Goal: Task Accomplishment & Management: Use online tool/utility

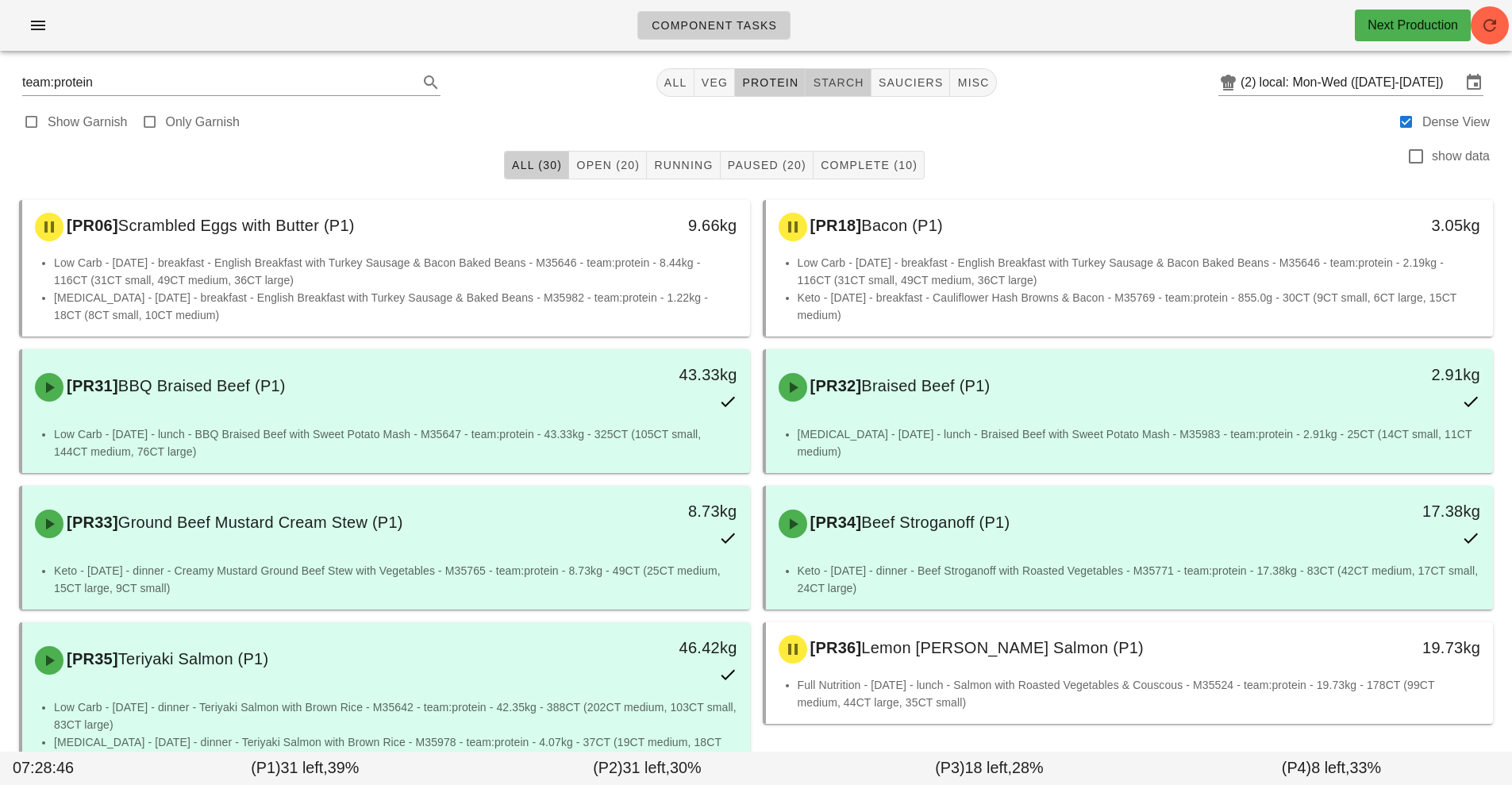
click at [839, 83] on span "starch" at bounding box center [838, 82] width 52 height 13
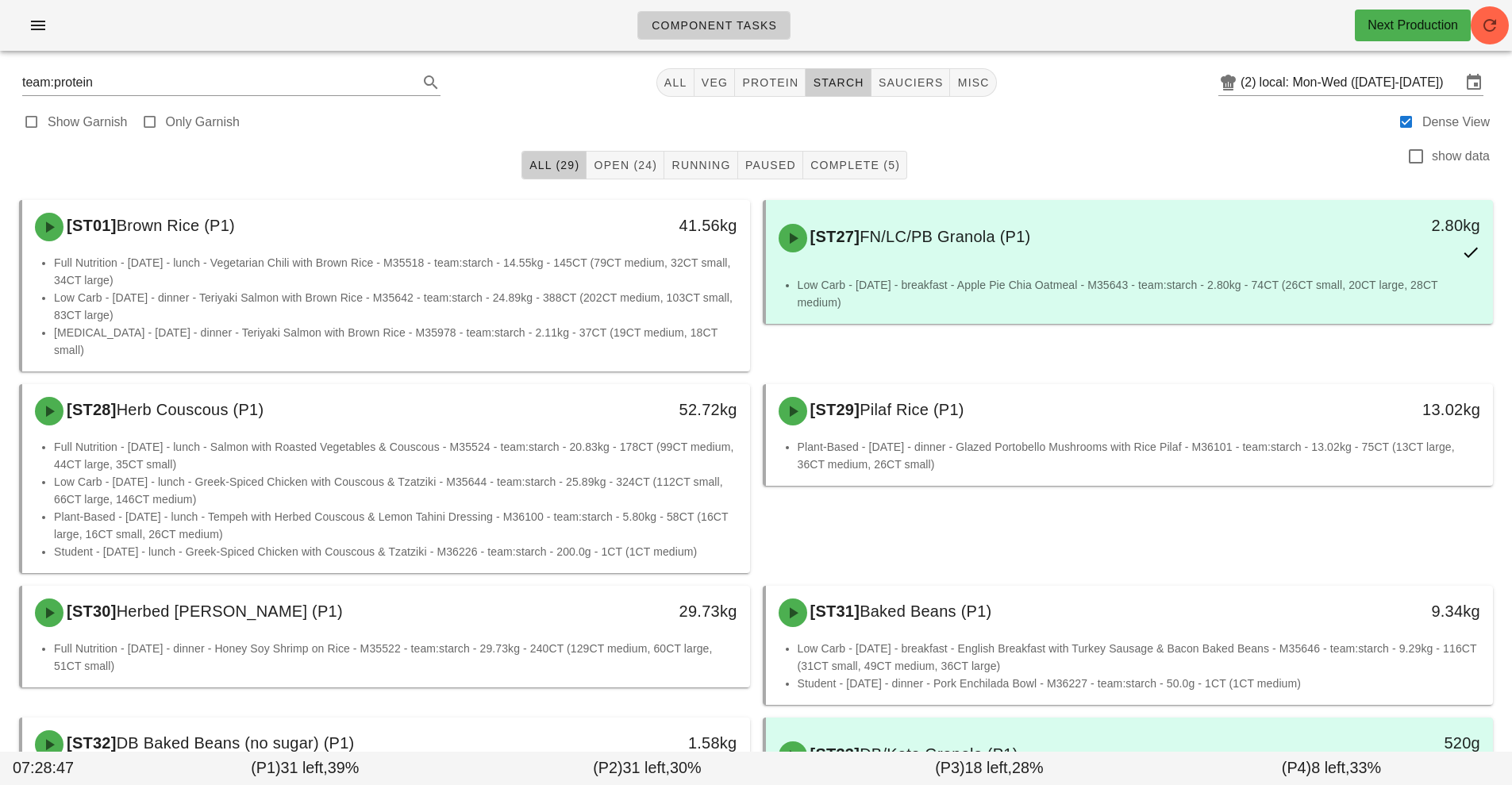
type input "team:starch"
click at [1241, 81] on div "(2)" at bounding box center [1250, 82] width 19 height 16
click at [1268, 83] on input "local: Mon-Wed ([DATE]-[DATE])" at bounding box center [1360, 82] width 202 height 25
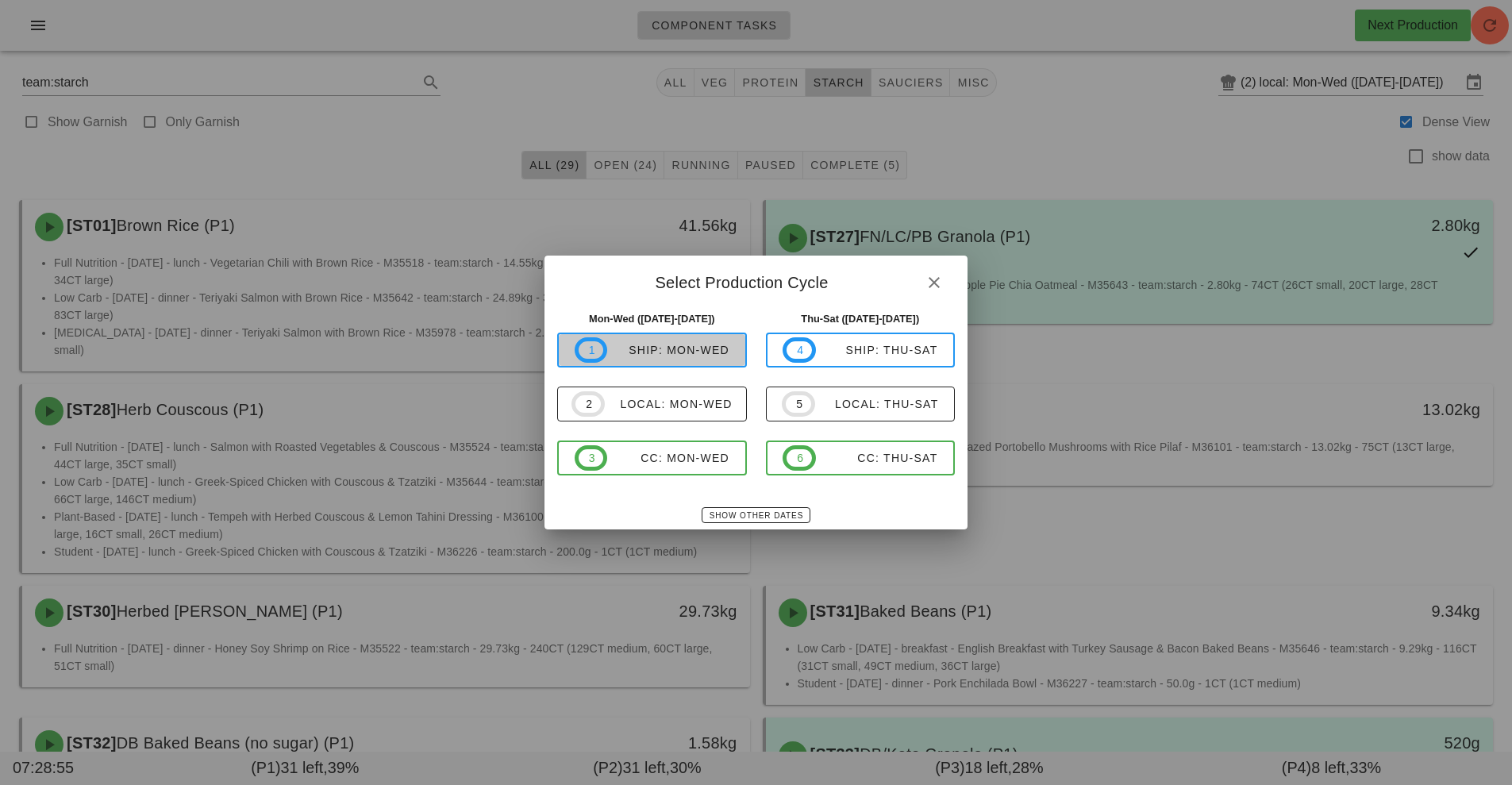
click at [665, 355] on div "ship: Mon-Wed" at bounding box center [668, 349] width 122 height 13
type input "ship: Mon-Wed ([DATE]-[DATE])"
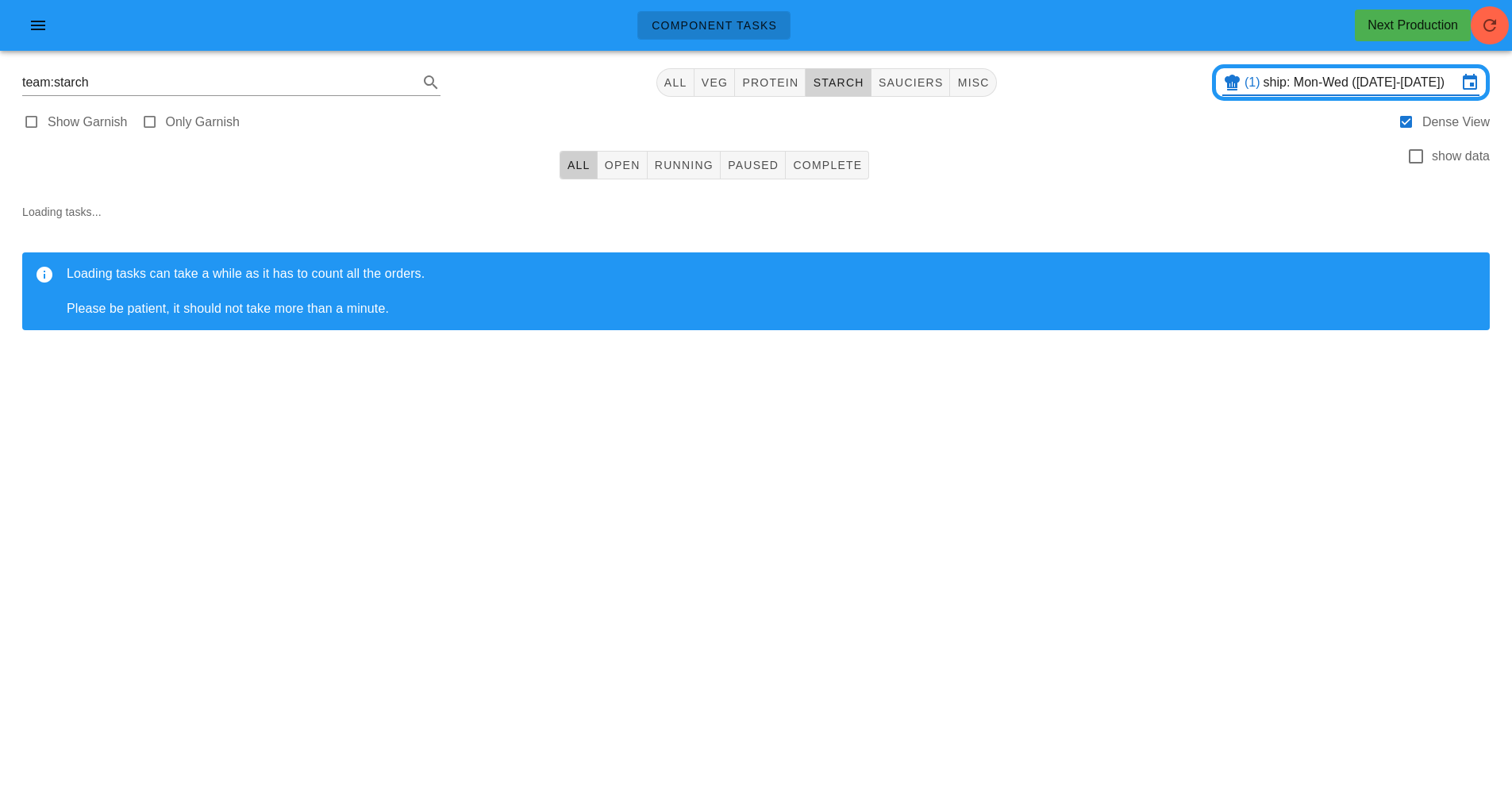
click at [839, 86] on span "starch" at bounding box center [838, 82] width 52 height 13
click at [566, 175] on button "All" at bounding box center [579, 165] width 38 height 29
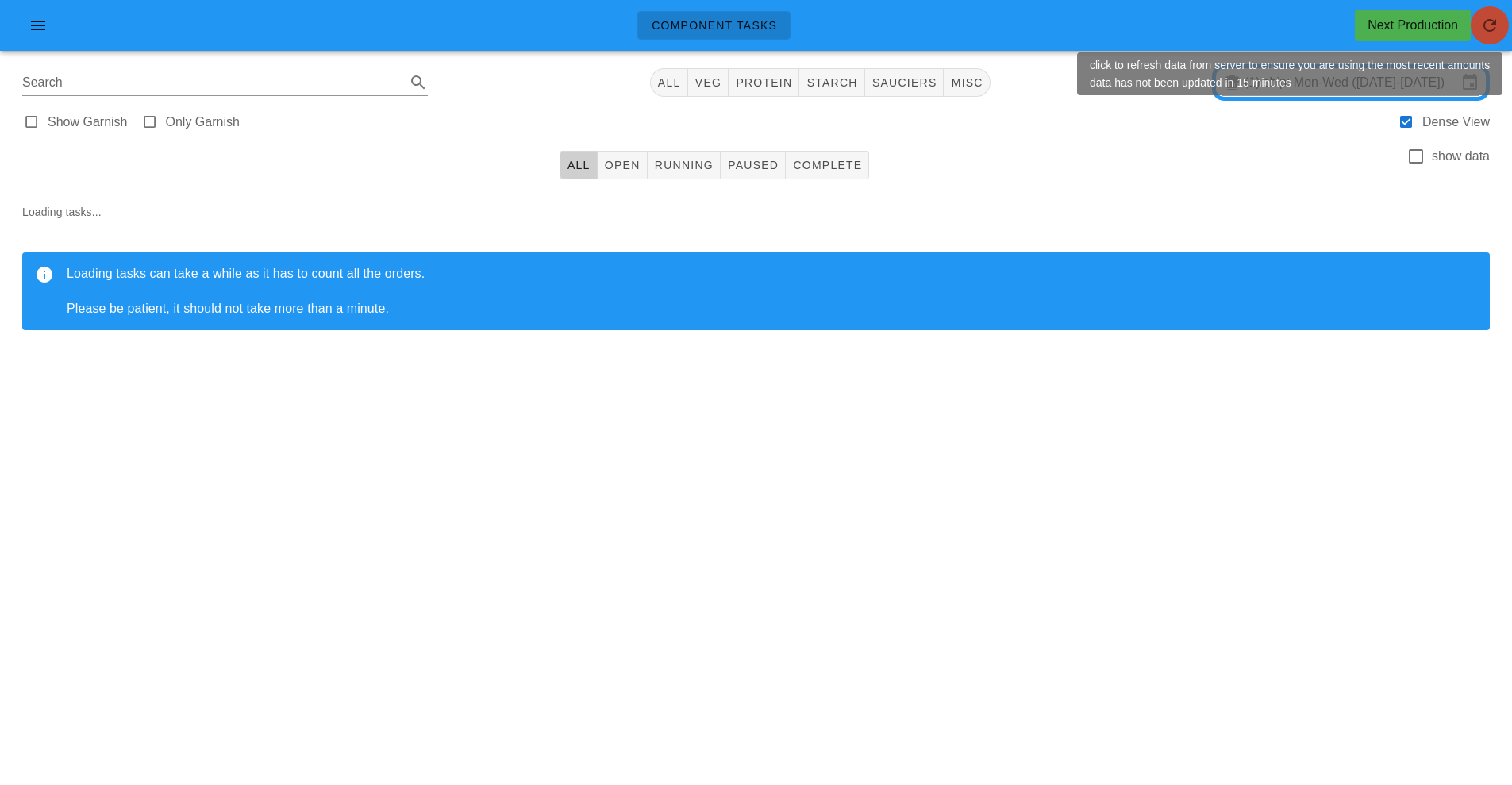
click at [1495, 44] on button "button" at bounding box center [1490, 25] width 38 height 38
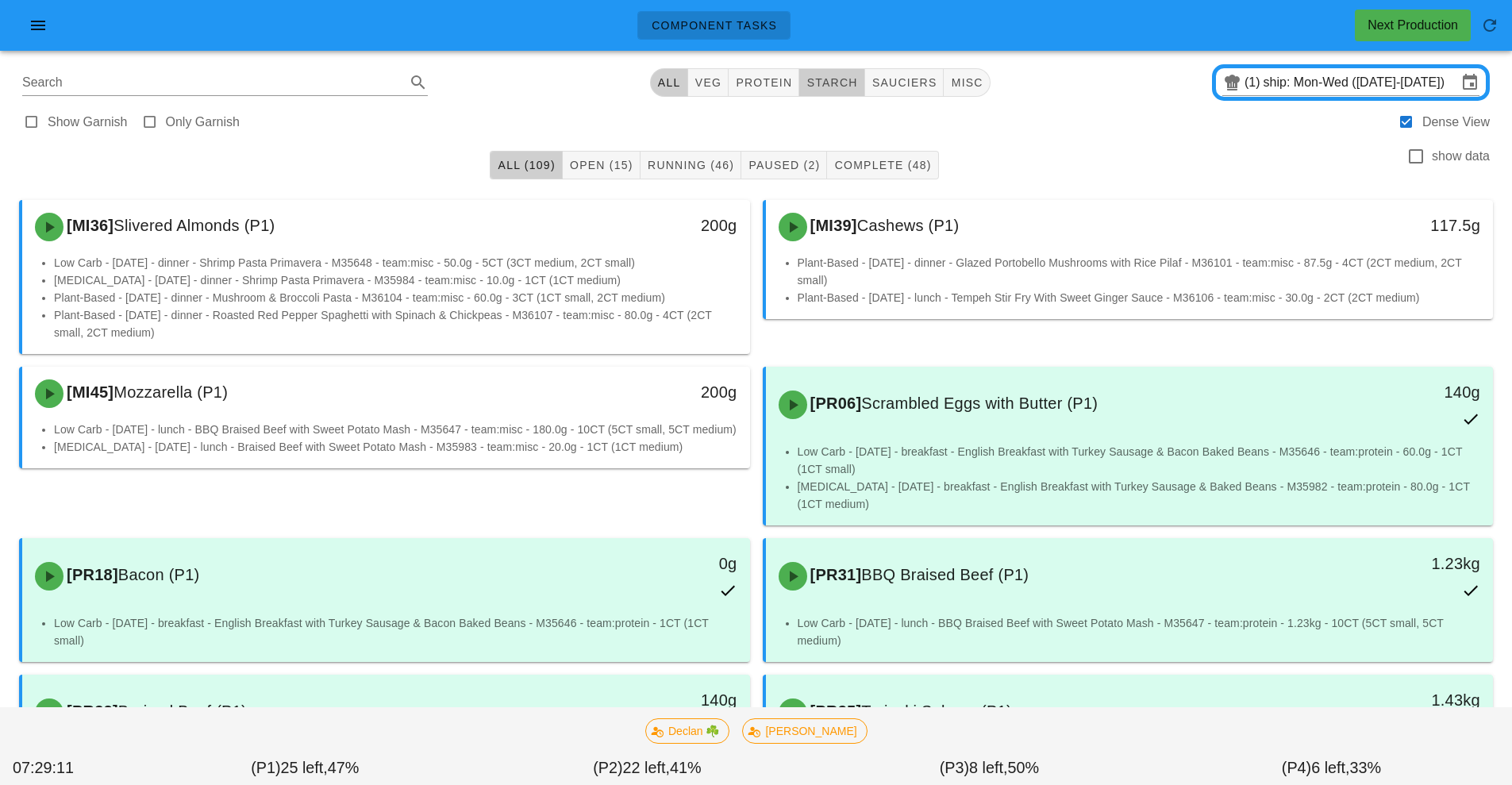
click at [848, 86] on span "starch" at bounding box center [831, 82] width 52 height 13
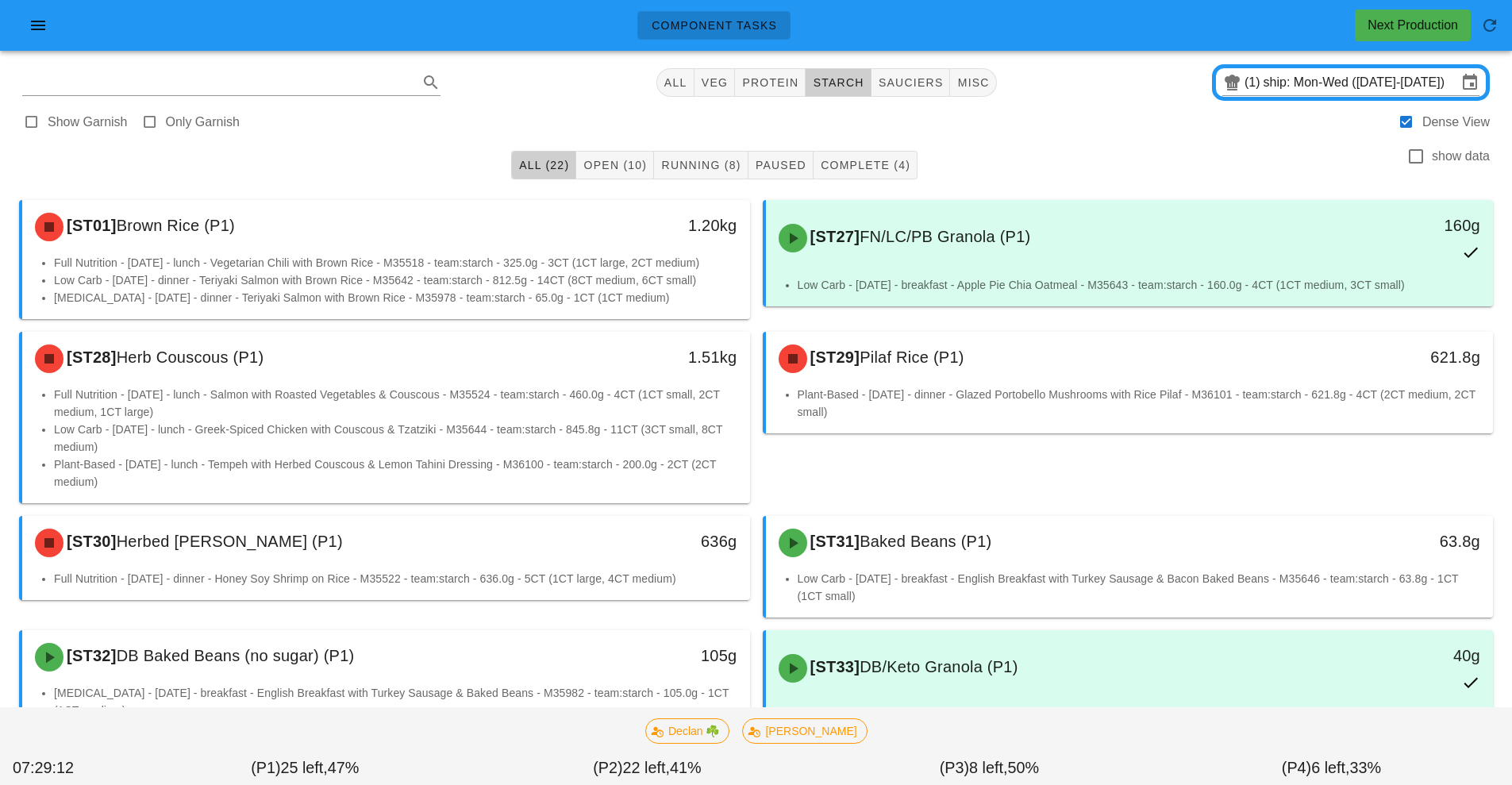
type input "team:starch"
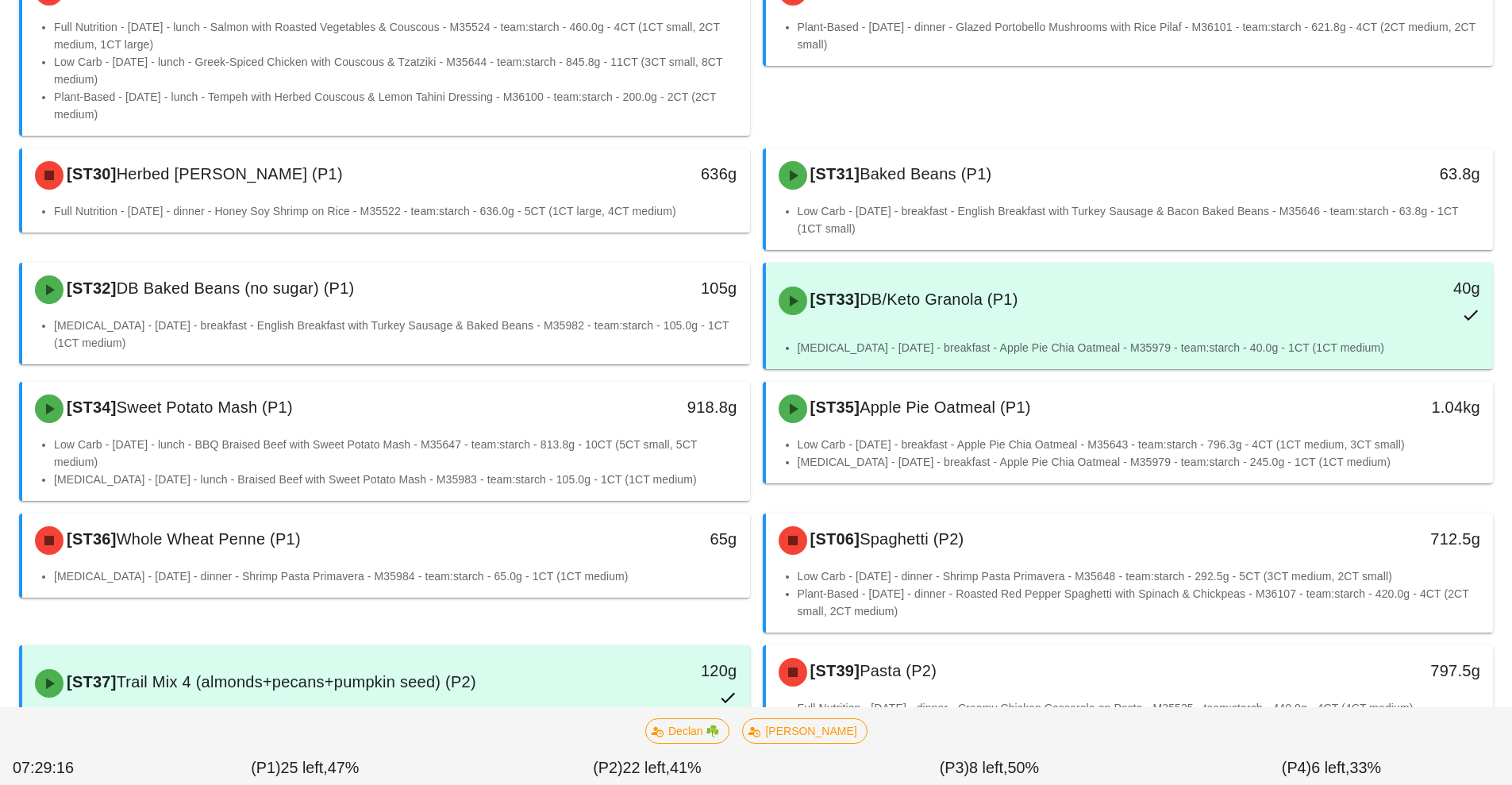
scroll to position [369, 0]
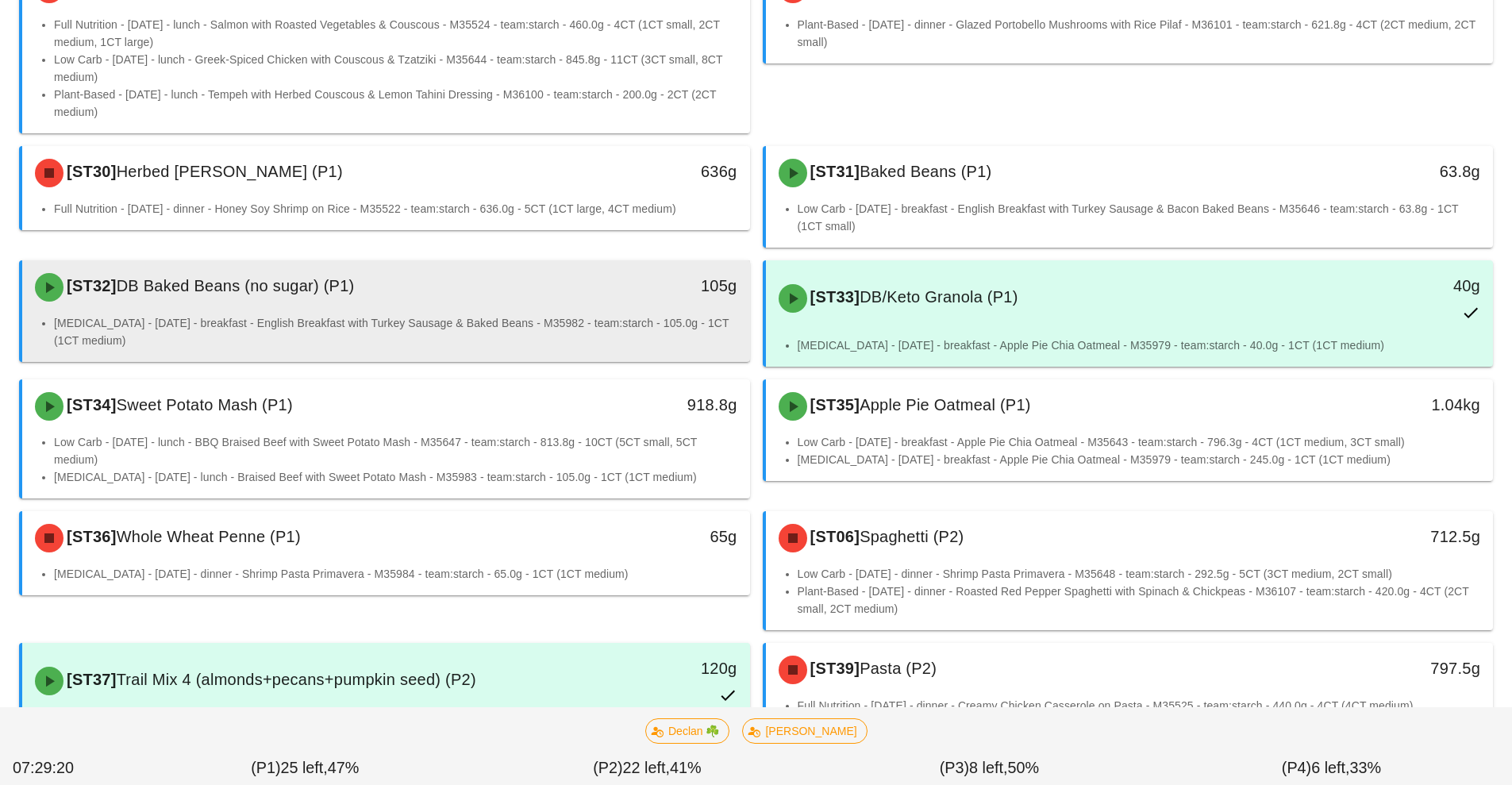
click at [439, 314] on li "[MEDICAL_DATA] - [DATE] - breakfast - English Breakfast with Turkey Sausage & B…" at bounding box center [396, 332] width 683 height 35
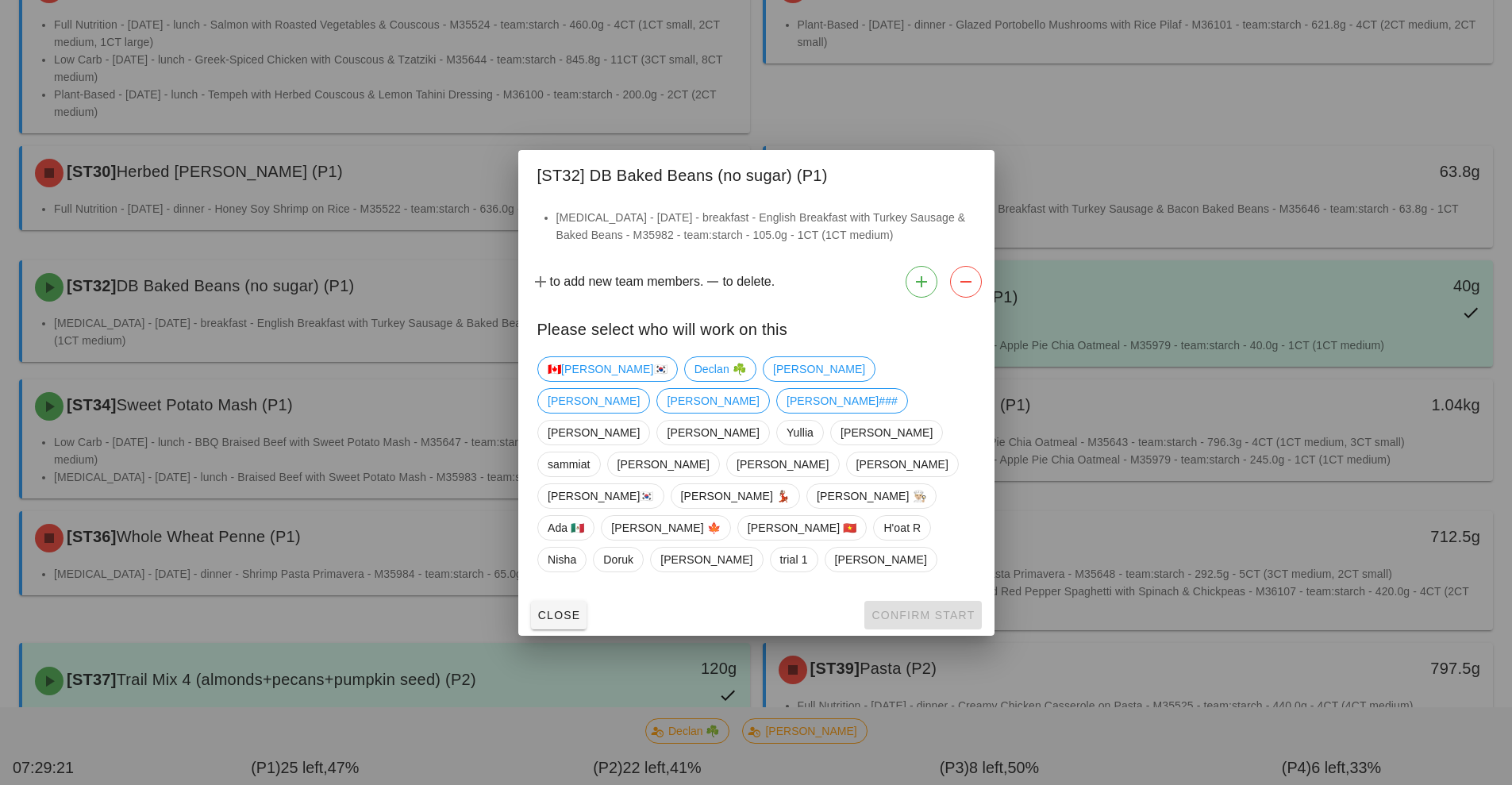
click at [1062, 134] on div at bounding box center [756, 392] width 1512 height 785
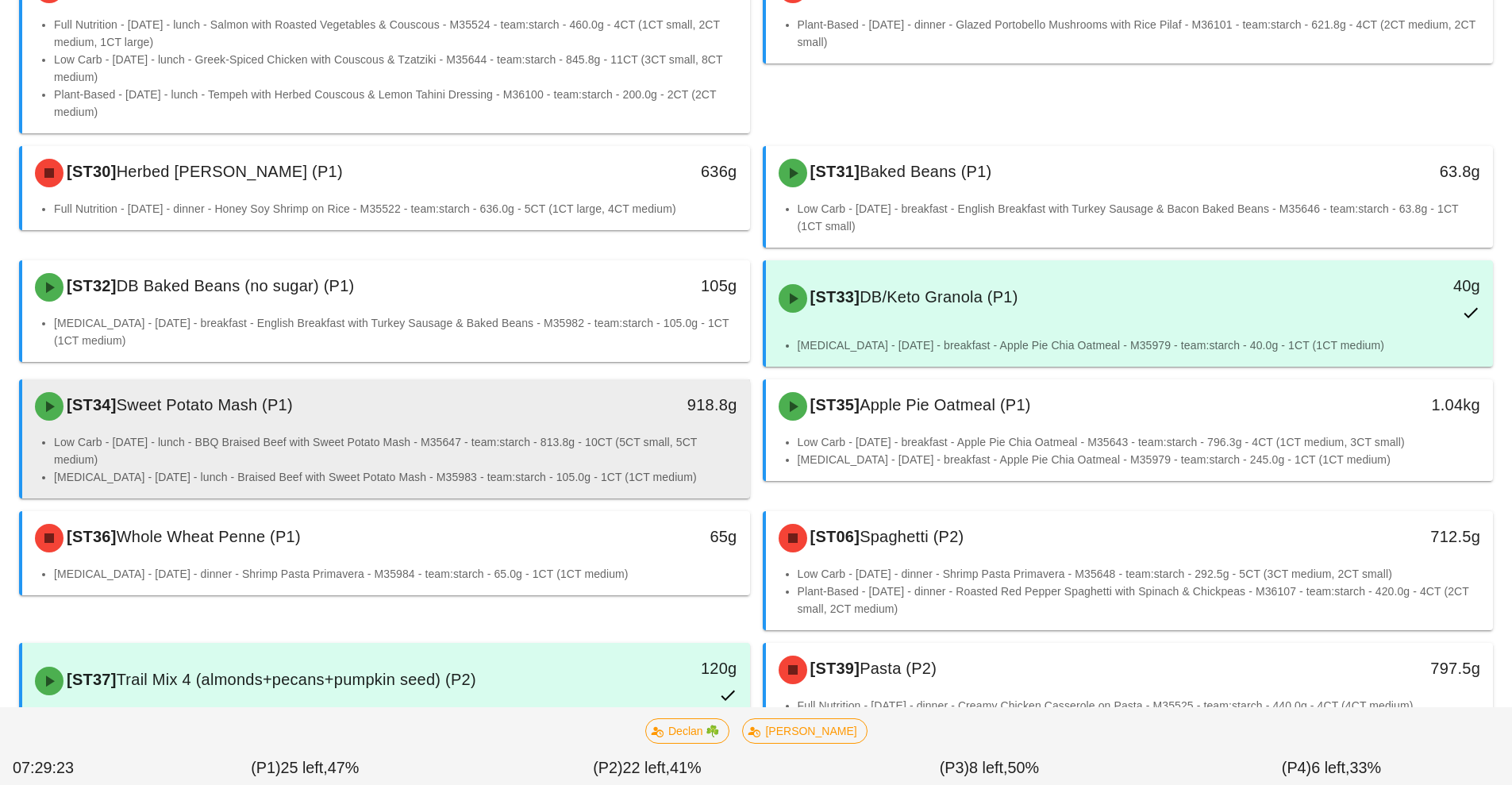
click at [459, 453] on li "Low Carb - Wednesday - lunch - BBQ Braised Beef with Sweet Potato Mash - M35647…" at bounding box center [396, 451] width 683 height 35
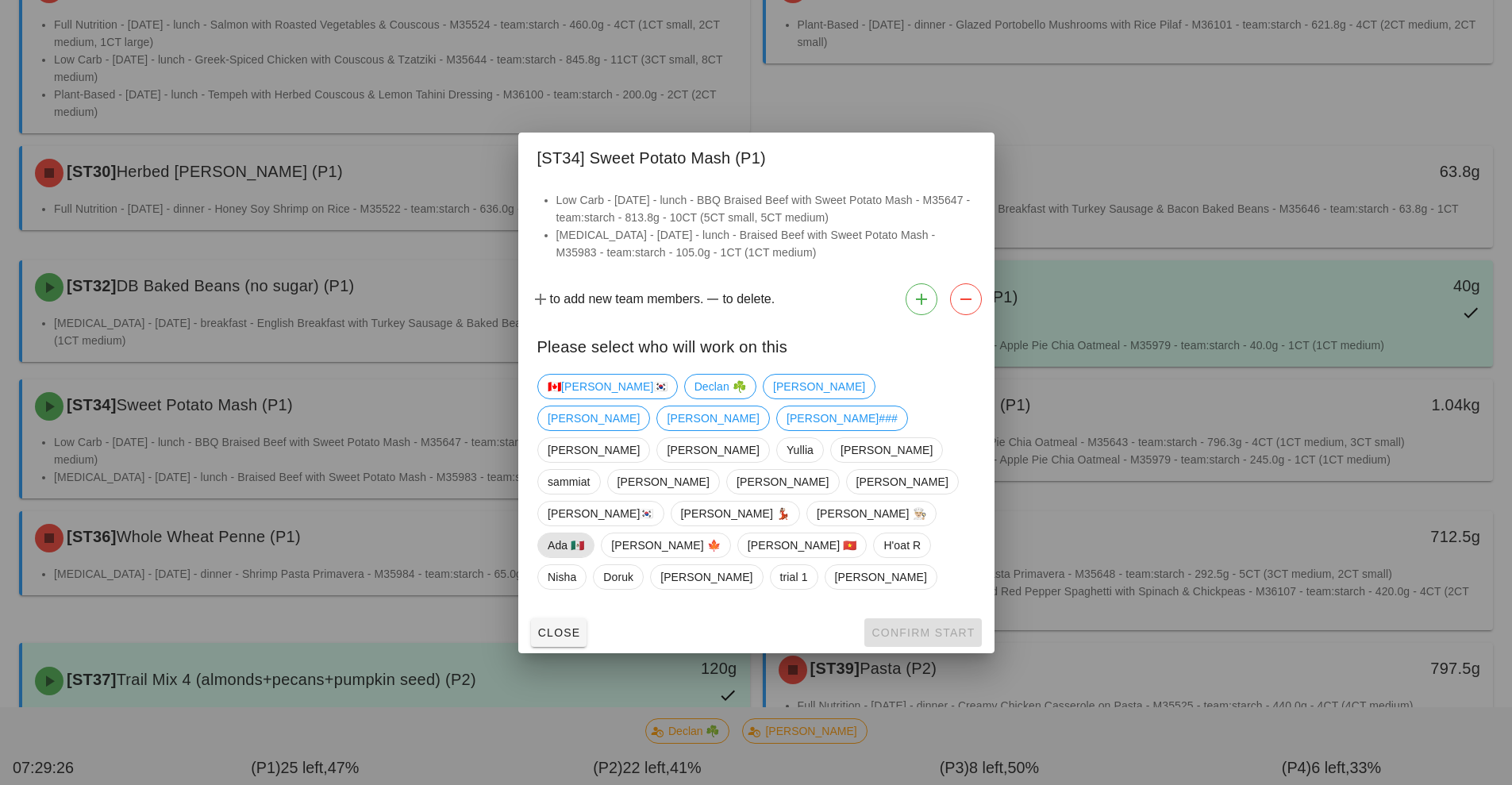
click at [584, 534] on span "Ada 🇲🇽" at bounding box center [566, 545] width 37 height 24
click at [902, 626] on span "Confirm Start" at bounding box center [922, 632] width 104 height 13
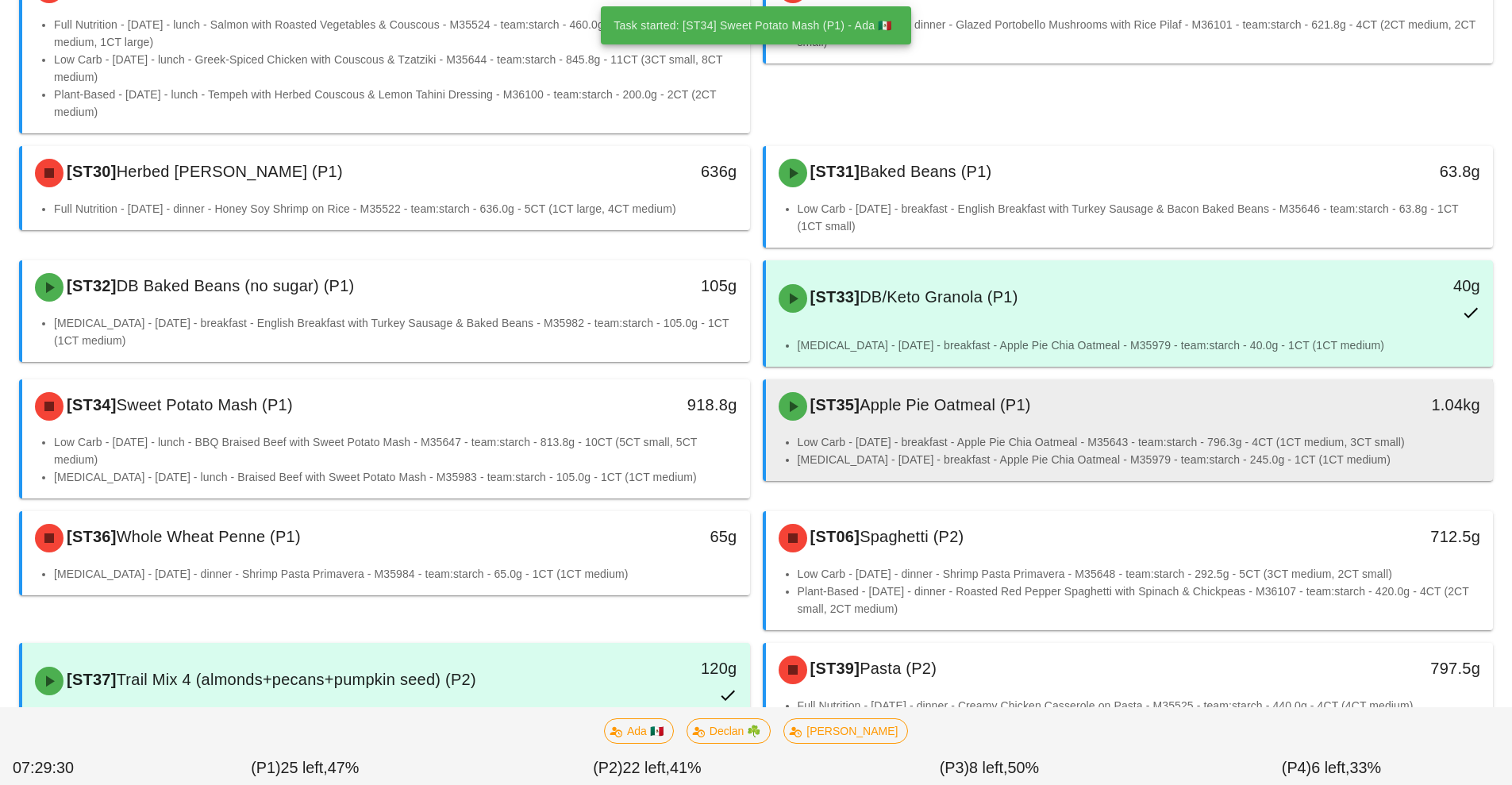
click at [978, 456] on li "Diabetes - Tuesday - breakfast - Apple Pie Chia Oatmeal - M35979 - team:starch …" at bounding box center [1139, 459] width 683 height 17
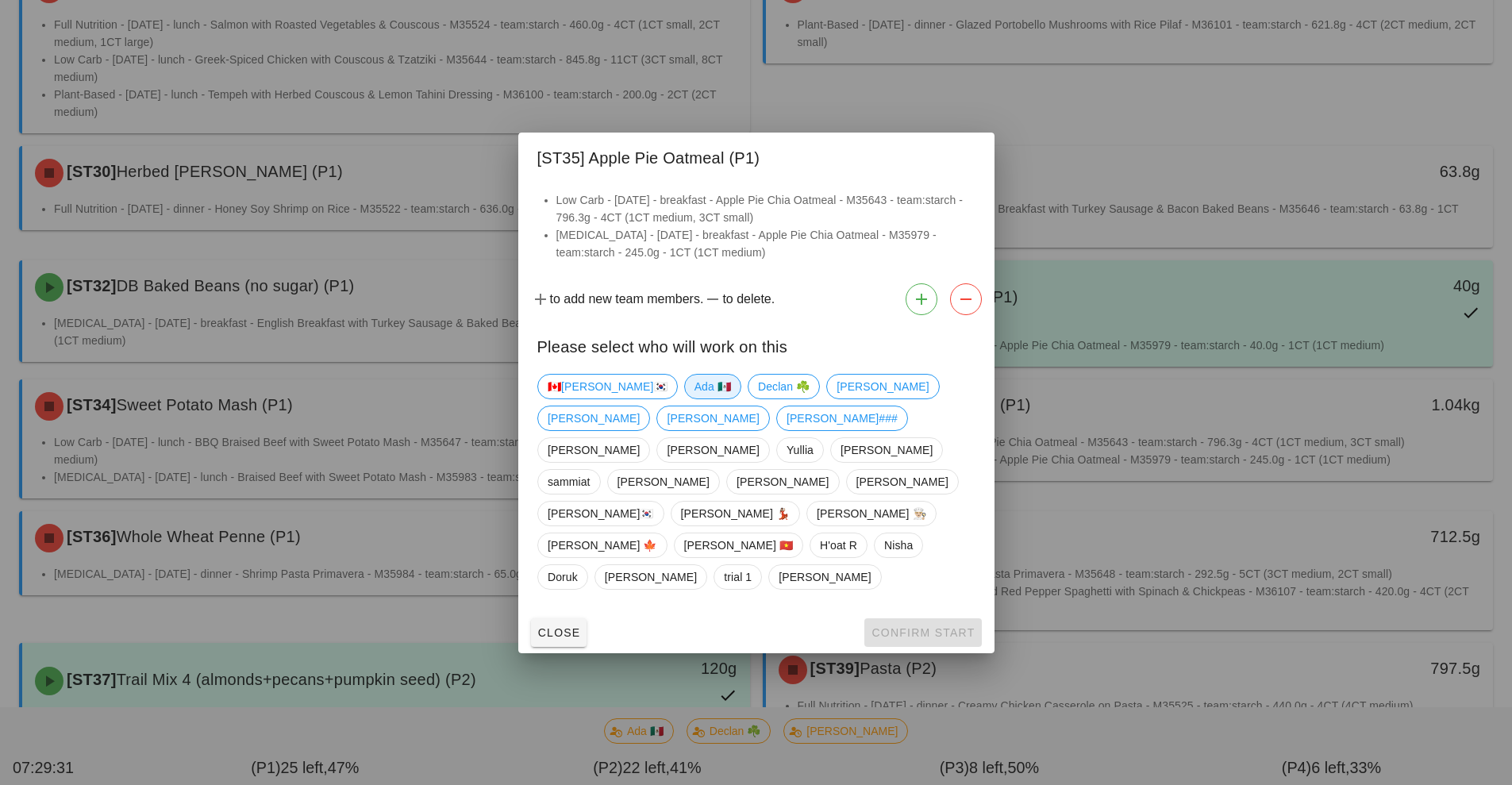
click at [694, 398] on span "Ada 🇲🇽" at bounding box center [712, 386] width 37 height 24
click at [907, 618] on button "Confirm Start" at bounding box center [923, 632] width 117 height 29
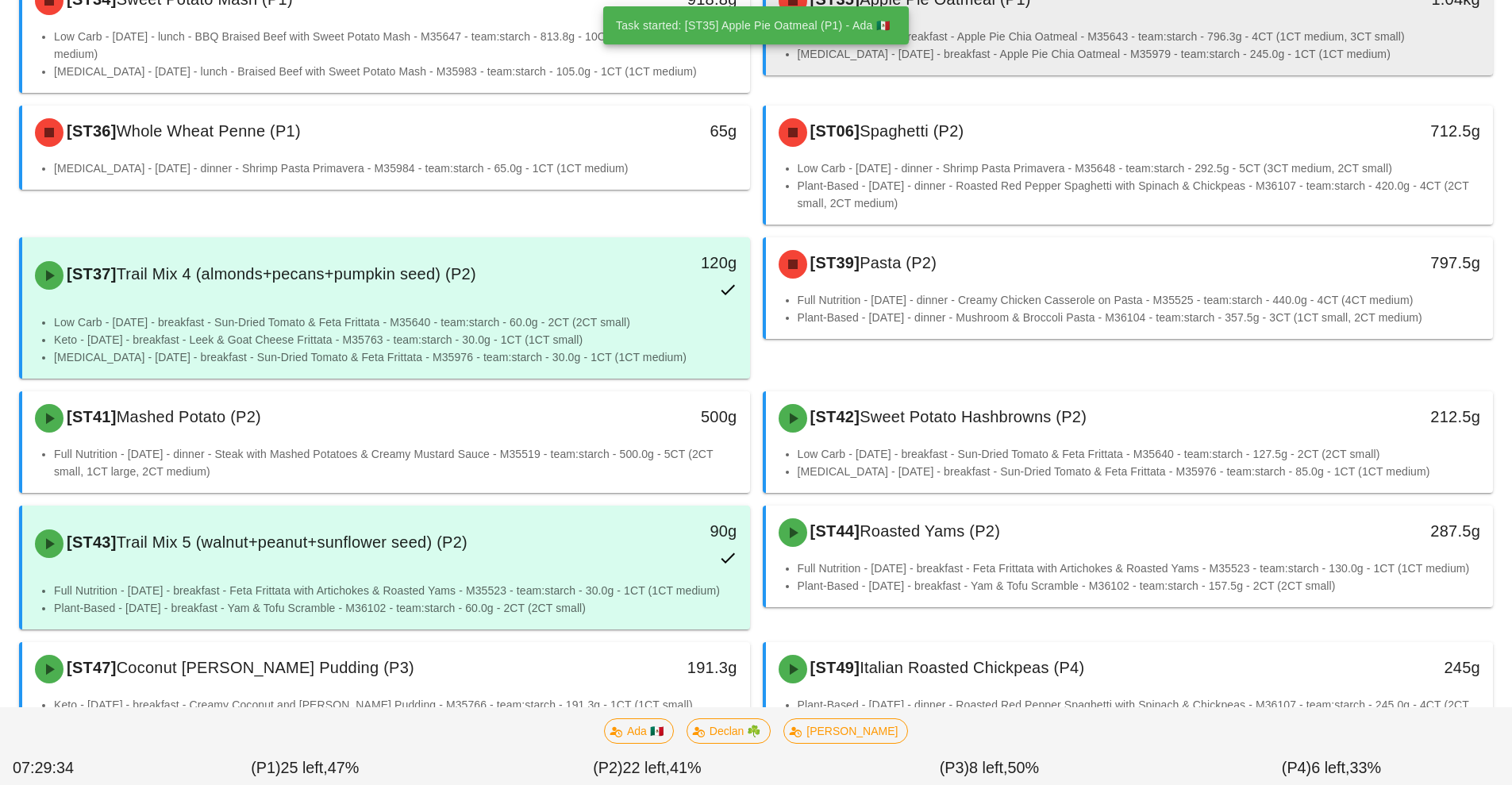
scroll to position [779, 0]
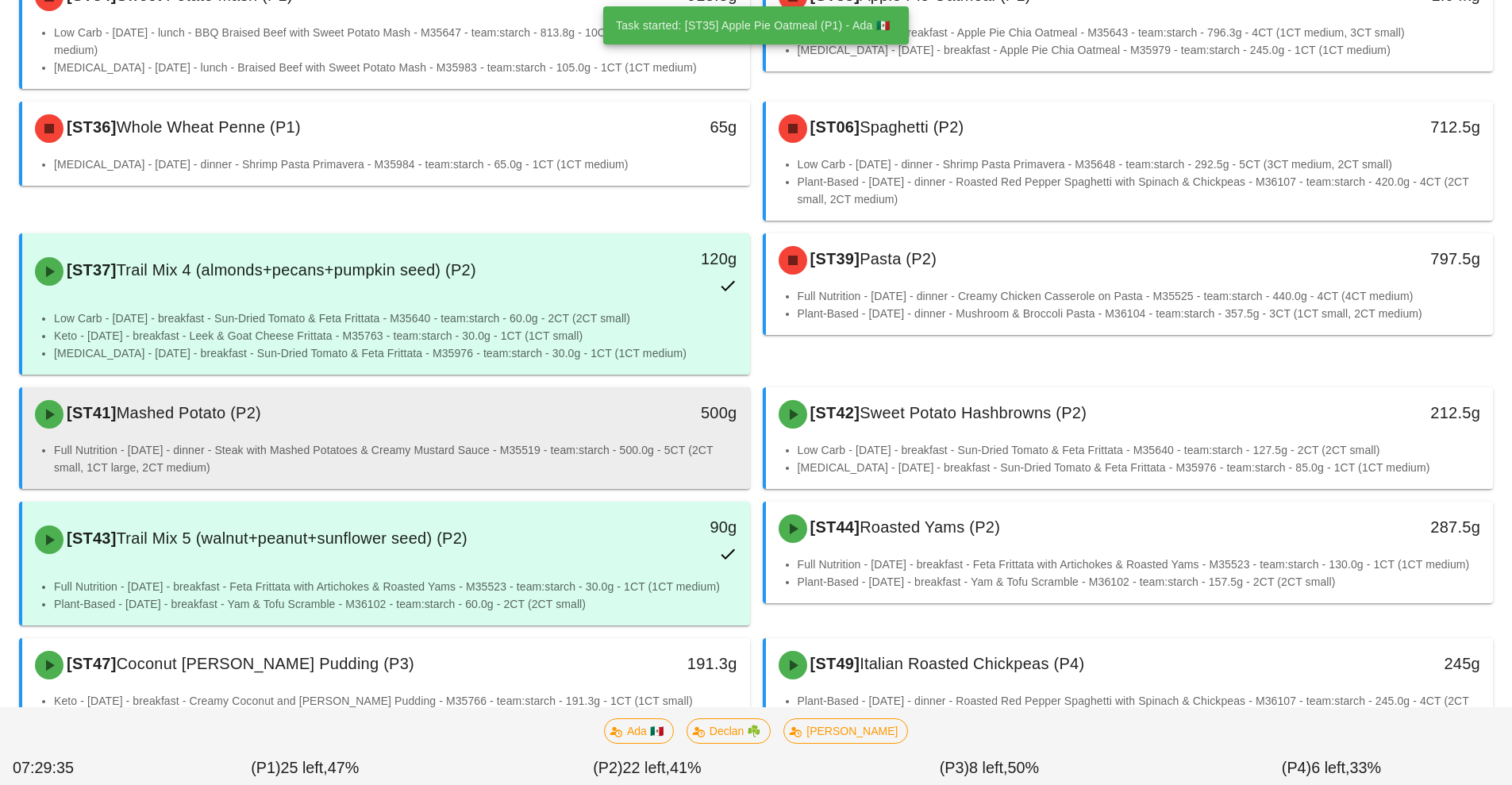
click at [473, 447] on li "Full Nutrition - Monday - dinner - Steak with Mashed Potatoes & Creamy Mustard …" at bounding box center [396, 458] width 683 height 35
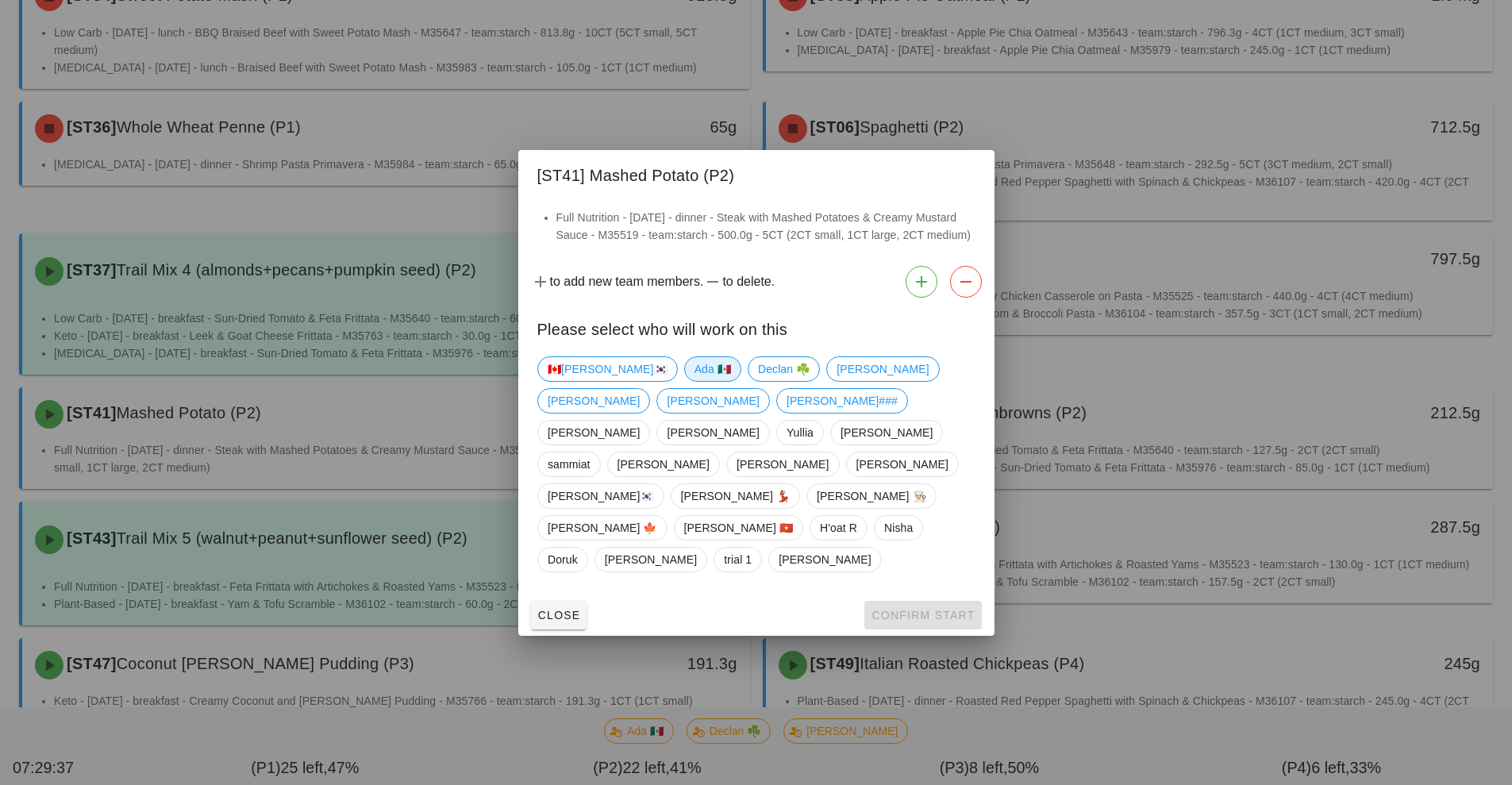
click at [694, 381] on span "Ada 🇲🇽" at bounding box center [712, 368] width 37 height 24
click at [900, 609] on span "Confirm Start" at bounding box center [922, 615] width 104 height 13
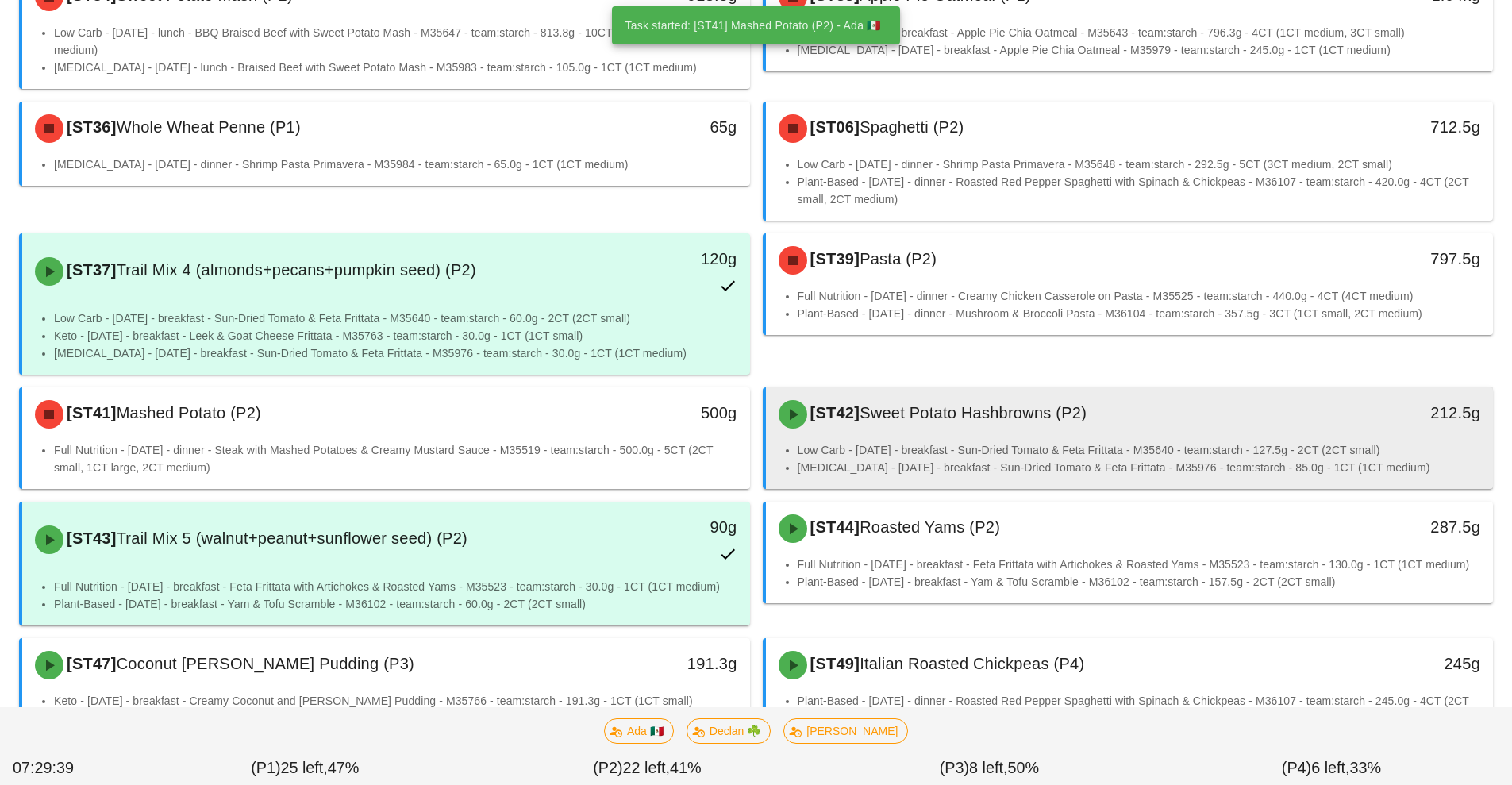
click at [1017, 451] on li "Low Carb - Monday - breakfast - Sun-Dried Tomato & Feta Frittata - M35640 - tea…" at bounding box center [1139, 450] width 683 height 17
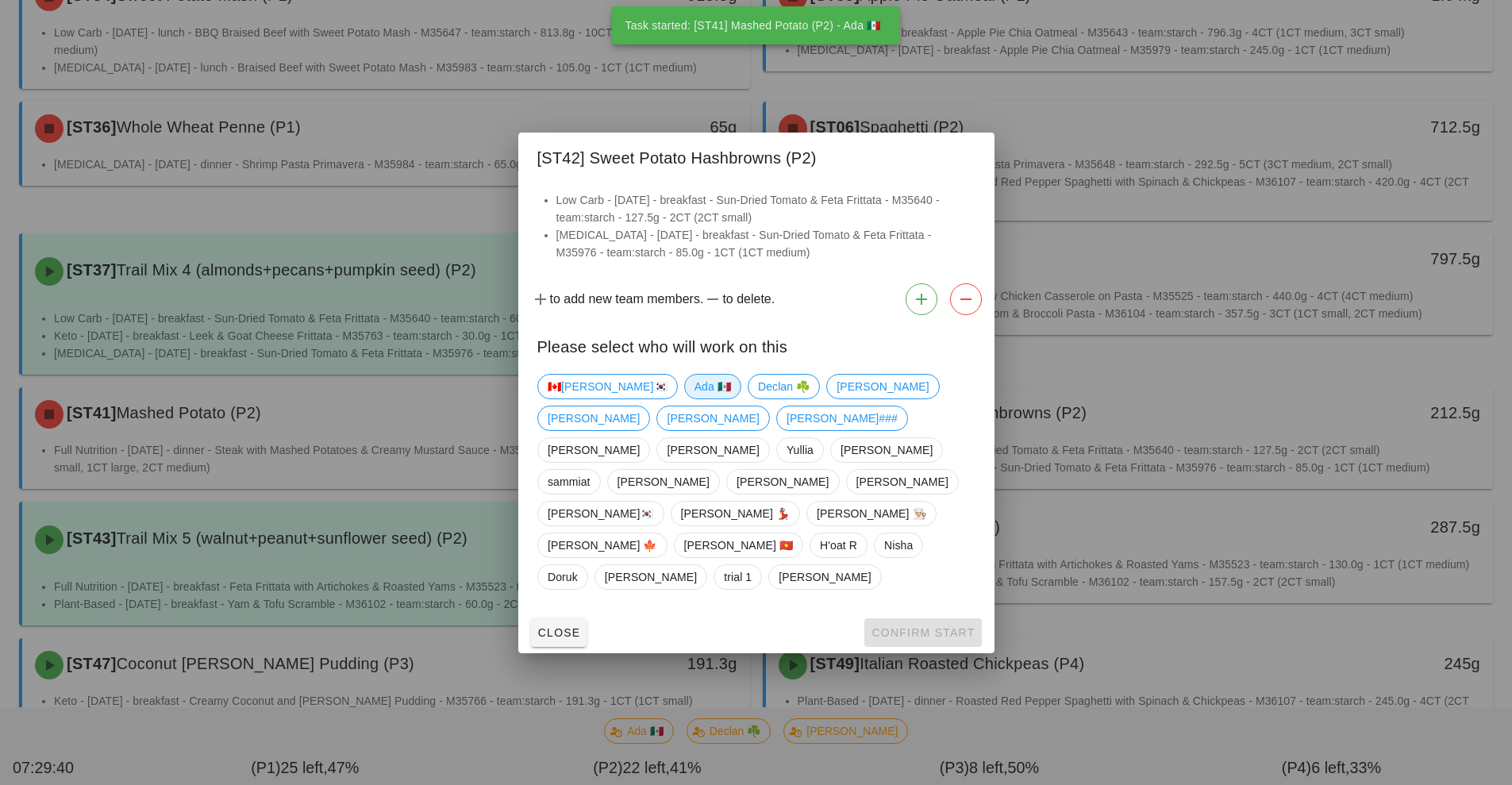
click at [694, 398] on span "Ada 🇲🇽" at bounding box center [712, 386] width 37 height 24
click at [917, 626] on span "Confirm Start" at bounding box center [922, 632] width 104 height 13
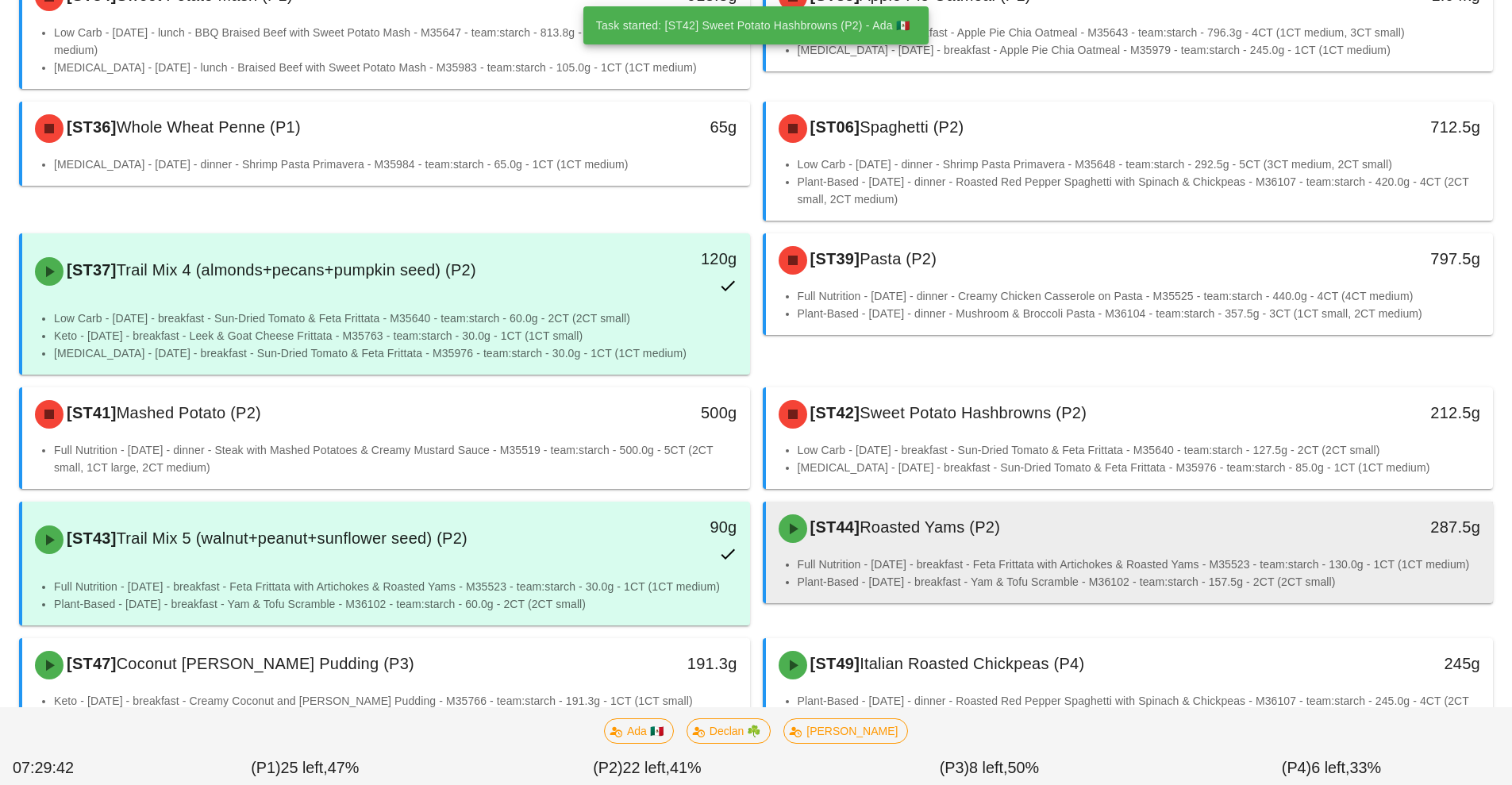
click at [962, 590] on li "Plant-Based - Tuesday - breakfast - Yam & Tofu Scramble - M36102 - team:starch …" at bounding box center [1139, 582] width 683 height 17
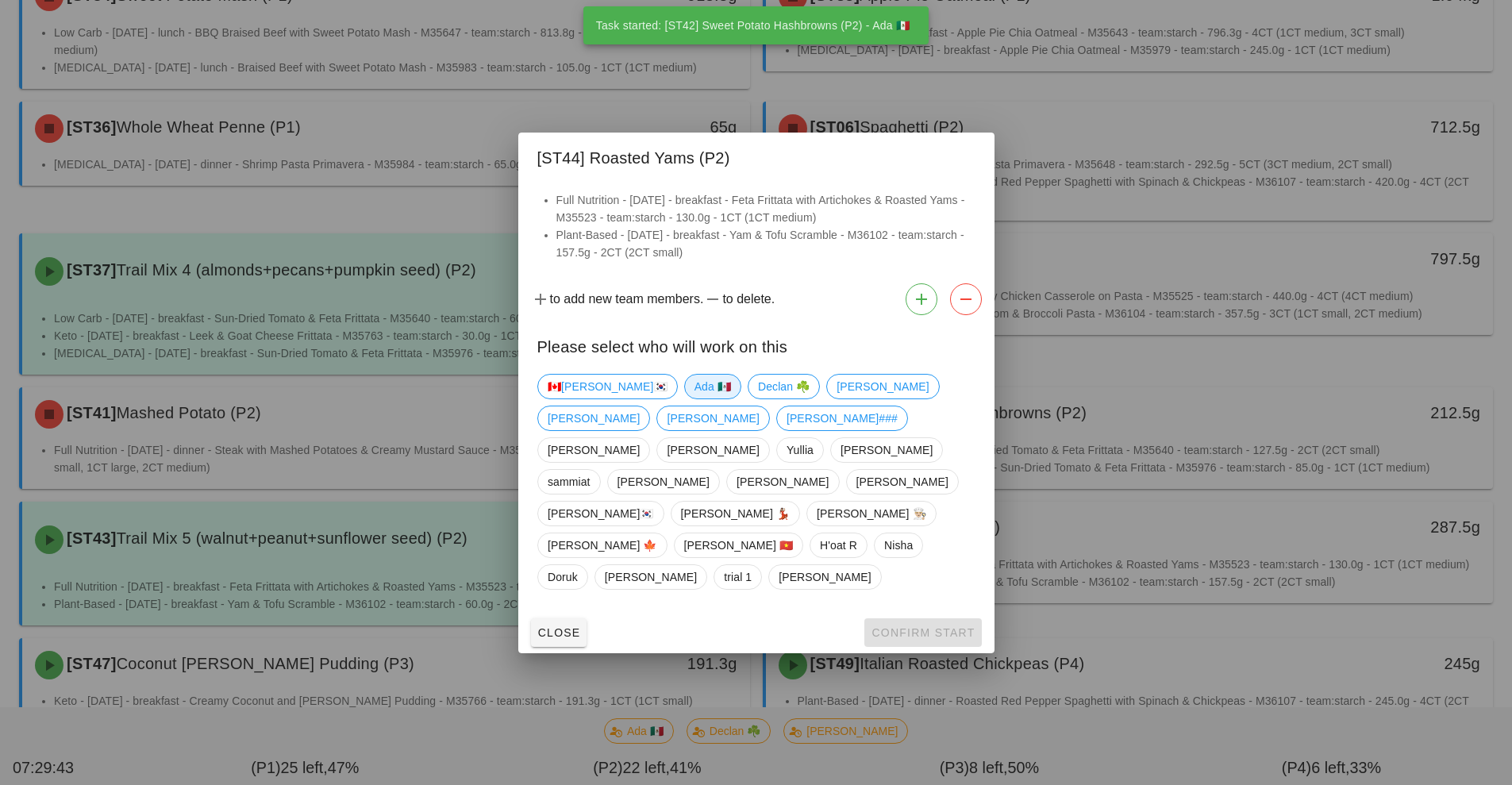
click at [694, 398] on span "Ada 🇲🇽" at bounding box center [712, 386] width 37 height 24
click at [904, 626] on span "Confirm Start" at bounding box center [922, 632] width 104 height 13
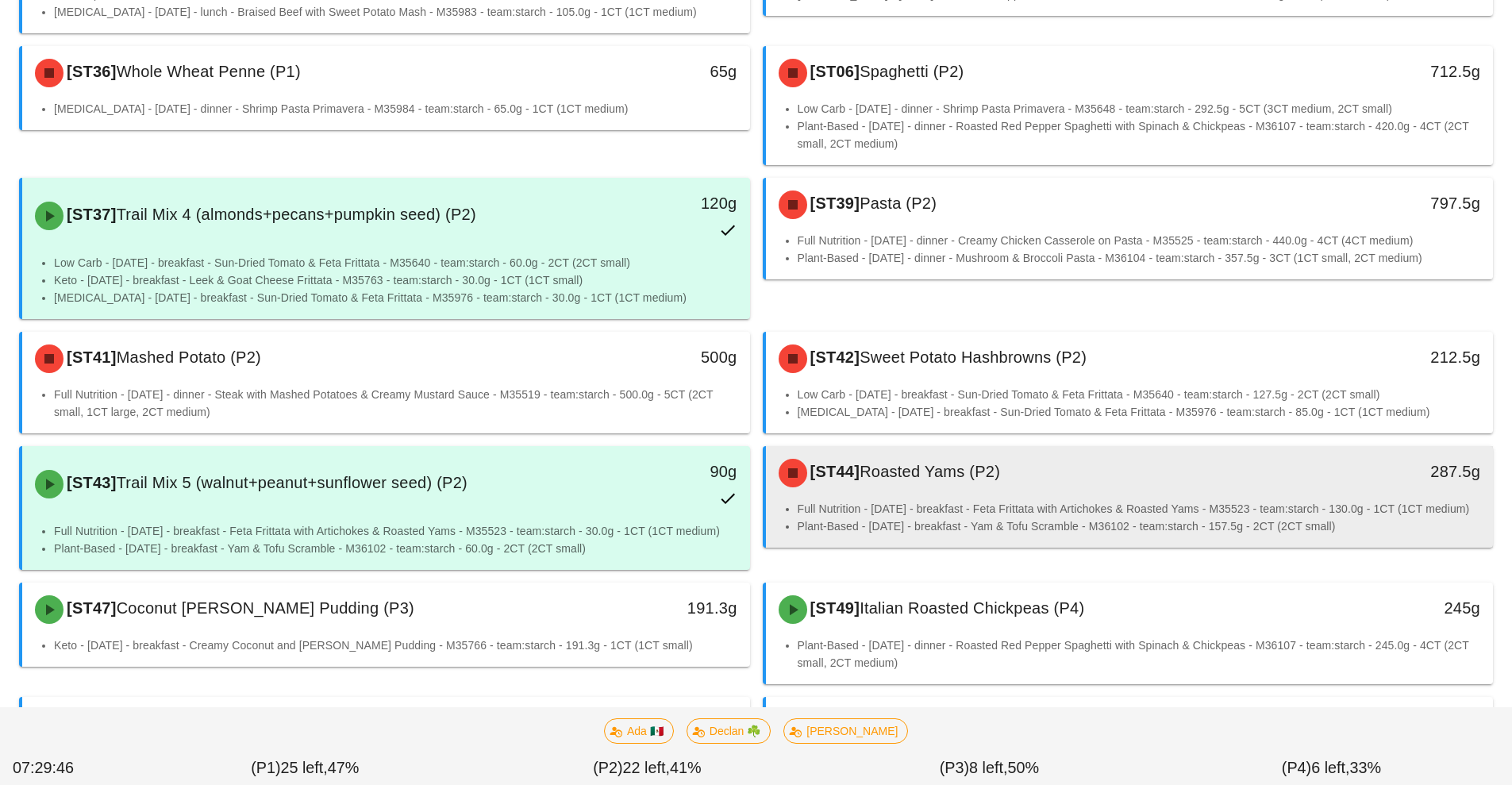
scroll to position [980, 0]
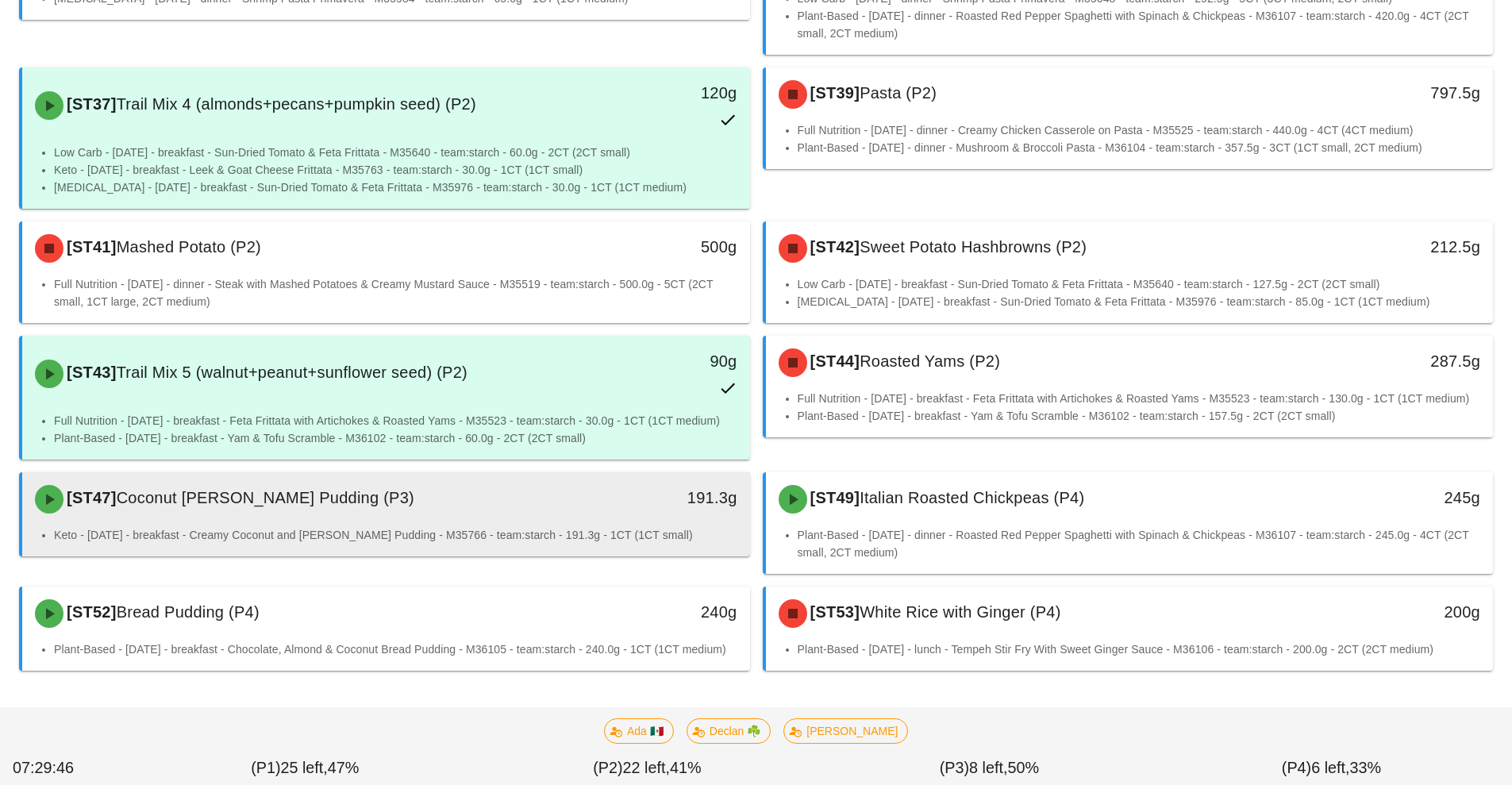
click at [403, 502] on div "[ST47] Coconut Berry Chia Pudding (P3)" at bounding box center [295, 499] width 541 height 48
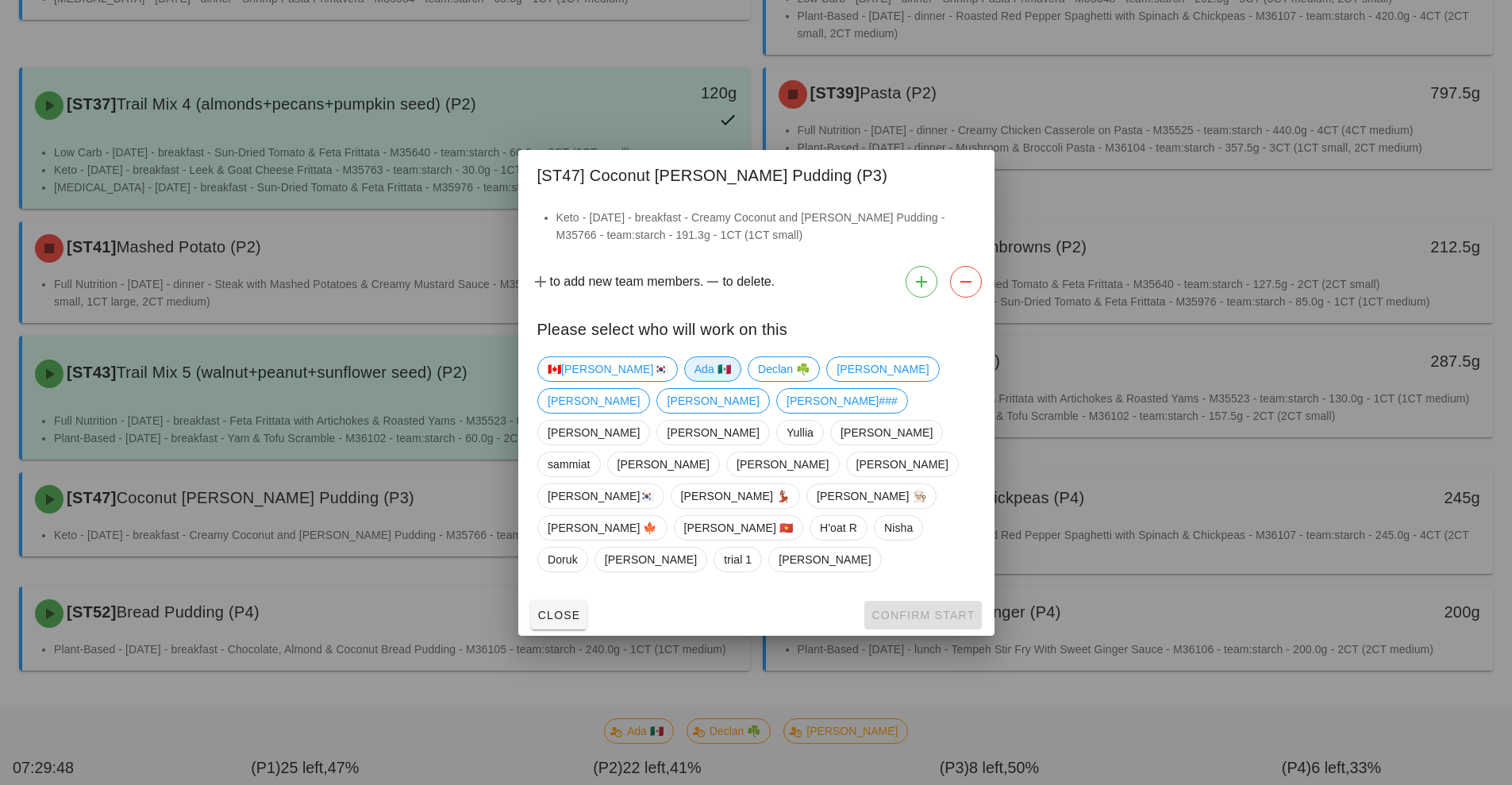
click at [694, 381] on span "Ada 🇲🇽" at bounding box center [712, 368] width 37 height 24
click at [900, 601] on button "Confirm Start" at bounding box center [923, 615] width 117 height 29
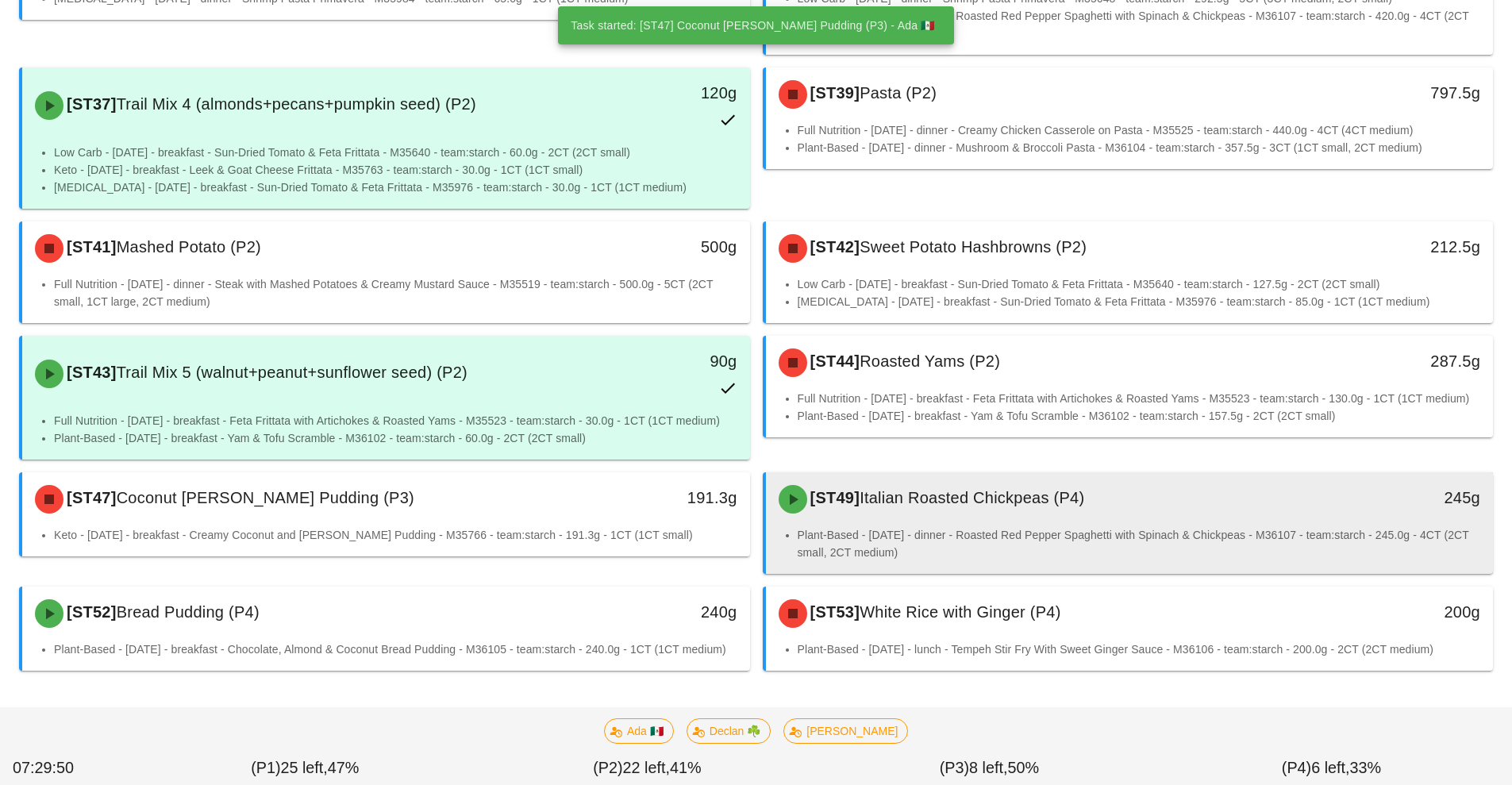
click at [991, 526] on li "Plant-Based - Wednesday - dinner - Roasted Red Pepper Spaghetti with Spinach & …" at bounding box center [1139, 543] width 683 height 35
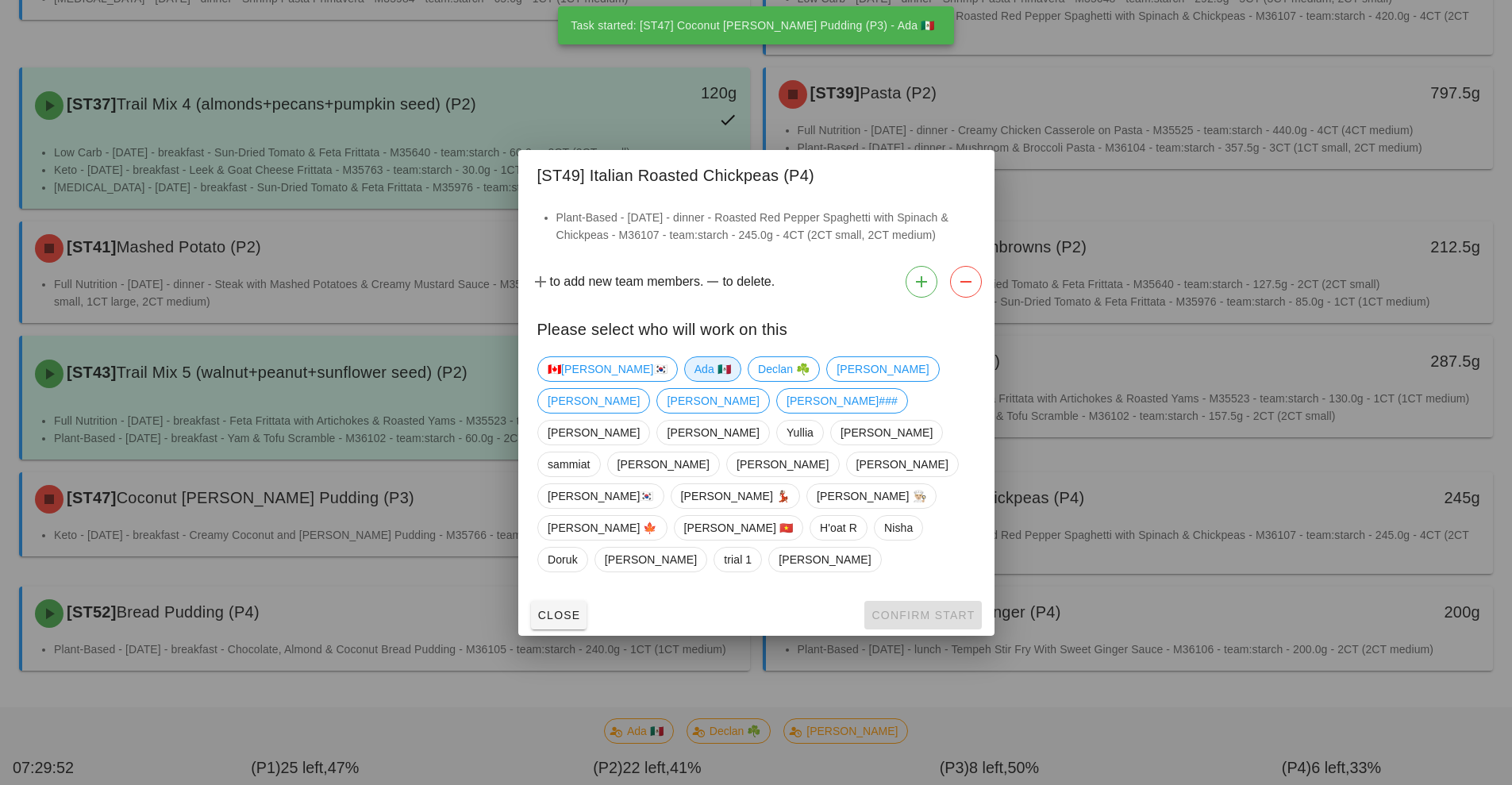
click at [694, 381] on span "Ada 🇲🇽" at bounding box center [712, 368] width 37 height 24
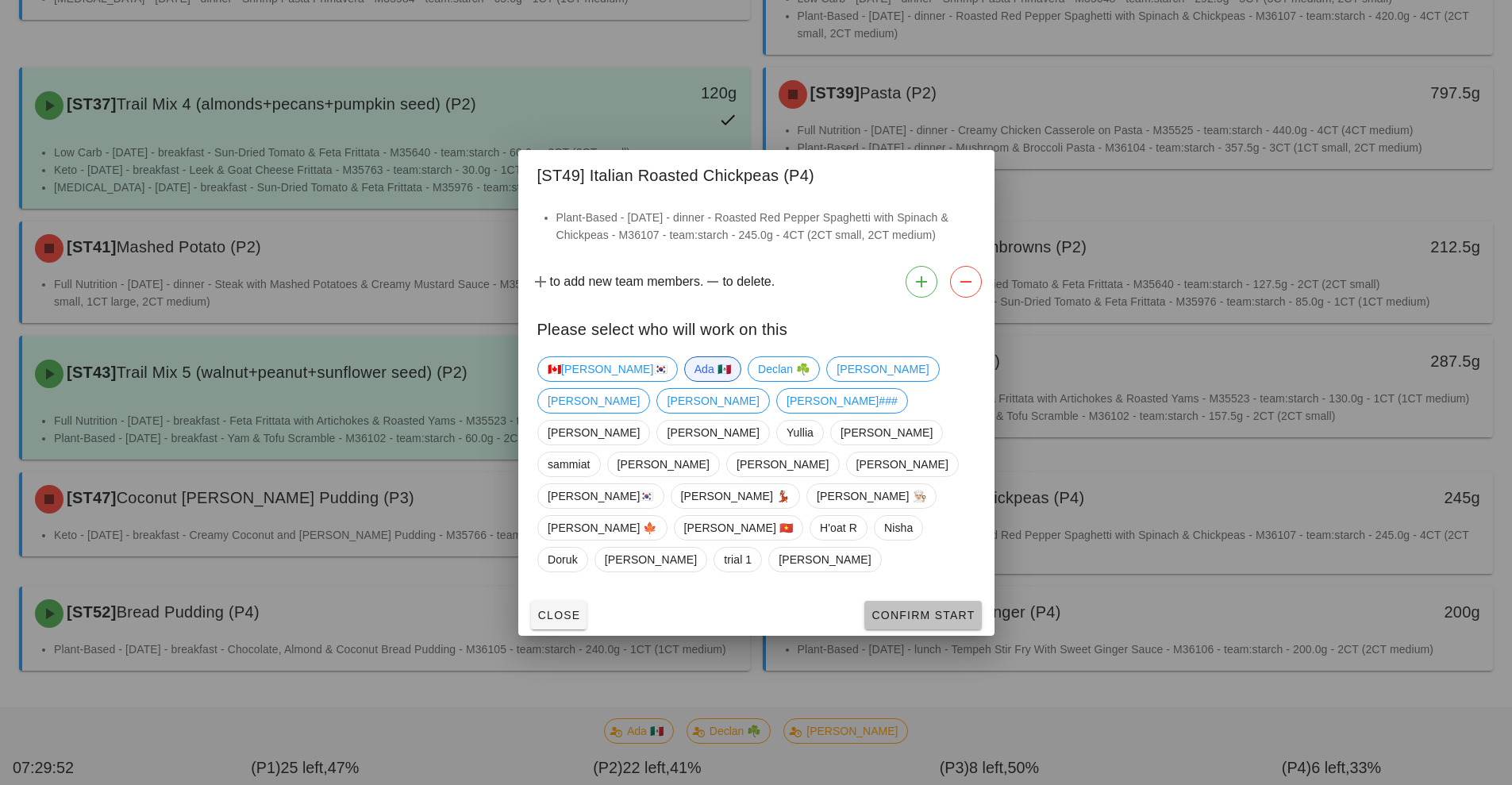
click at [902, 609] on span "Confirm Start" at bounding box center [922, 615] width 104 height 13
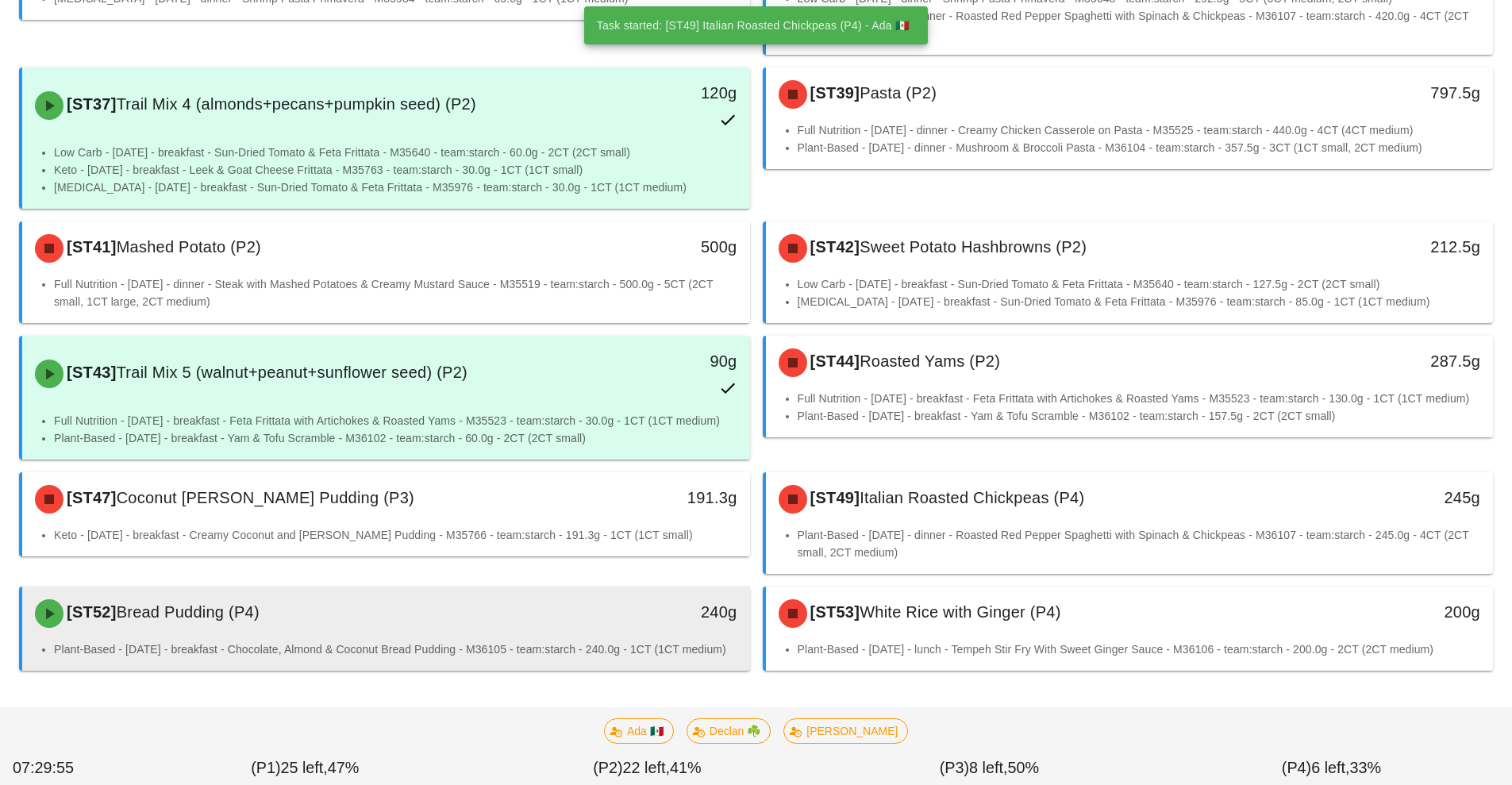
click at [423, 640] on li "Plant-Based - Wednesday - breakfast - Chocolate, Almond & Coconut Bread Pudding…" at bounding box center [396, 649] width 683 height 17
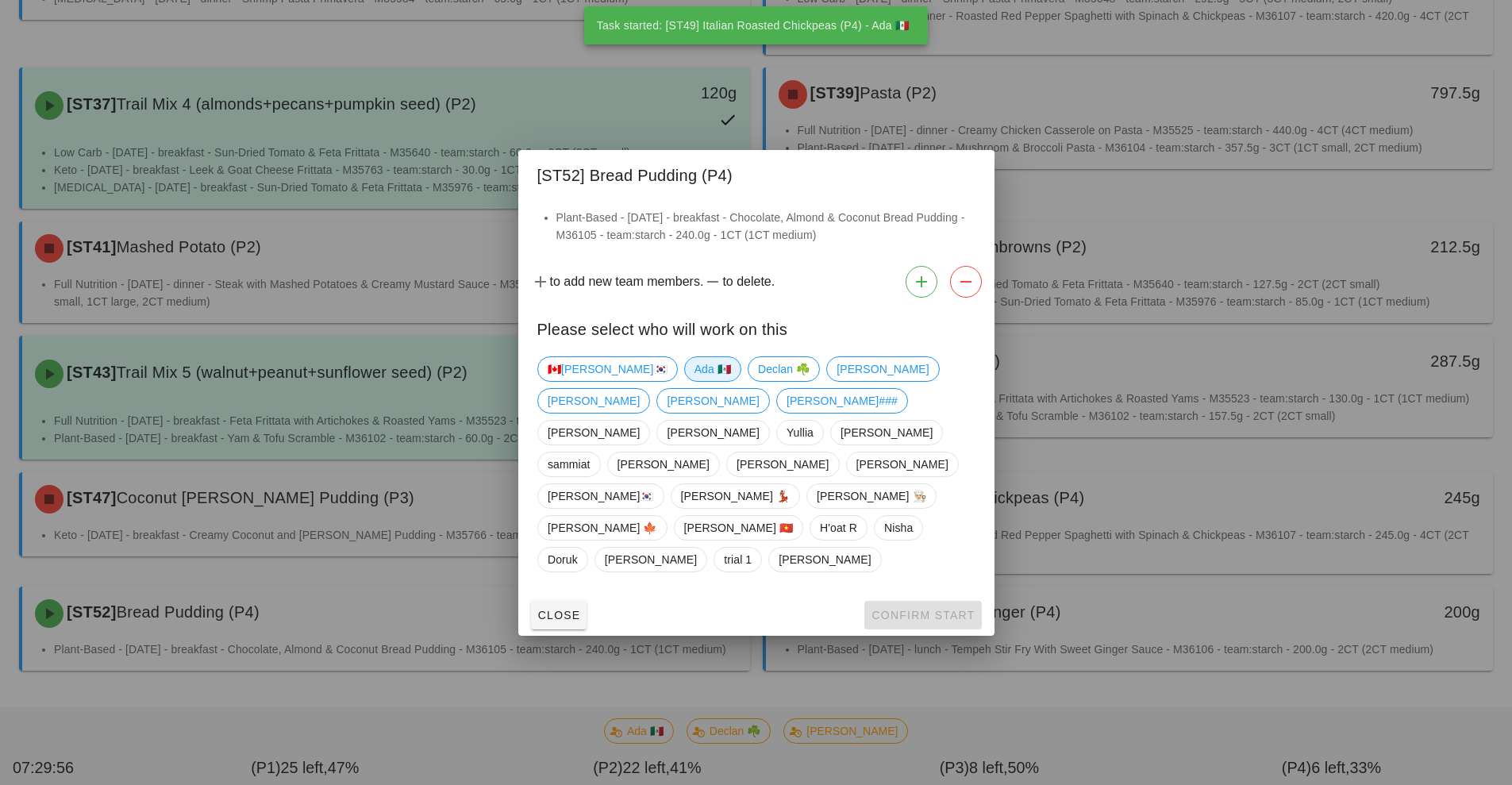
click at [694, 381] on span "Ada 🇲🇽" at bounding box center [712, 368] width 37 height 24
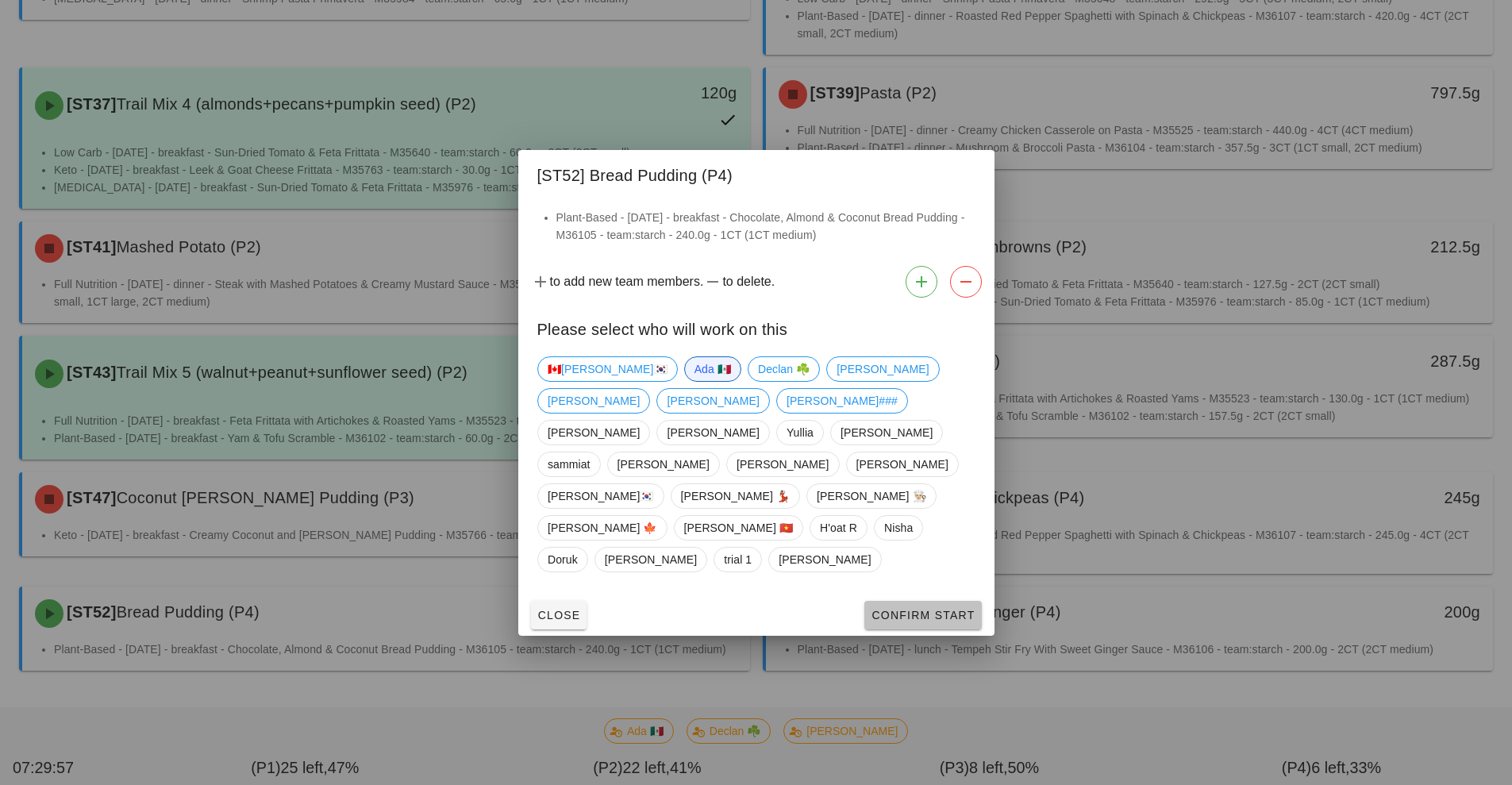
click at [902, 601] on button "Confirm Start" at bounding box center [923, 615] width 117 height 29
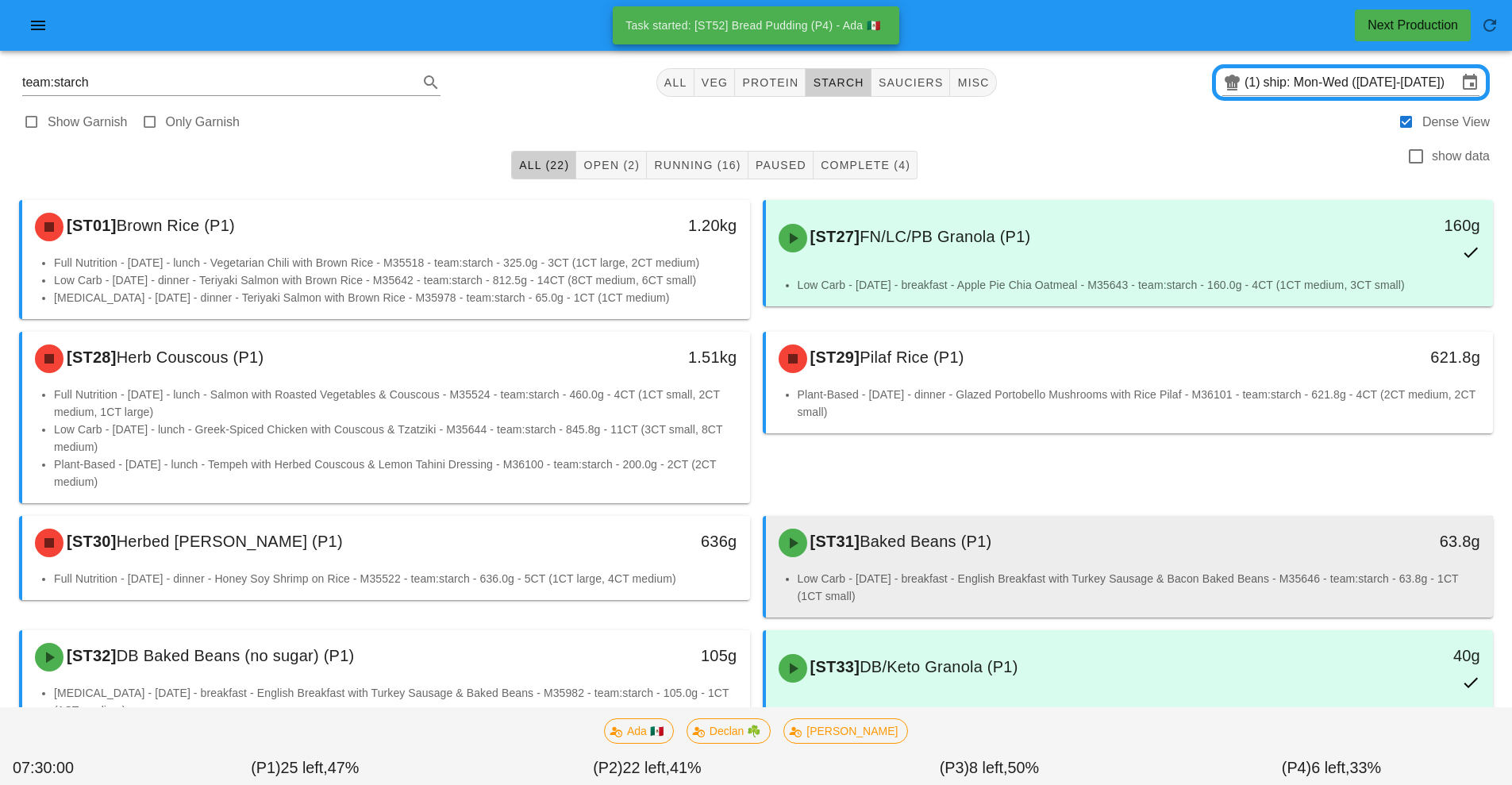
click at [1004, 568] on div "[ST31] Baked Beans (P1) 63.8g" at bounding box center [1129, 543] width 728 height 54
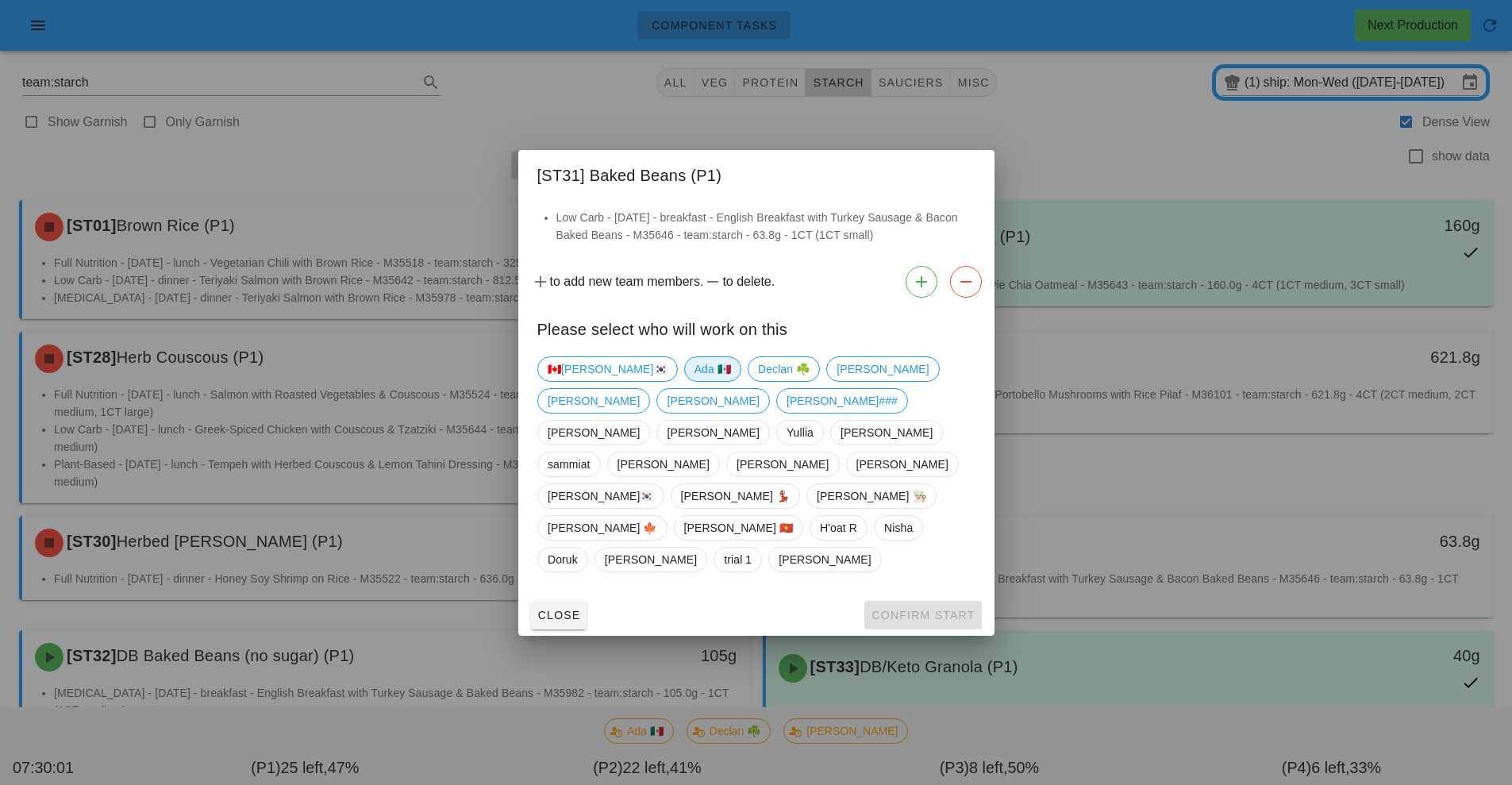
click at [694, 381] on span "Ada 🇲🇽" at bounding box center [712, 368] width 37 height 24
click at [909, 609] on span "Confirm Start" at bounding box center [922, 615] width 104 height 13
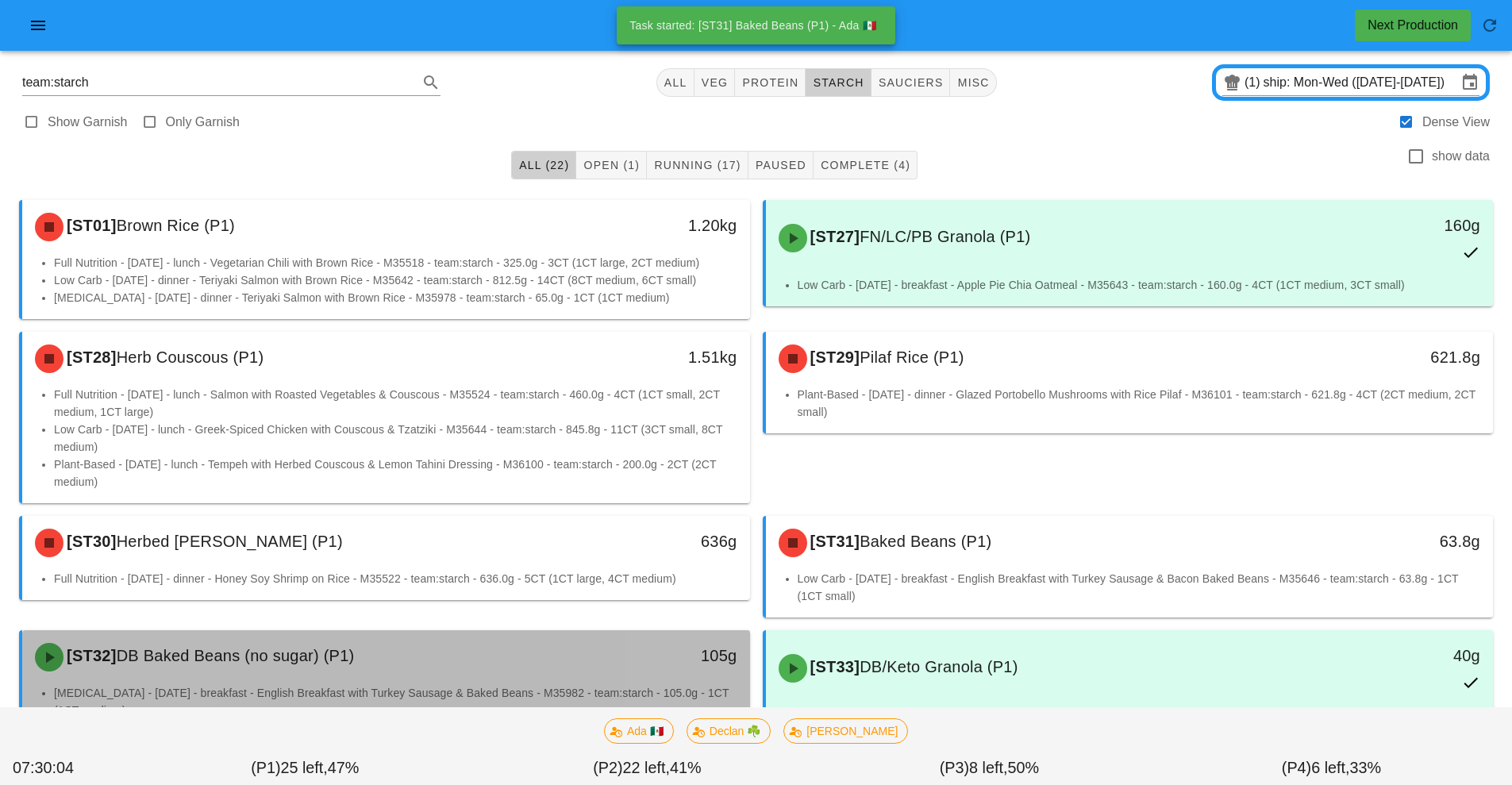
click at [501, 667] on div "[ST32] DB Baked Beans (no sugar) (P1)" at bounding box center [295, 657] width 541 height 48
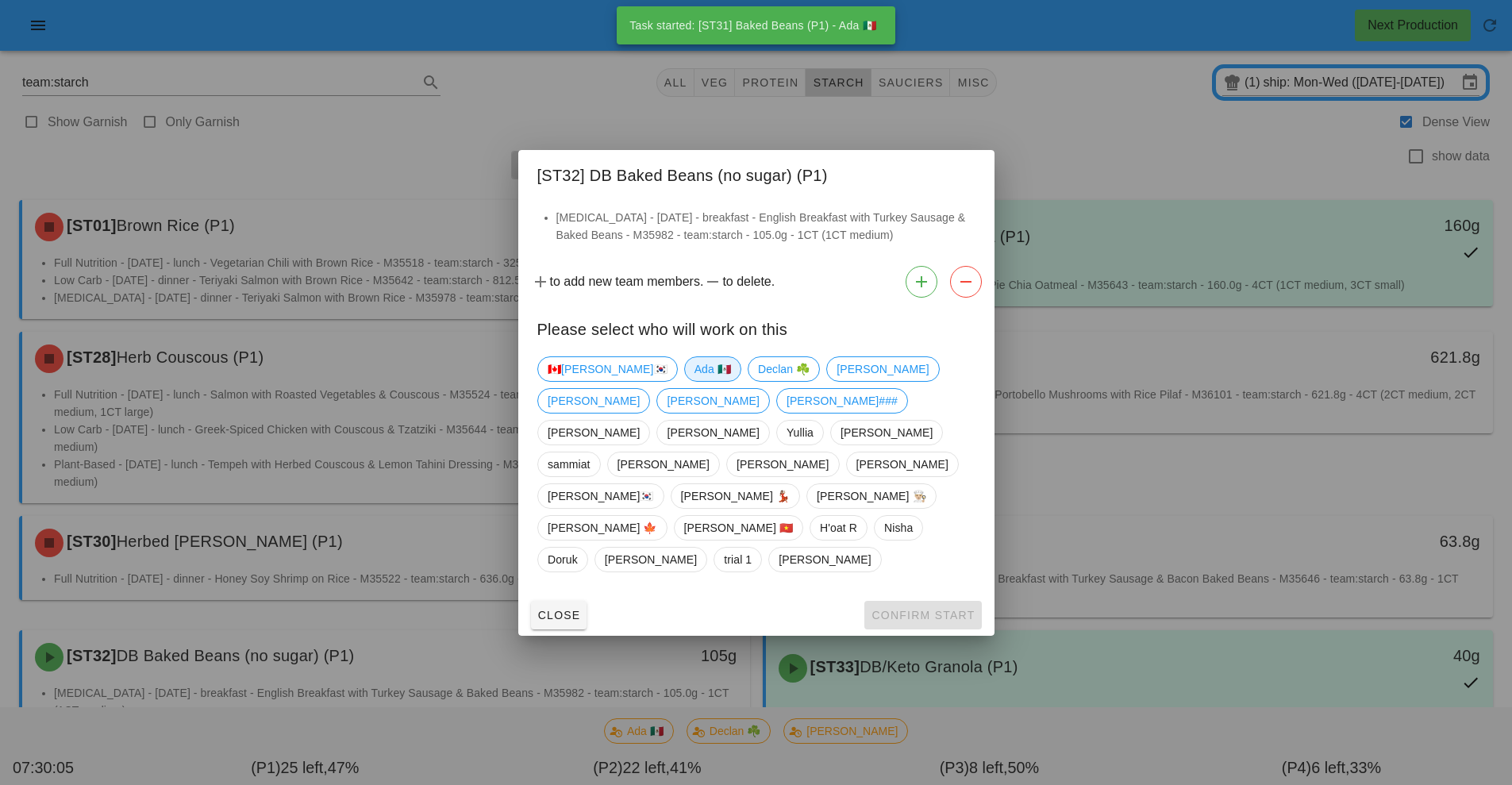
click at [694, 381] on span "Ada 🇲🇽" at bounding box center [712, 368] width 37 height 24
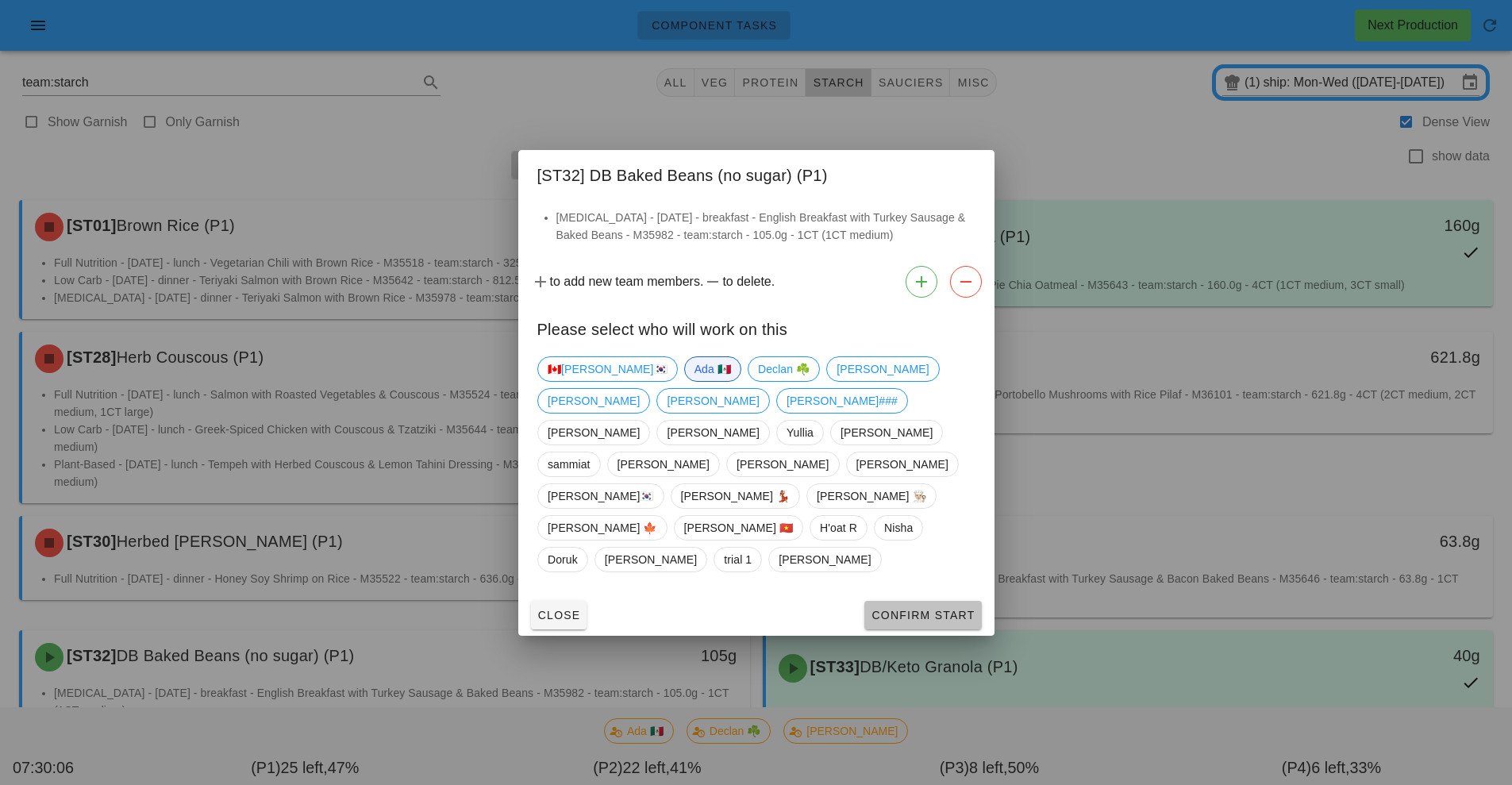
click at [905, 609] on span "Confirm Start" at bounding box center [922, 615] width 104 height 13
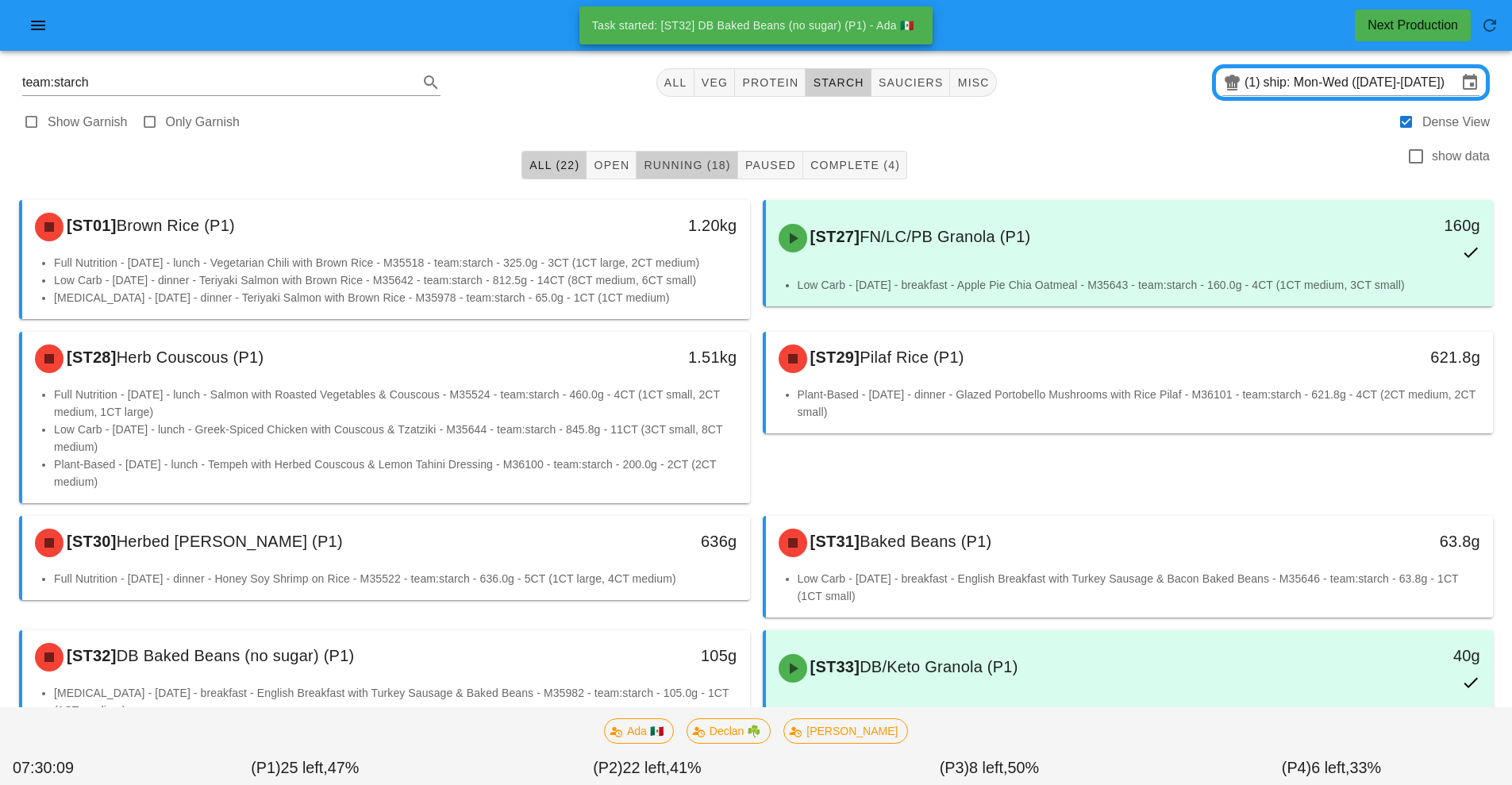
click at [701, 164] on span "Running (18)" at bounding box center [687, 165] width 87 height 13
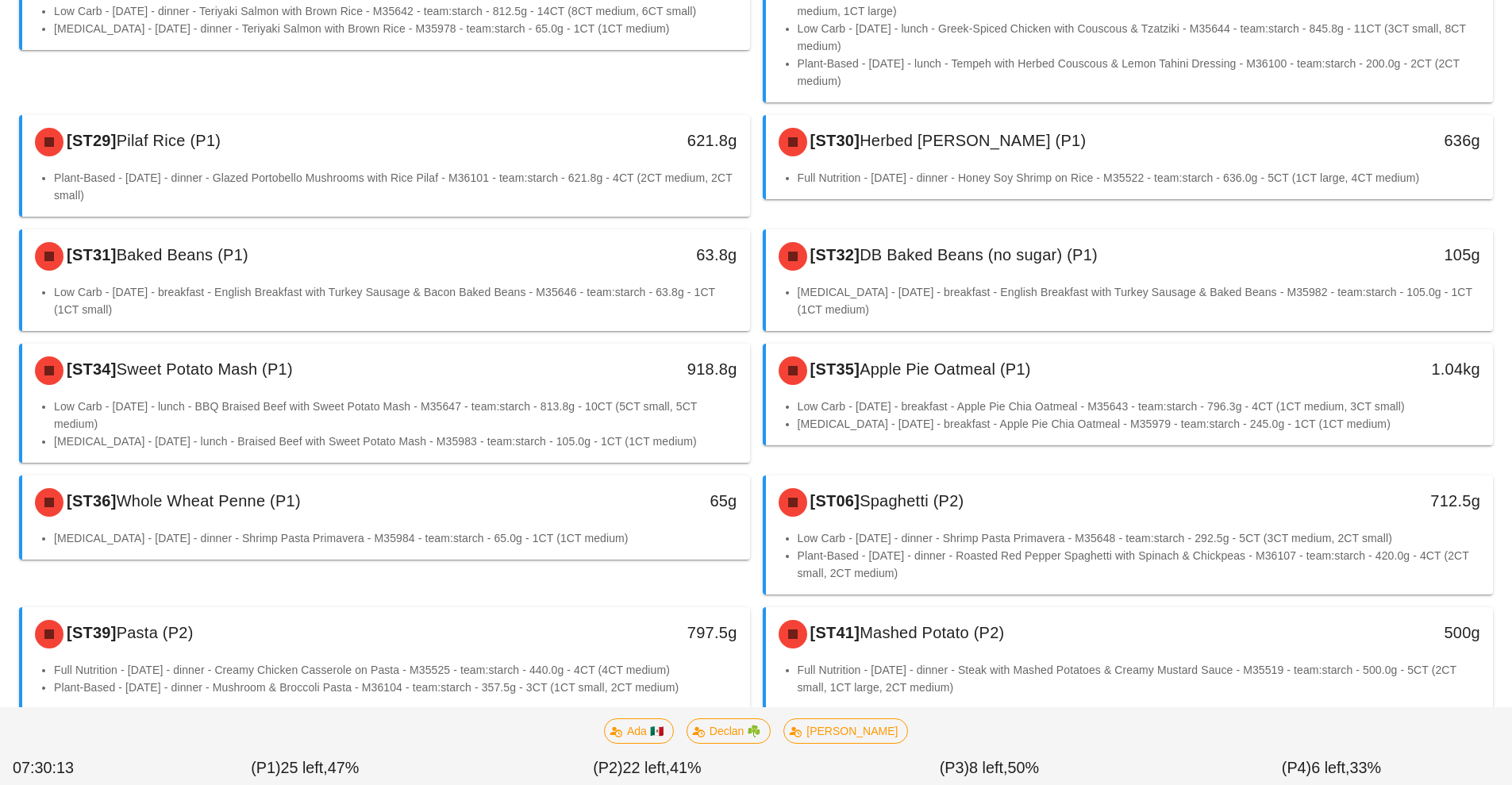
scroll to position [286, 0]
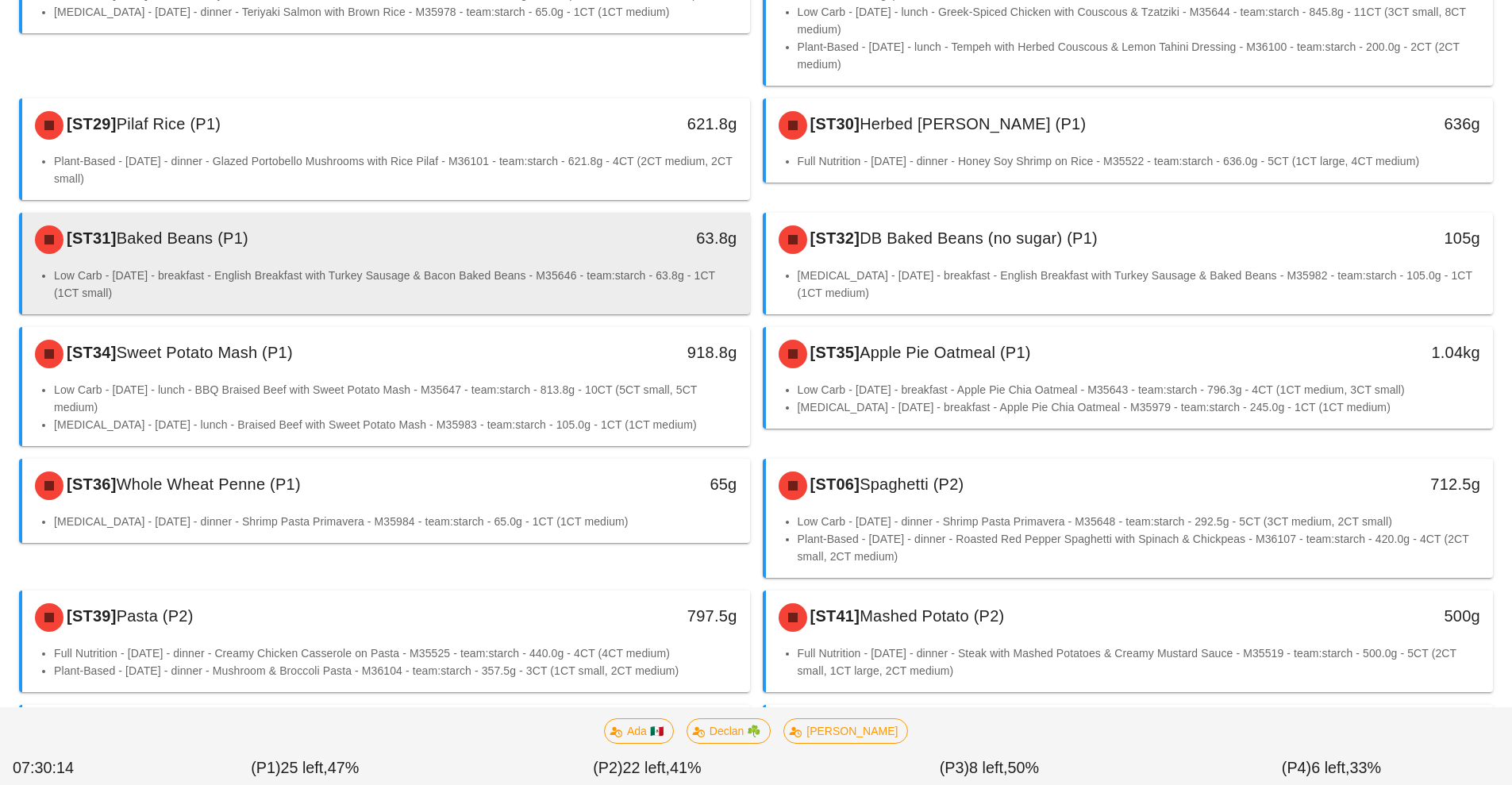
click at [424, 279] on li "Low Carb - Wednesday - breakfast - English Breakfast with Turkey Sausage & Baco…" at bounding box center [396, 284] width 683 height 35
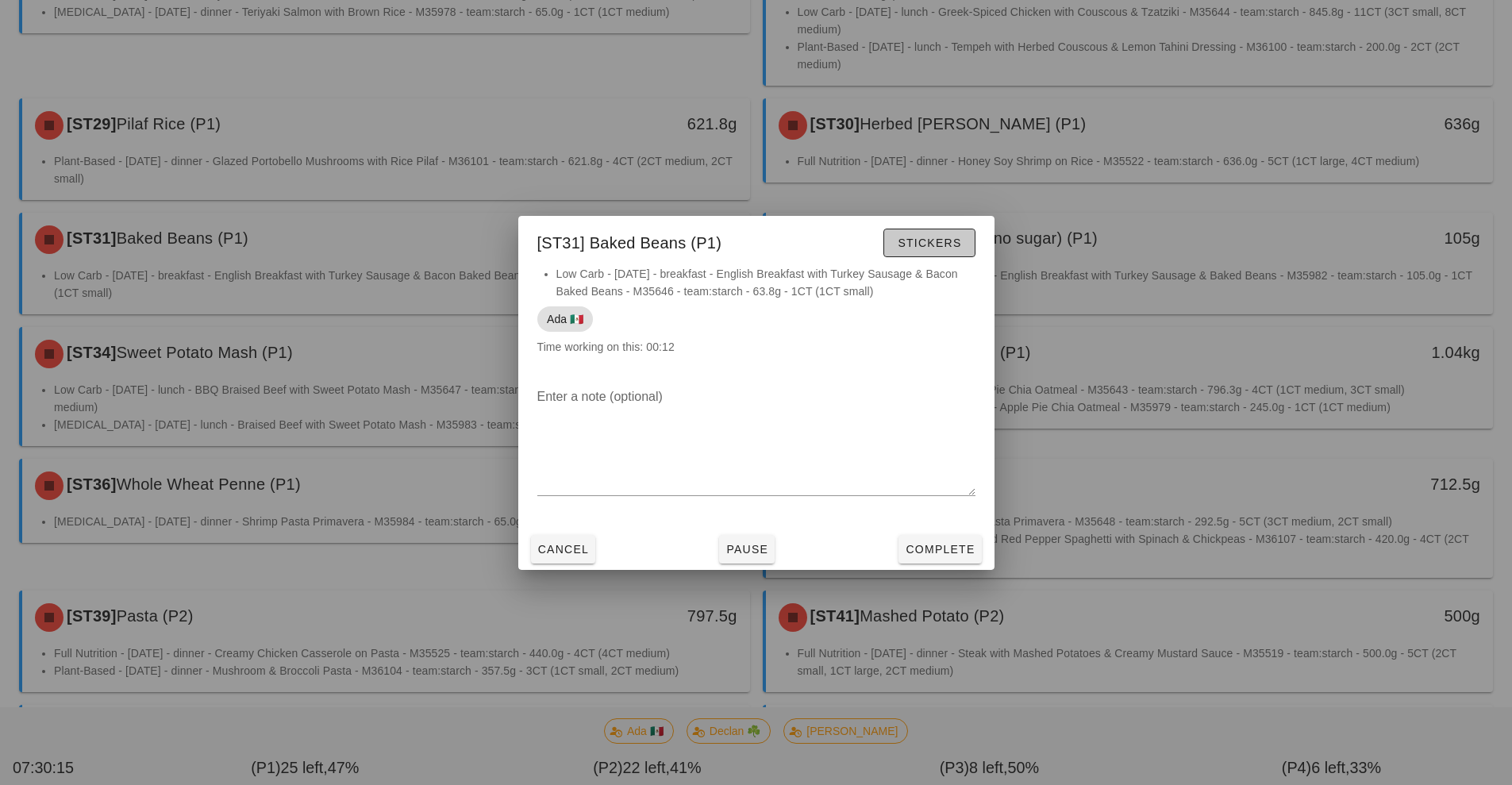
click at [934, 240] on span "Stickers" at bounding box center [929, 243] width 65 height 13
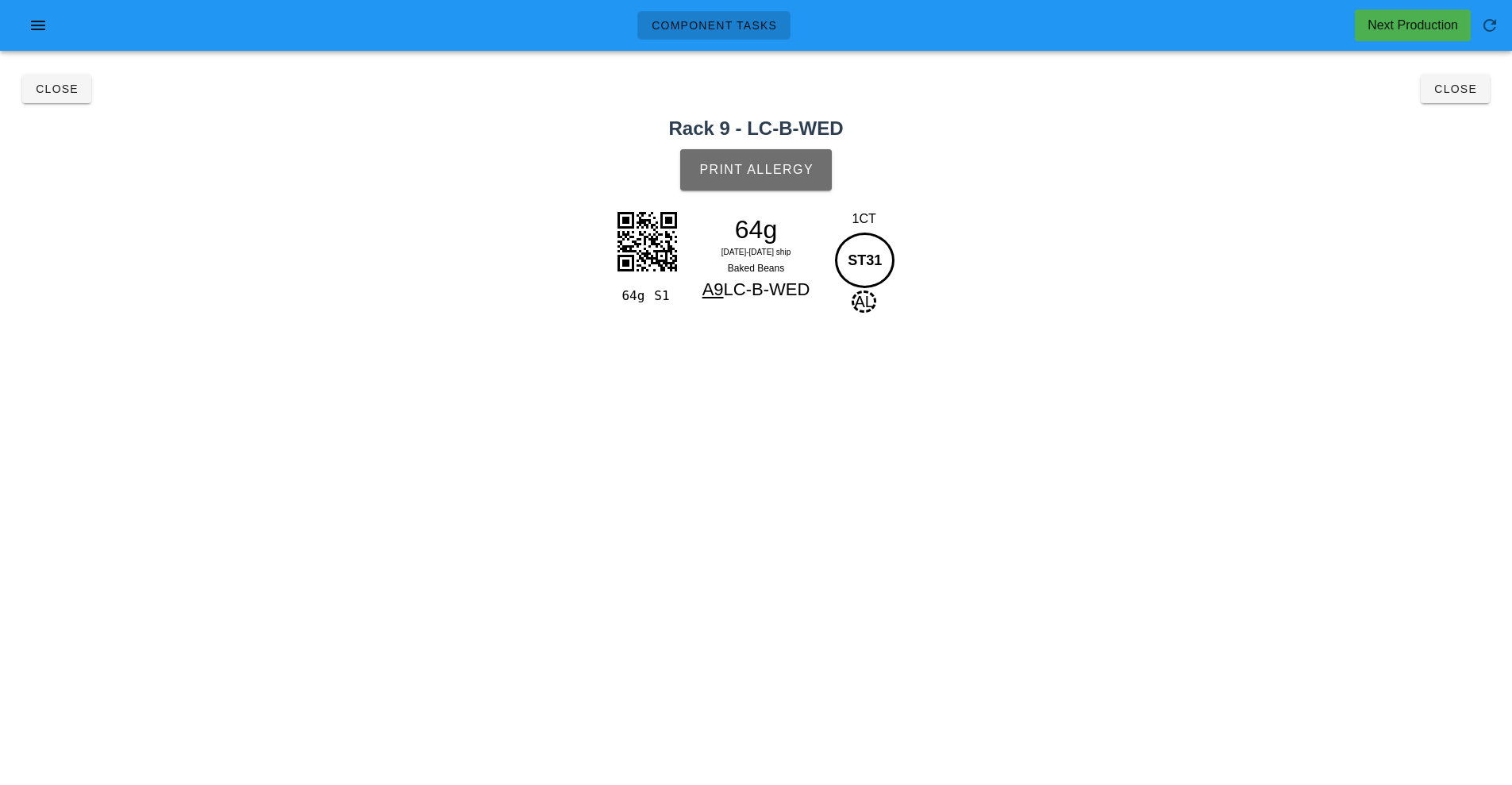
click at [779, 166] on span "Print Allergy" at bounding box center [756, 169] width 115 height 14
click at [1454, 101] on button "Close" at bounding box center [1455, 88] width 69 height 29
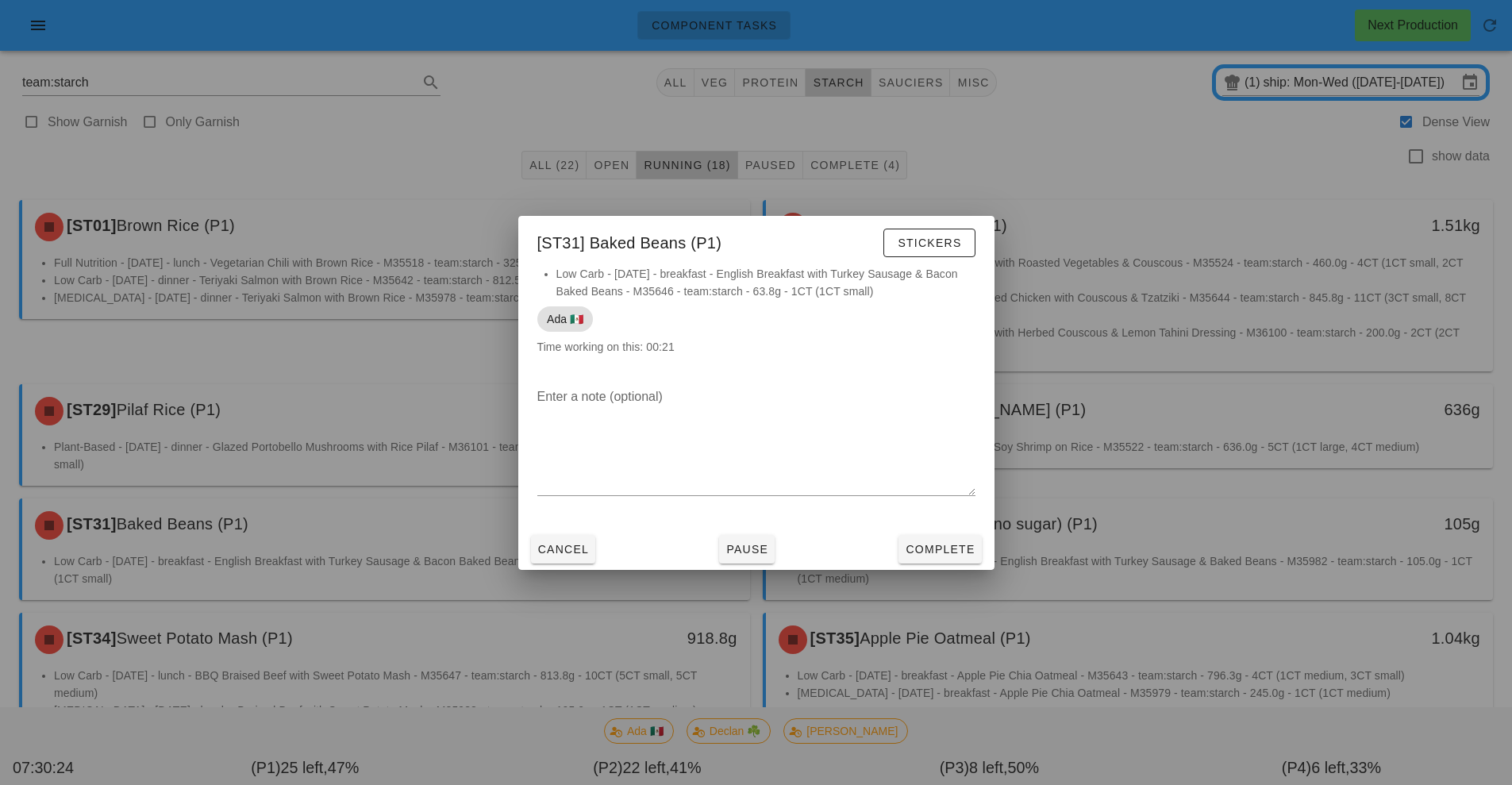
click at [1117, 224] on div at bounding box center [756, 392] width 1512 height 785
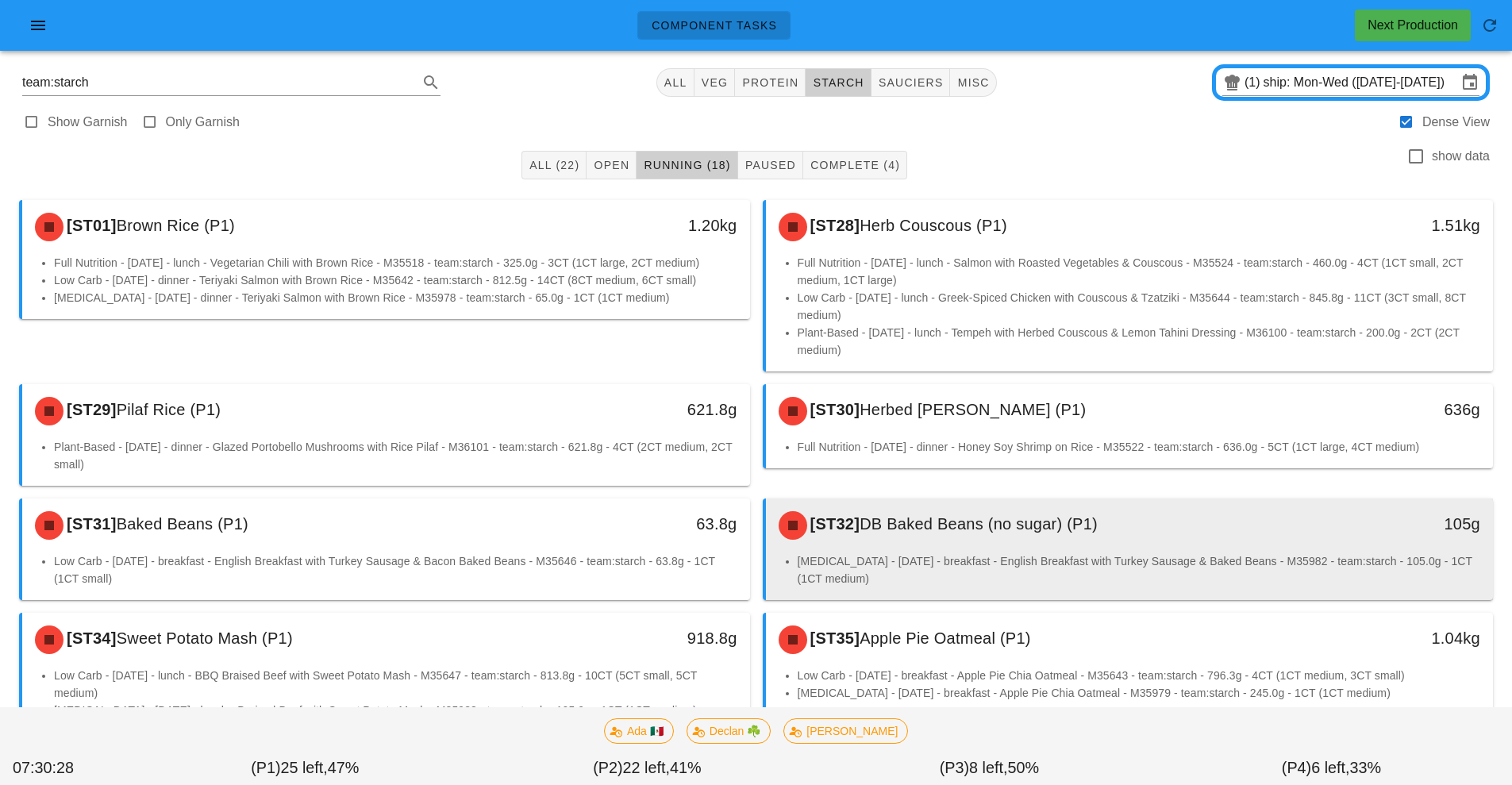
click at [1011, 559] on li "Diabetes - Wednesday - breakfast - English Breakfast with Turkey Sausage & Bake…" at bounding box center [1139, 569] width 683 height 35
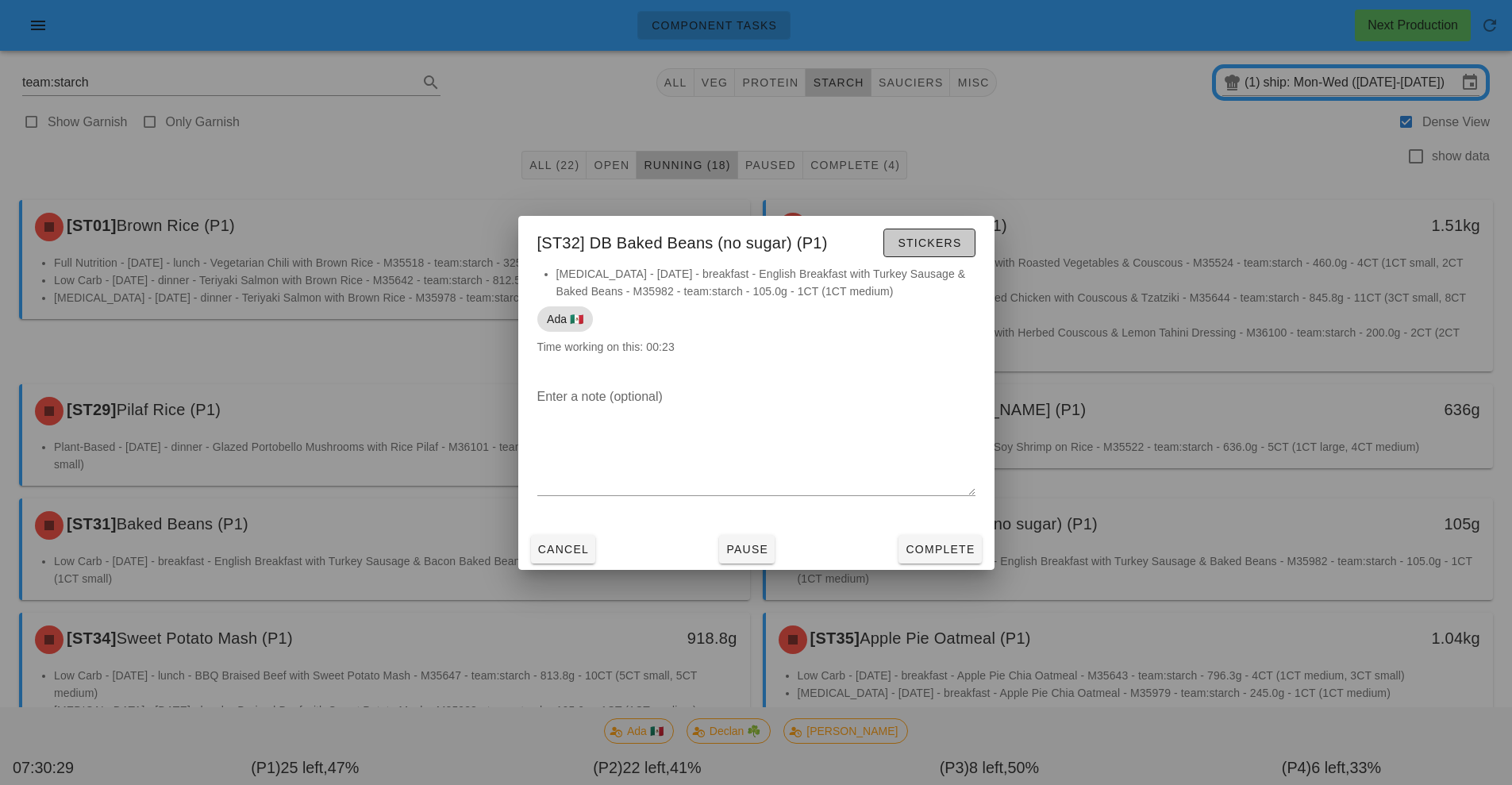
click at [935, 238] on span "Stickers" at bounding box center [929, 243] width 65 height 13
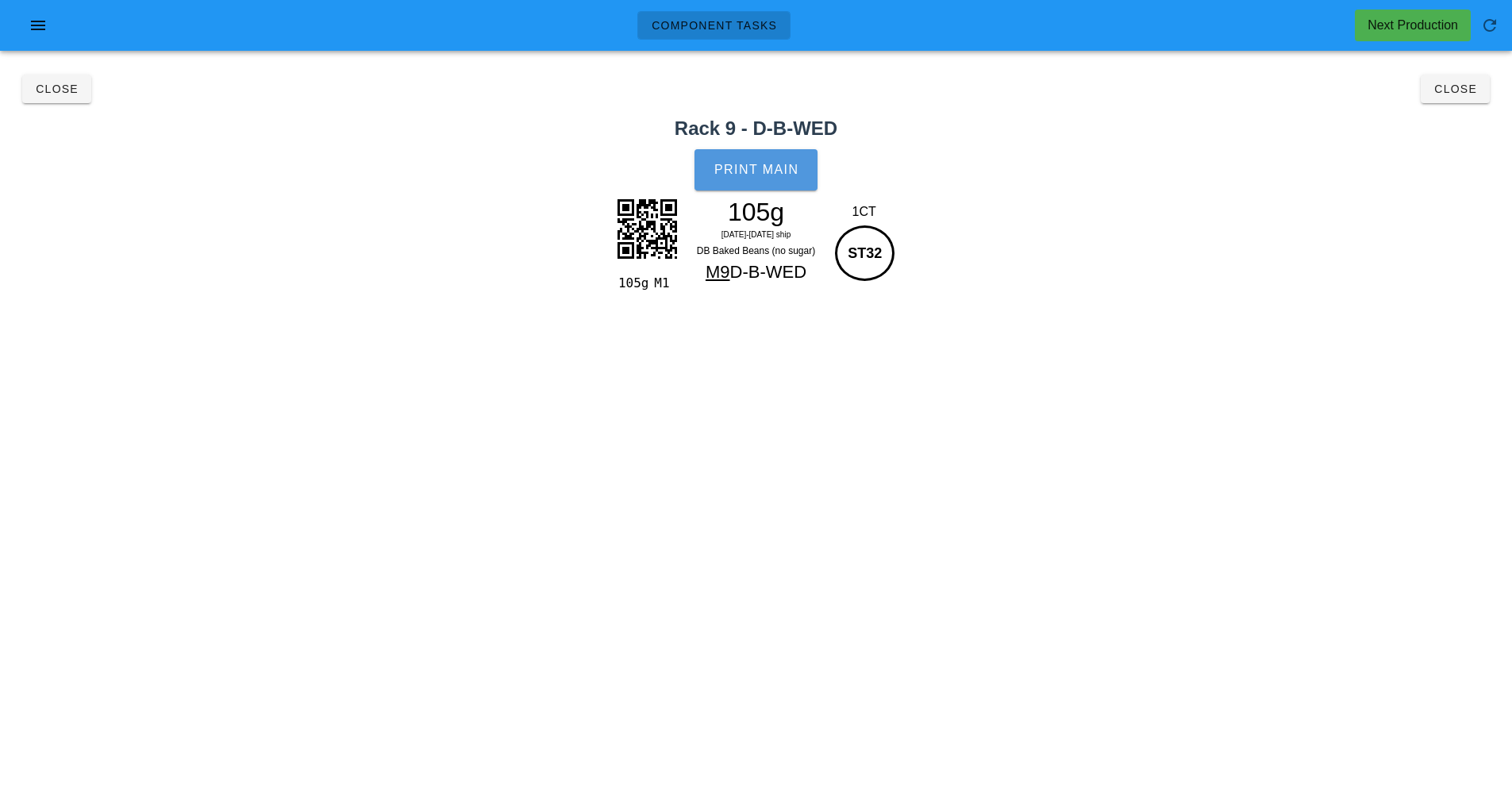
click at [769, 172] on span "Print Main" at bounding box center [756, 169] width 86 height 14
click at [1472, 86] on span "Close" at bounding box center [1455, 89] width 44 height 13
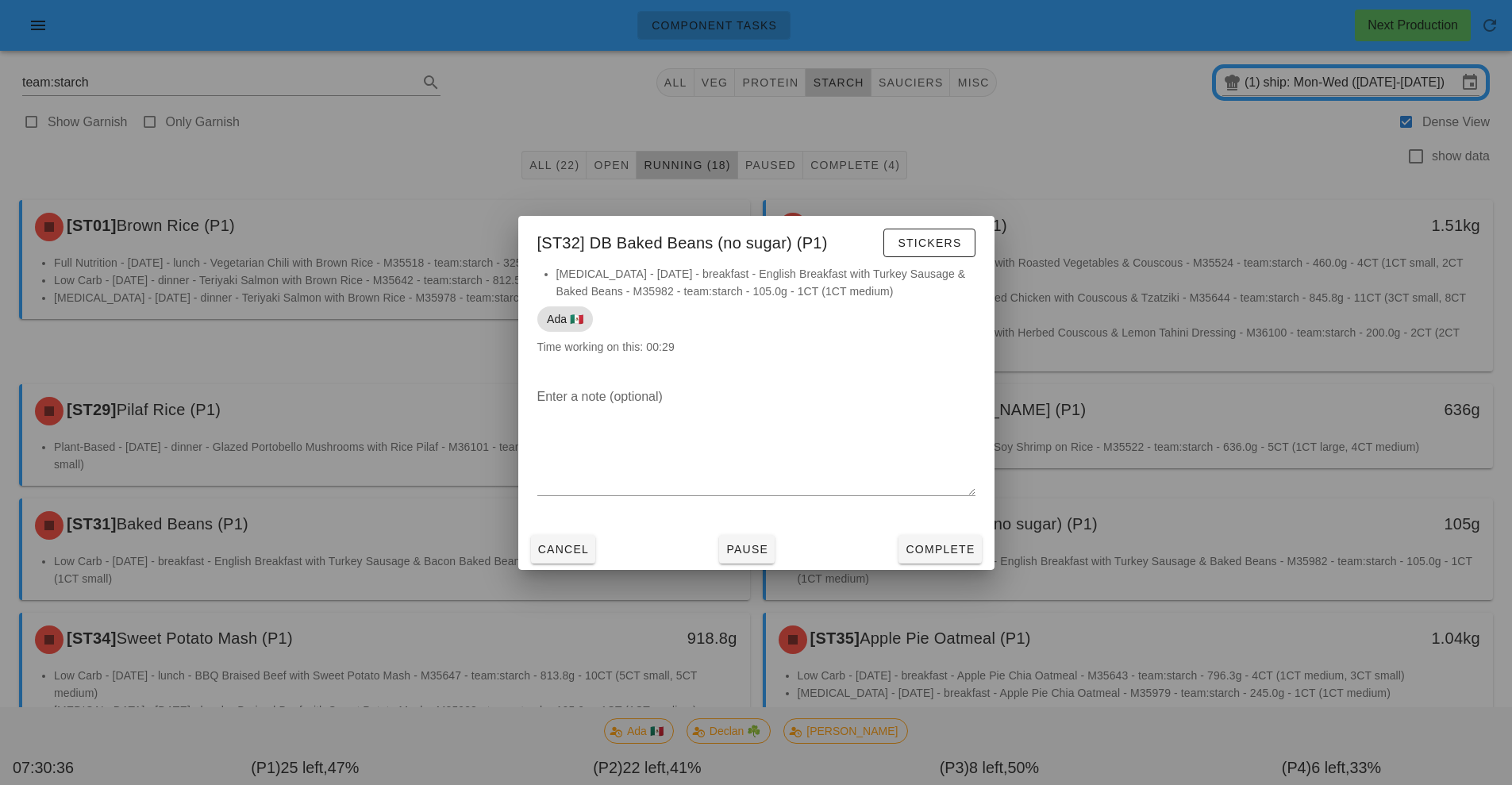
click at [1156, 356] on div at bounding box center [756, 392] width 1512 height 785
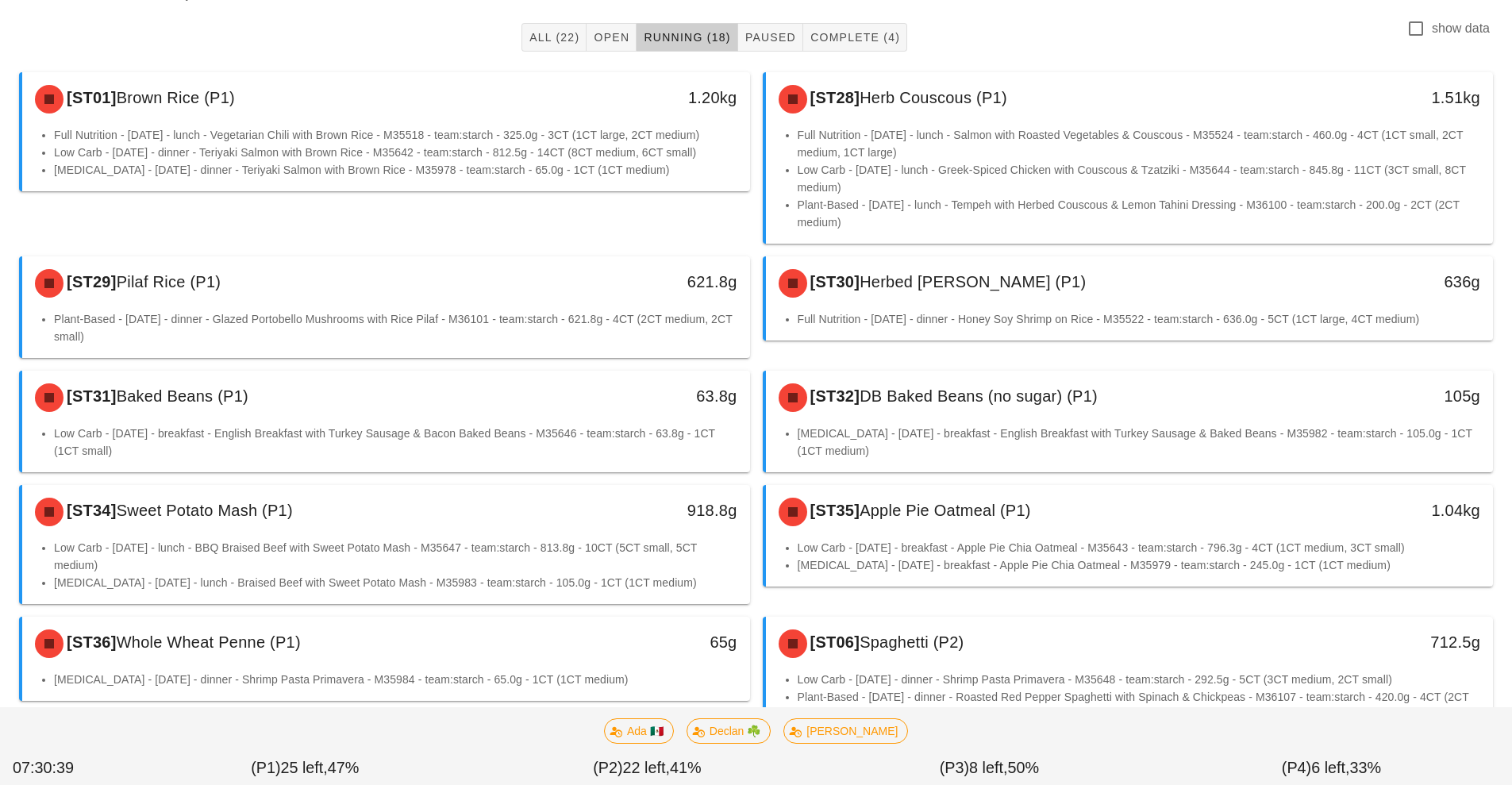
scroll to position [362, 0]
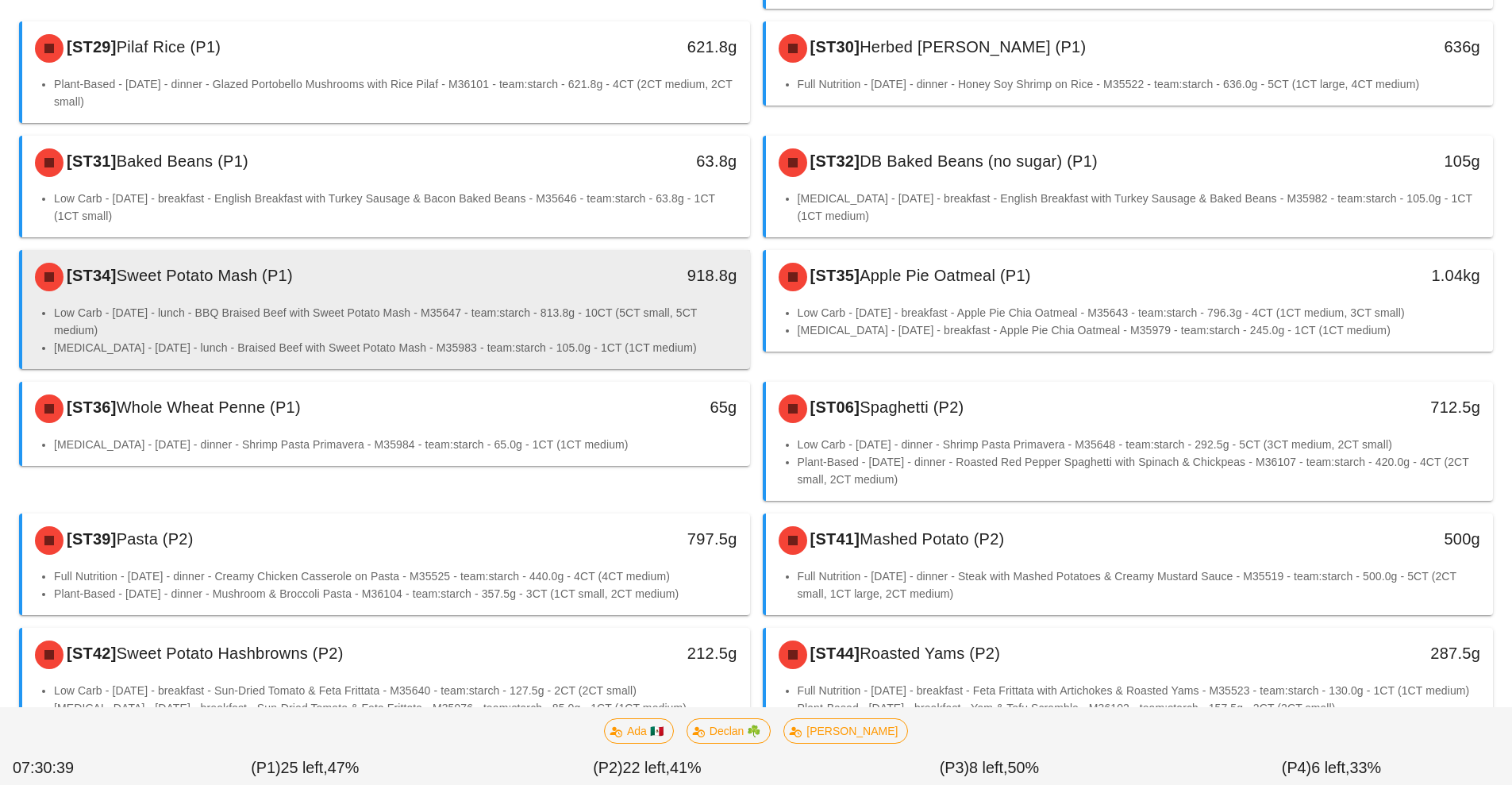
click at [503, 327] on li "Low Carb - Wednesday - lunch - BBQ Braised Beef with Sweet Potato Mash - M35647…" at bounding box center [396, 321] width 683 height 35
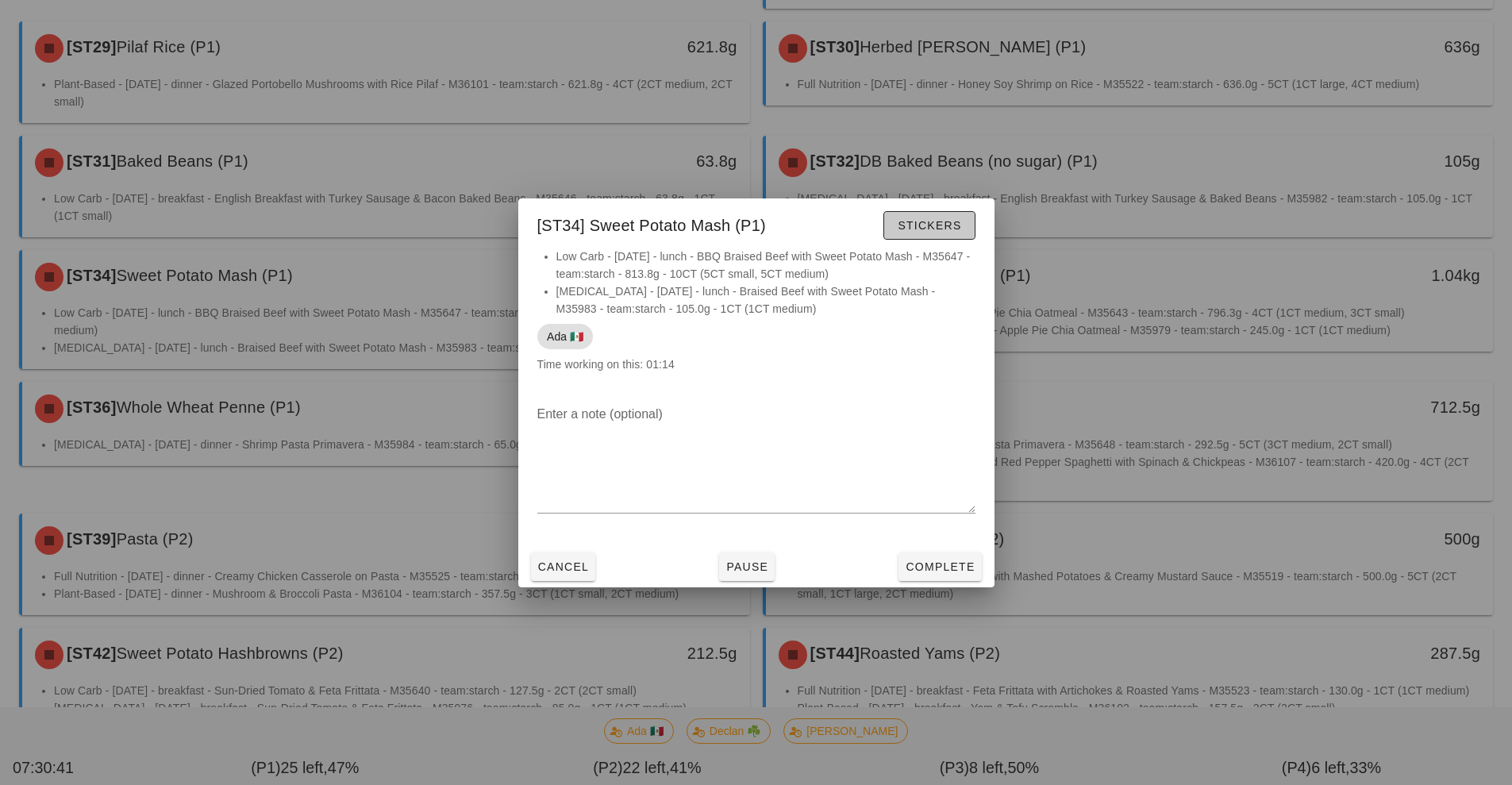
click at [935, 223] on span "Stickers" at bounding box center [929, 225] width 65 height 13
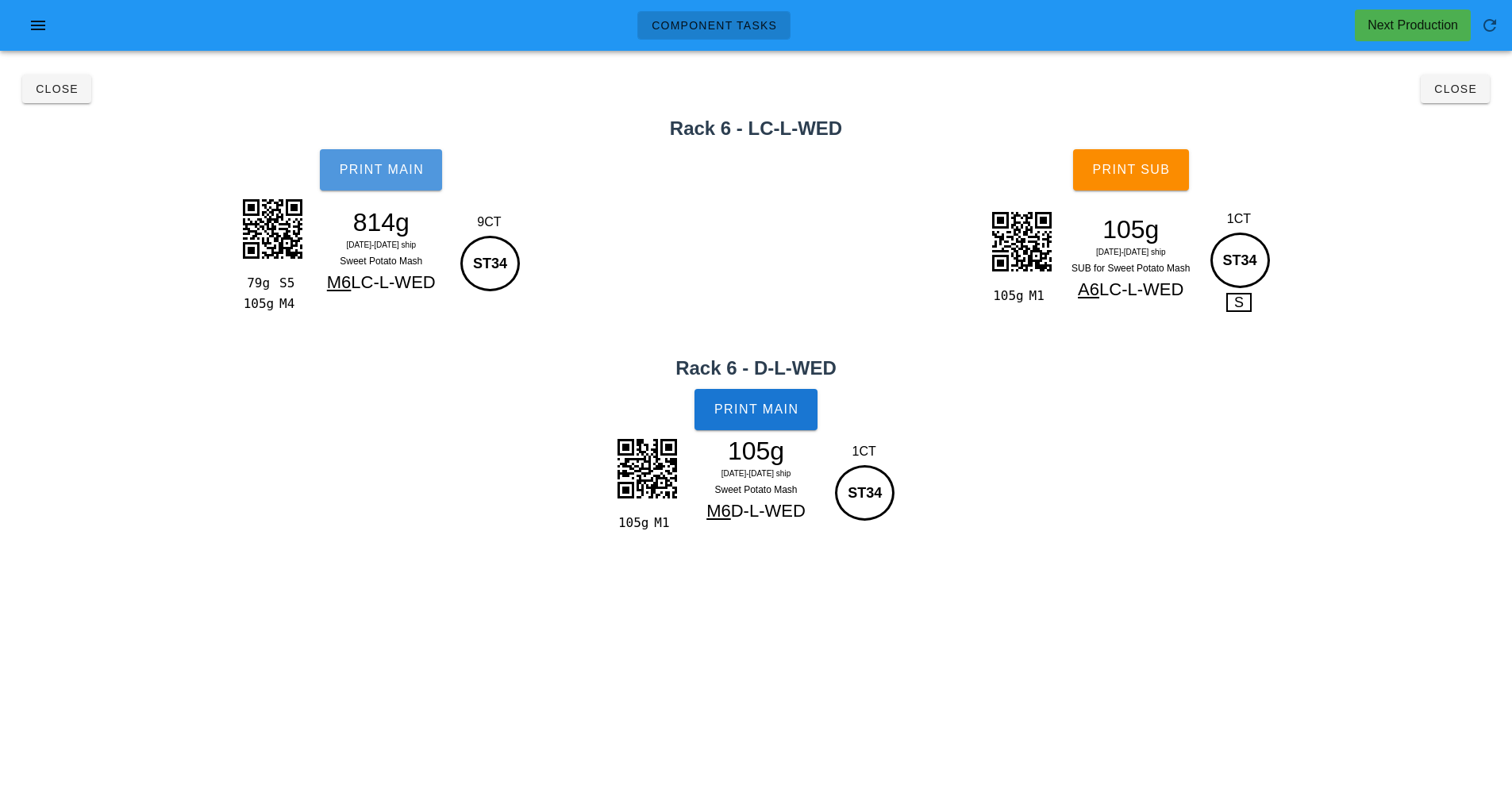
click at [386, 182] on button "Print Main" at bounding box center [381, 169] width 122 height 41
click at [772, 409] on span "Print Main" at bounding box center [756, 410] width 86 height 14
click at [1150, 176] on span "Print Sub" at bounding box center [1130, 169] width 79 height 14
click at [1455, 92] on span "Close" at bounding box center [1455, 89] width 44 height 13
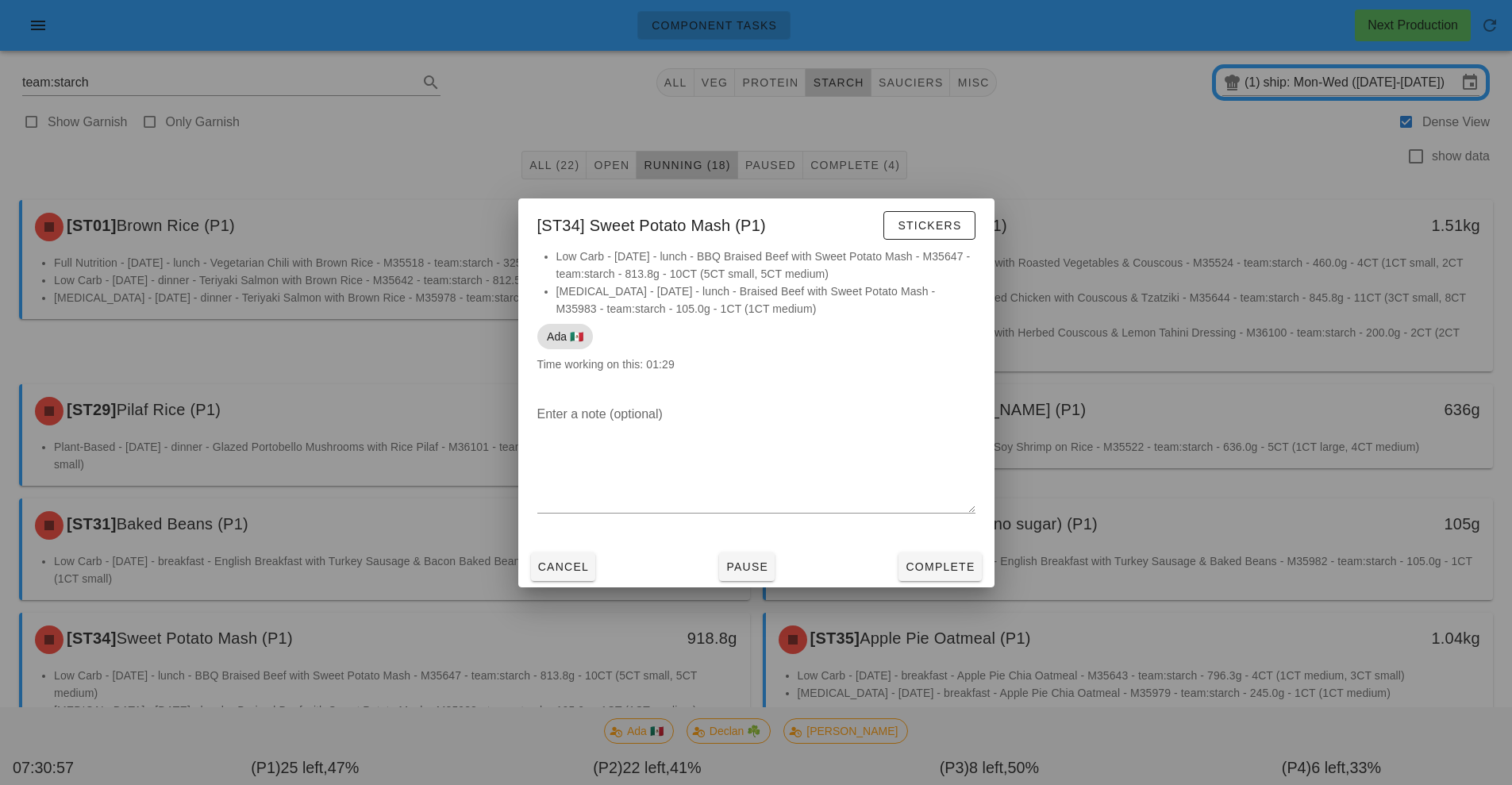
click at [1239, 187] on div at bounding box center [756, 392] width 1512 height 785
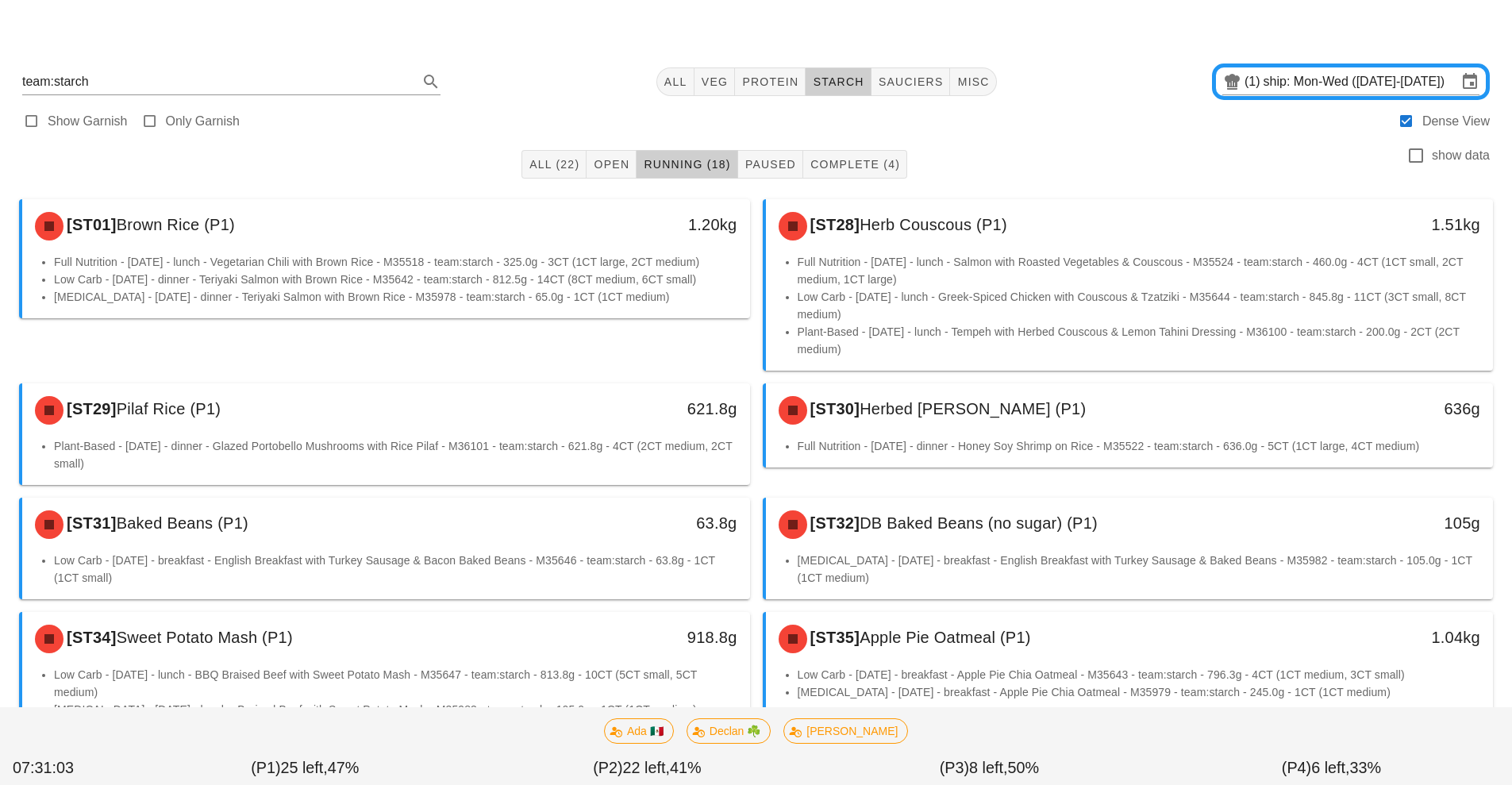
scroll to position [261, 0]
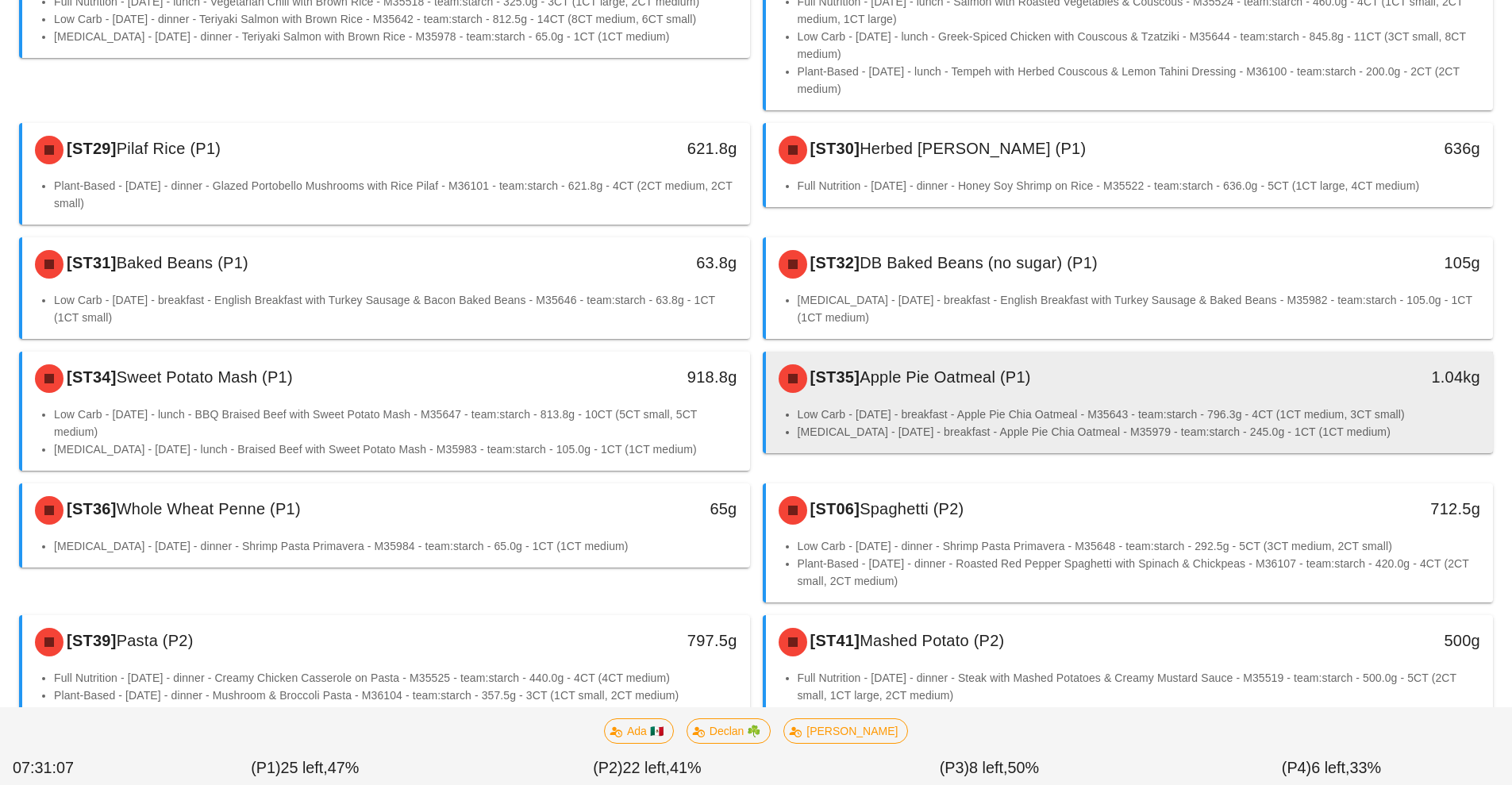
click at [1018, 413] on li "Low Carb - Tuesday - breakfast - Apple Pie Chia Oatmeal - M35643 - team:starch …" at bounding box center [1139, 414] width 683 height 17
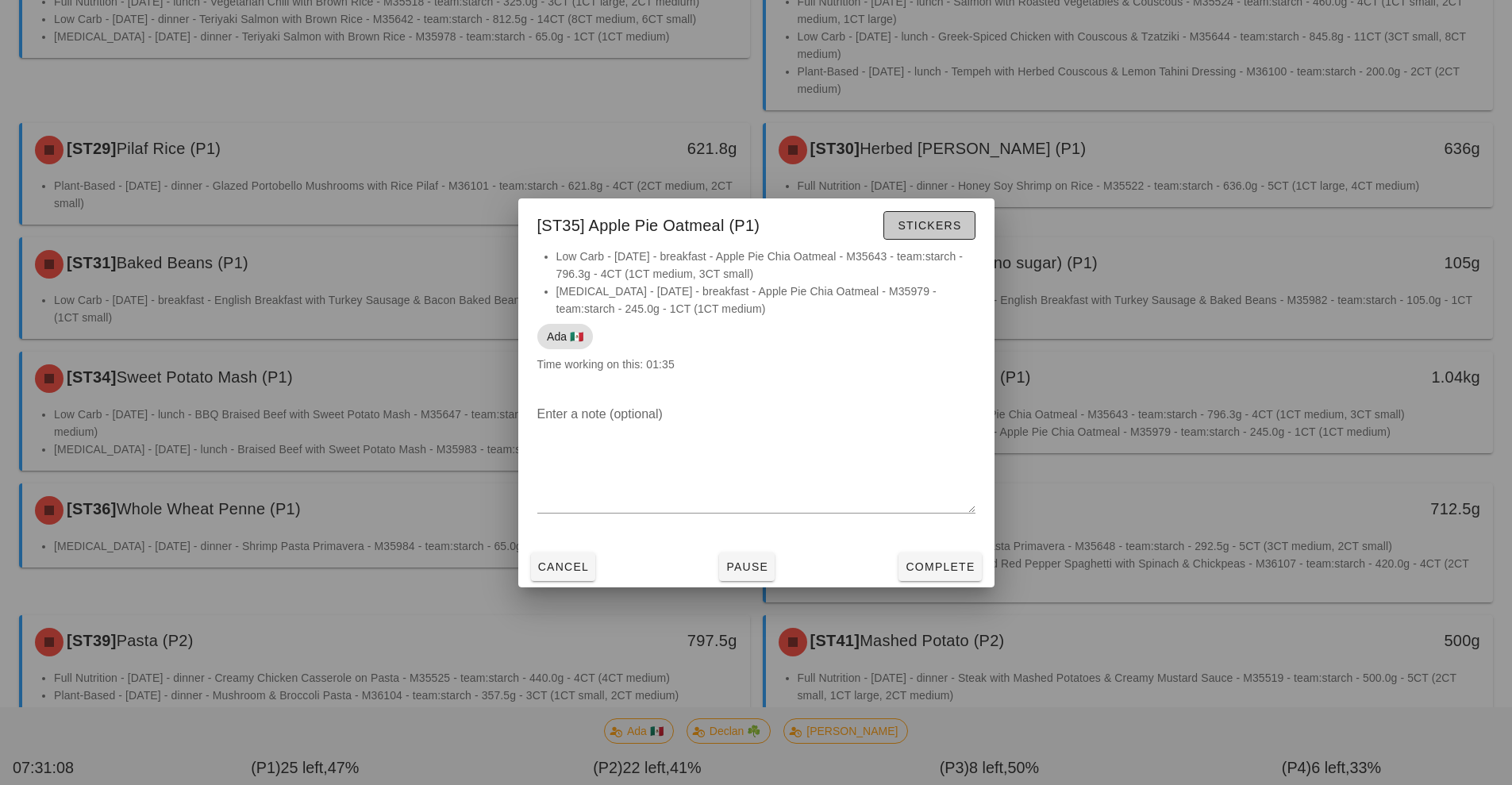
click at [947, 233] on button "Stickers" at bounding box center [929, 225] width 92 height 29
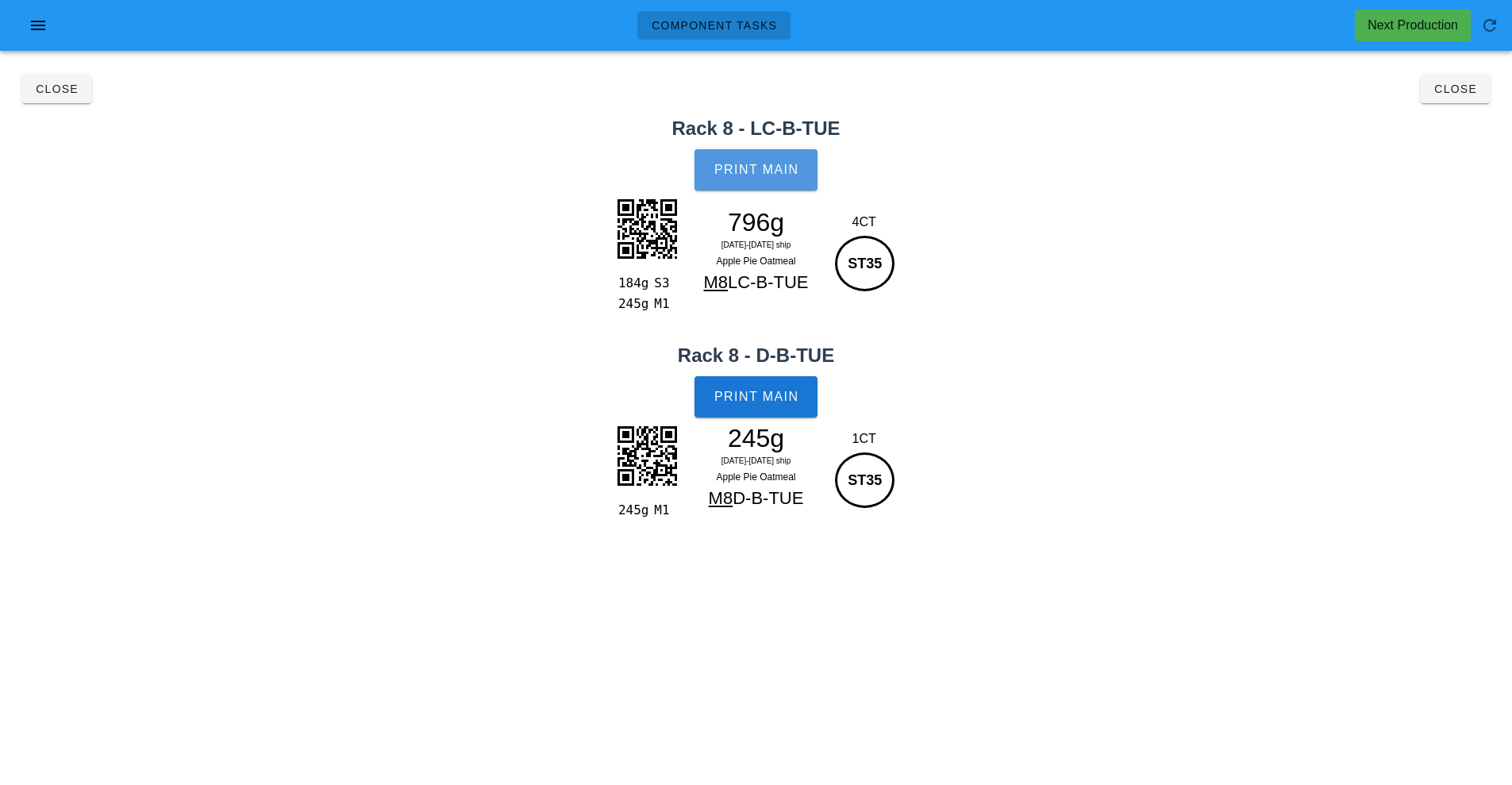
click at [768, 169] on span "Print Main" at bounding box center [756, 169] width 86 height 14
click at [761, 406] on button "Print Main" at bounding box center [756, 396] width 122 height 41
click at [1465, 83] on span "Close" at bounding box center [1455, 89] width 44 height 13
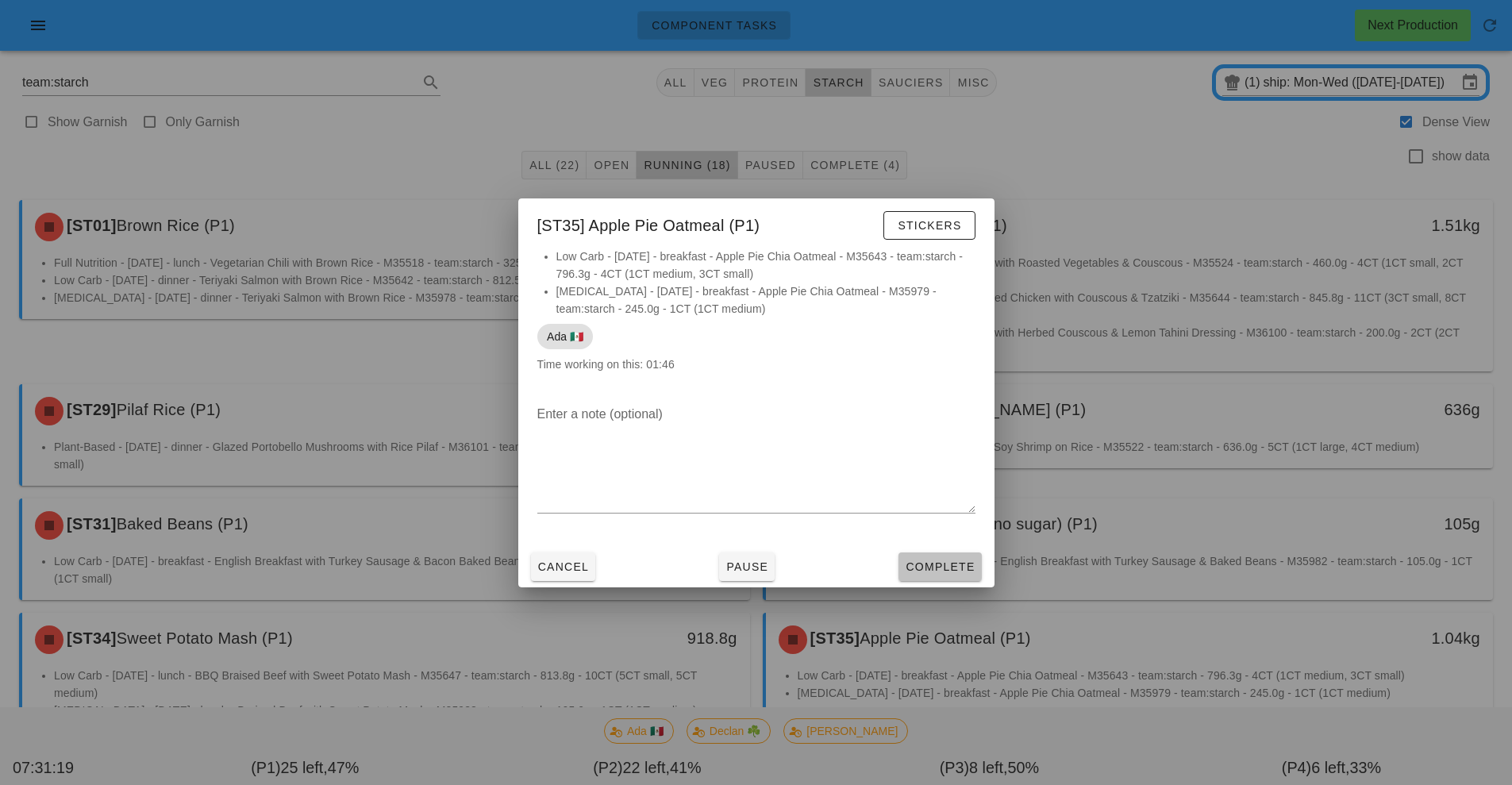
click at [942, 567] on span "Complete" at bounding box center [940, 567] width 70 height 13
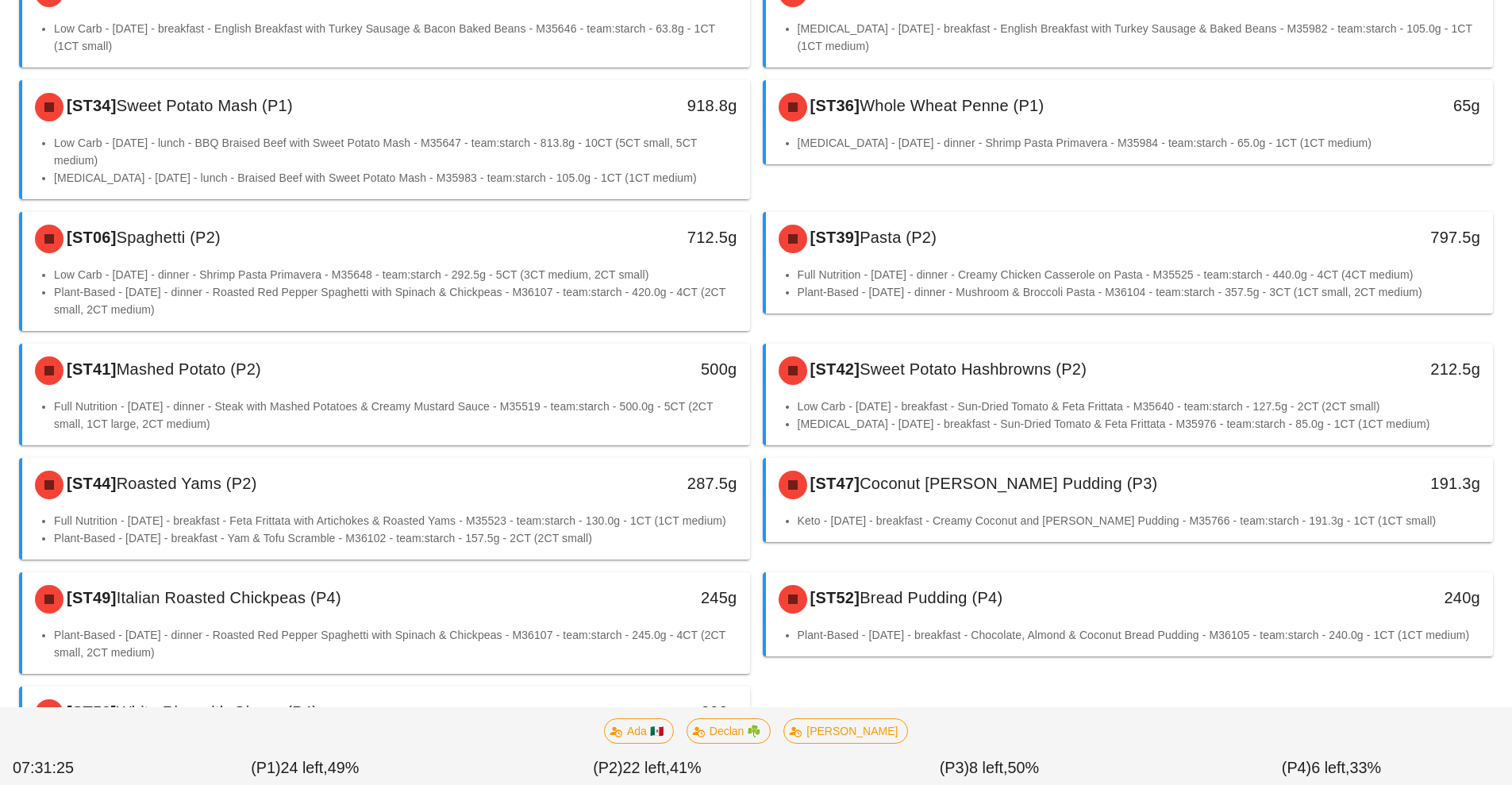
scroll to position [534, 0]
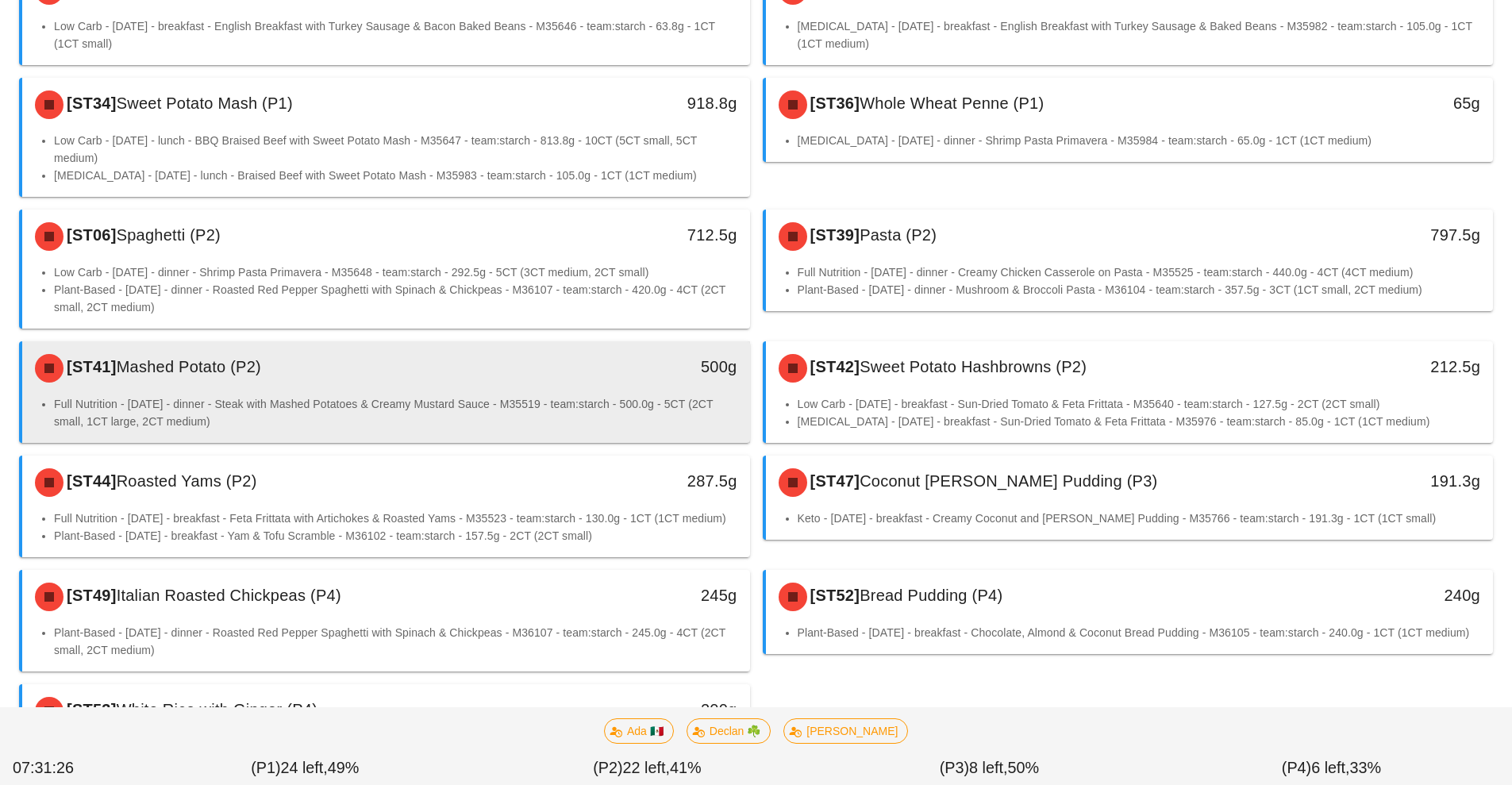
click at [489, 398] on li "Full Nutrition - Monday - dinner - Steak with Mashed Potatoes & Creamy Mustard …" at bounding box center [396, 413] width 683 height 35
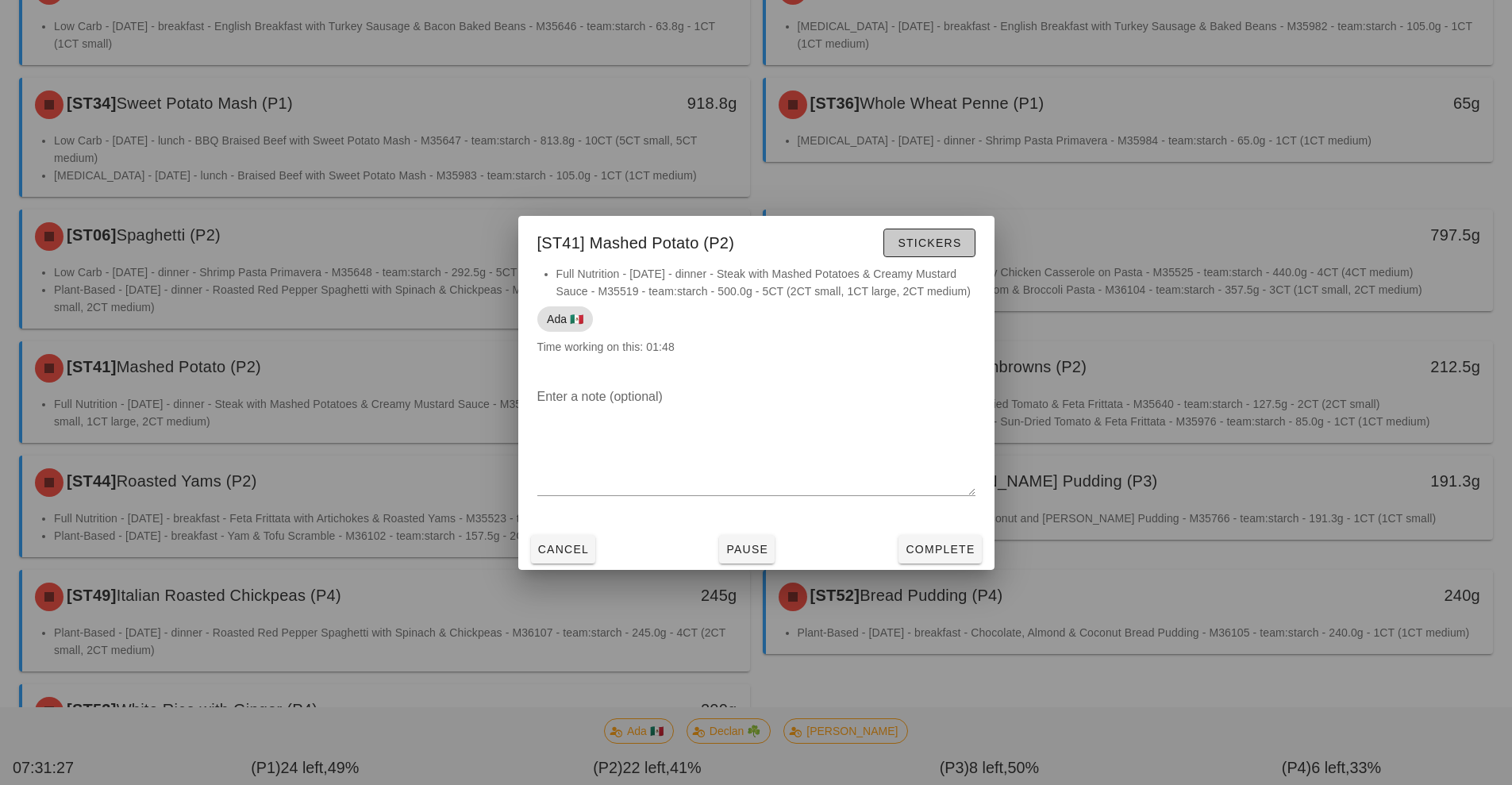
click at [935, 241] on span "Stickers" at bounding box center [929, 243] width 65 height 13
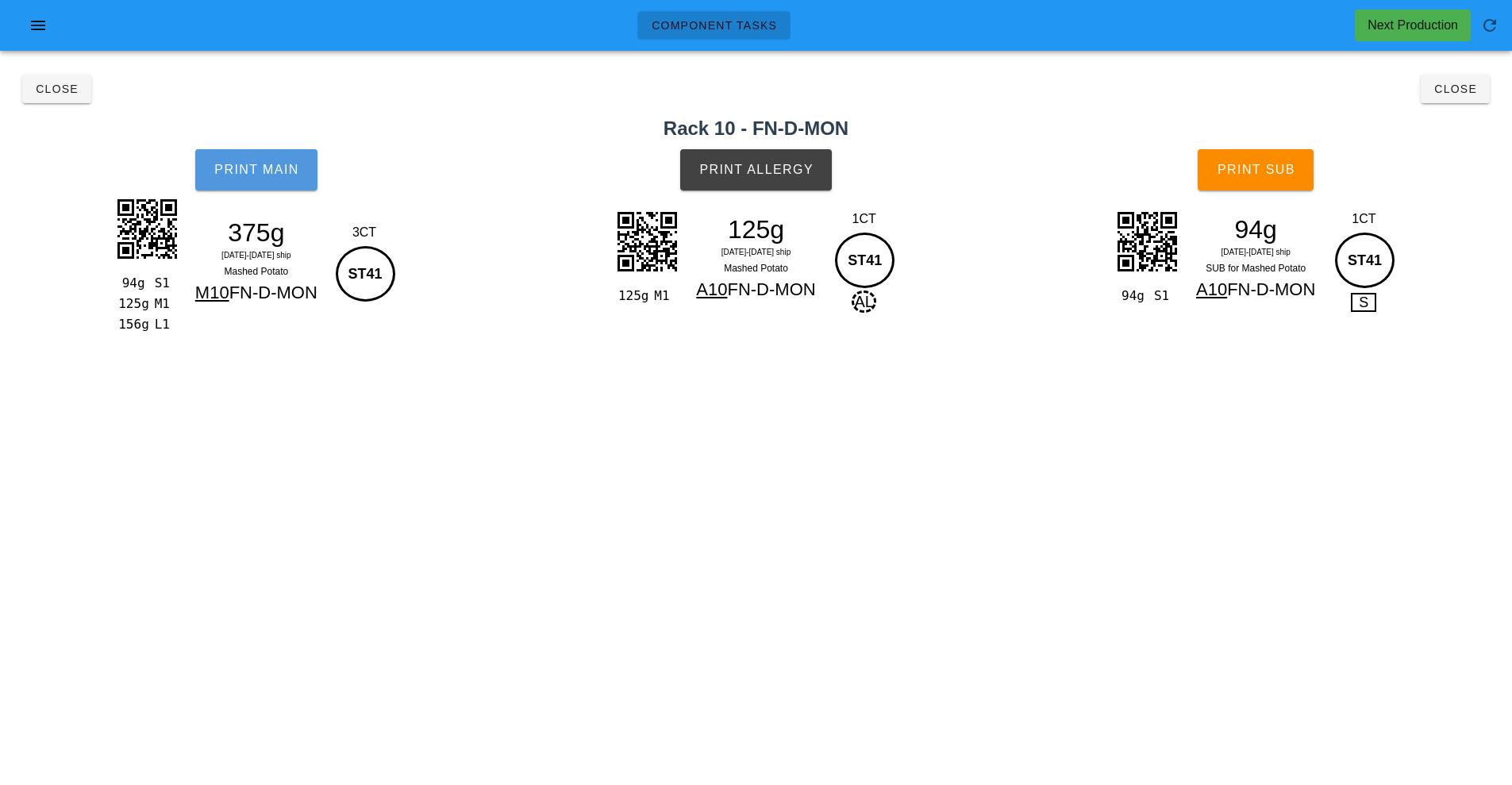
click at [231, 187] on button "Print Main" at bounding box center [257, 169] width 122 height 41
click at [782, 176] on span "Print Allergy" at bounding box center [756, 169] width 115 height 14
click at [1272, 184] on button "Print Sub" at bounding box center [1255, 169] width 116 height 41
click at [1456, 102] on button "Close" at bounding box center [1455, 88] width 69 height 29
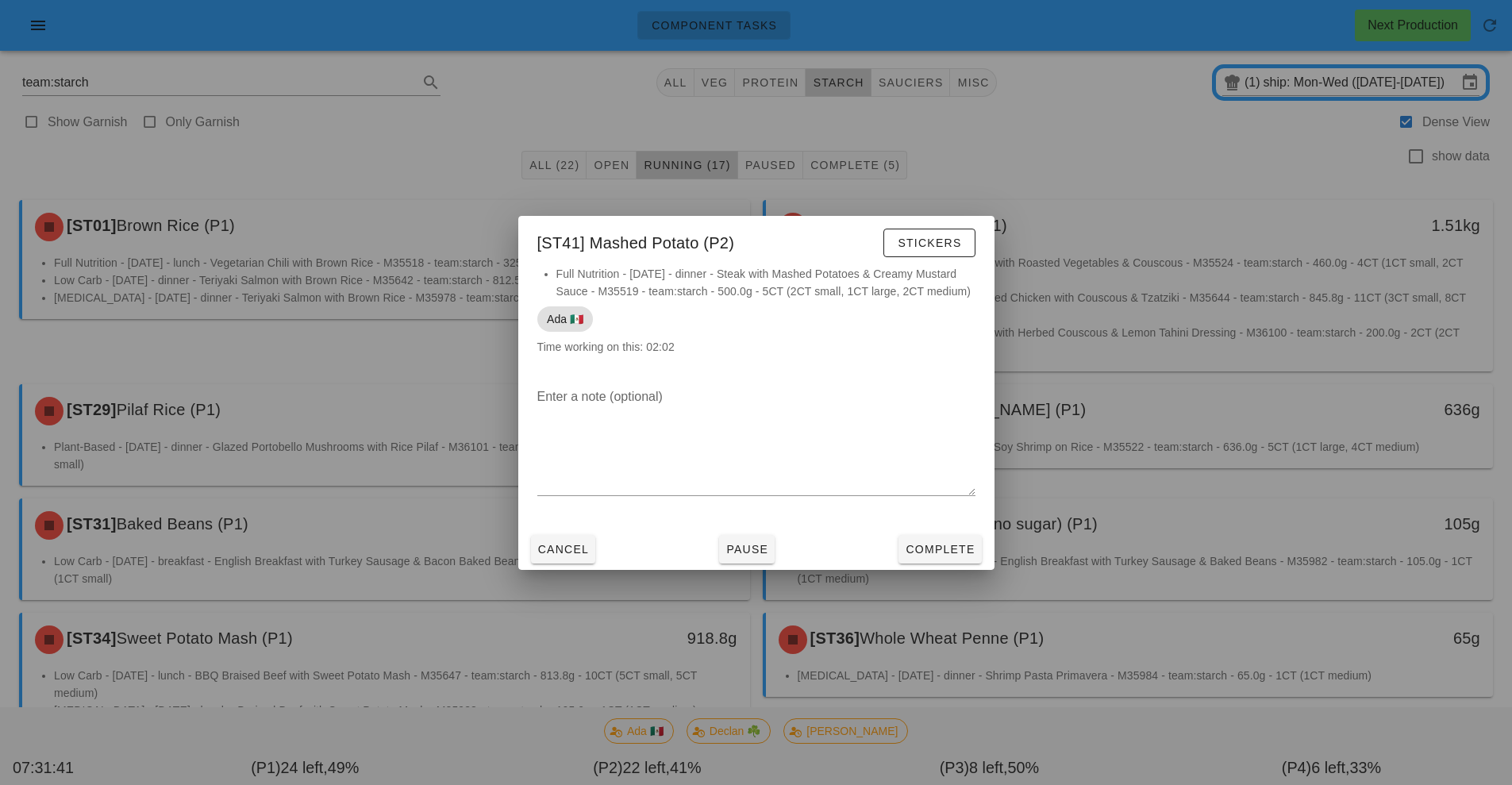
click at [1201, 193] on div at bounding box center [756, 392] width 1512 height 785
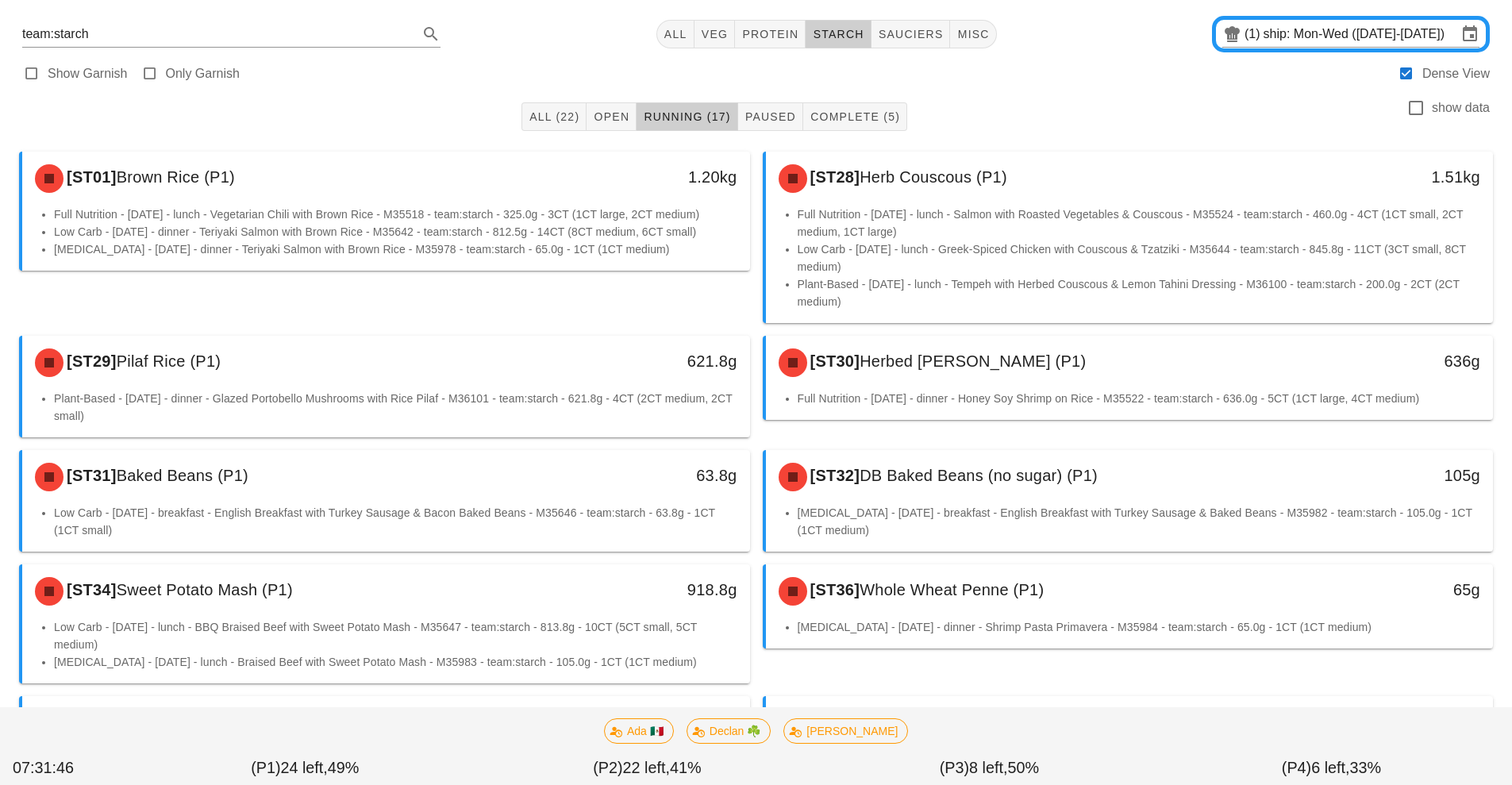
scroll to position [351, 0]
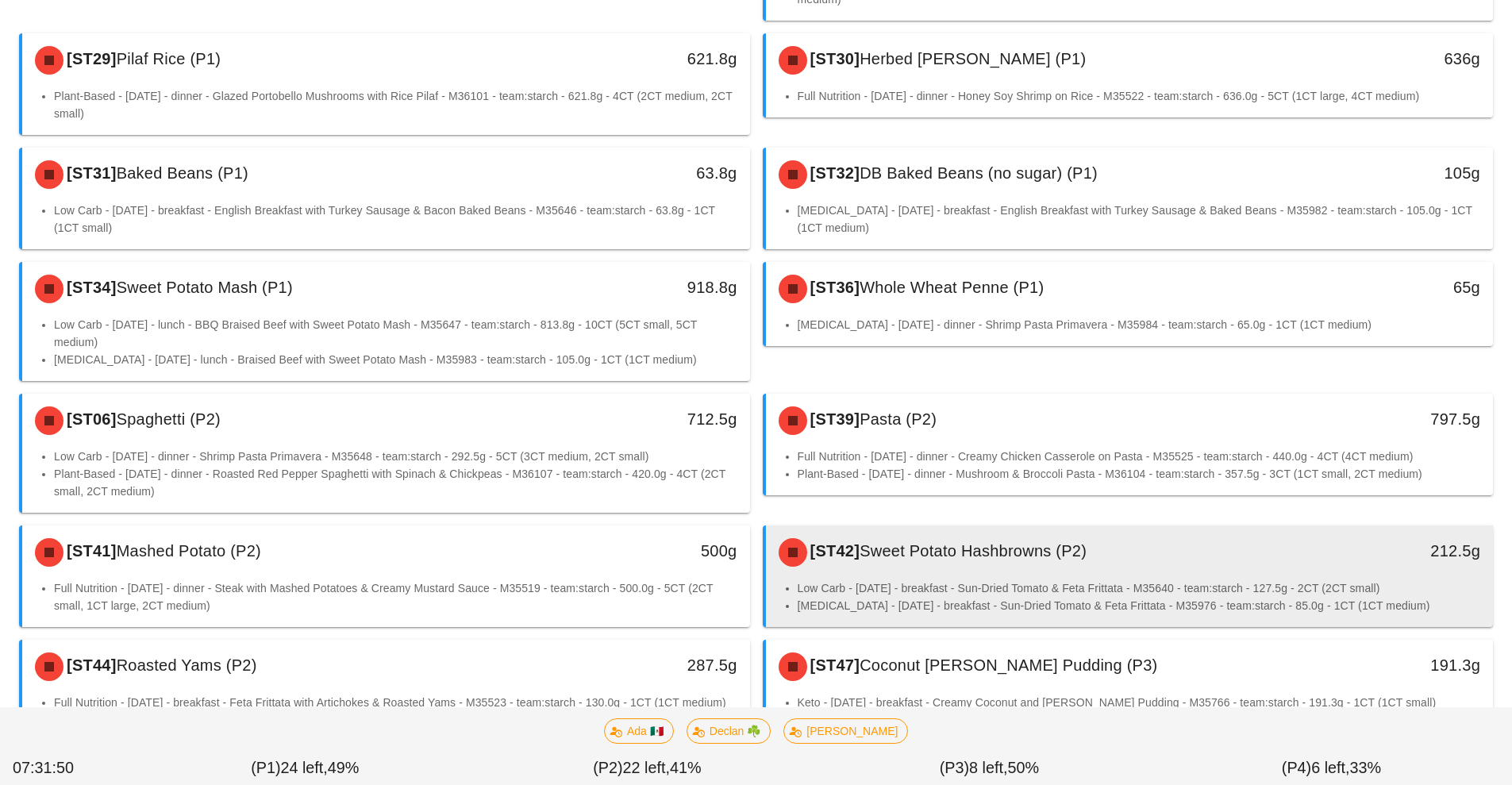
click at [1008, 590] on li "Low Carb - Monday - breakfast - Sun-Dried Tomato & Feta Frittata - M35640 - tea…" at bounding box center [1139, 588] width 683 height 17
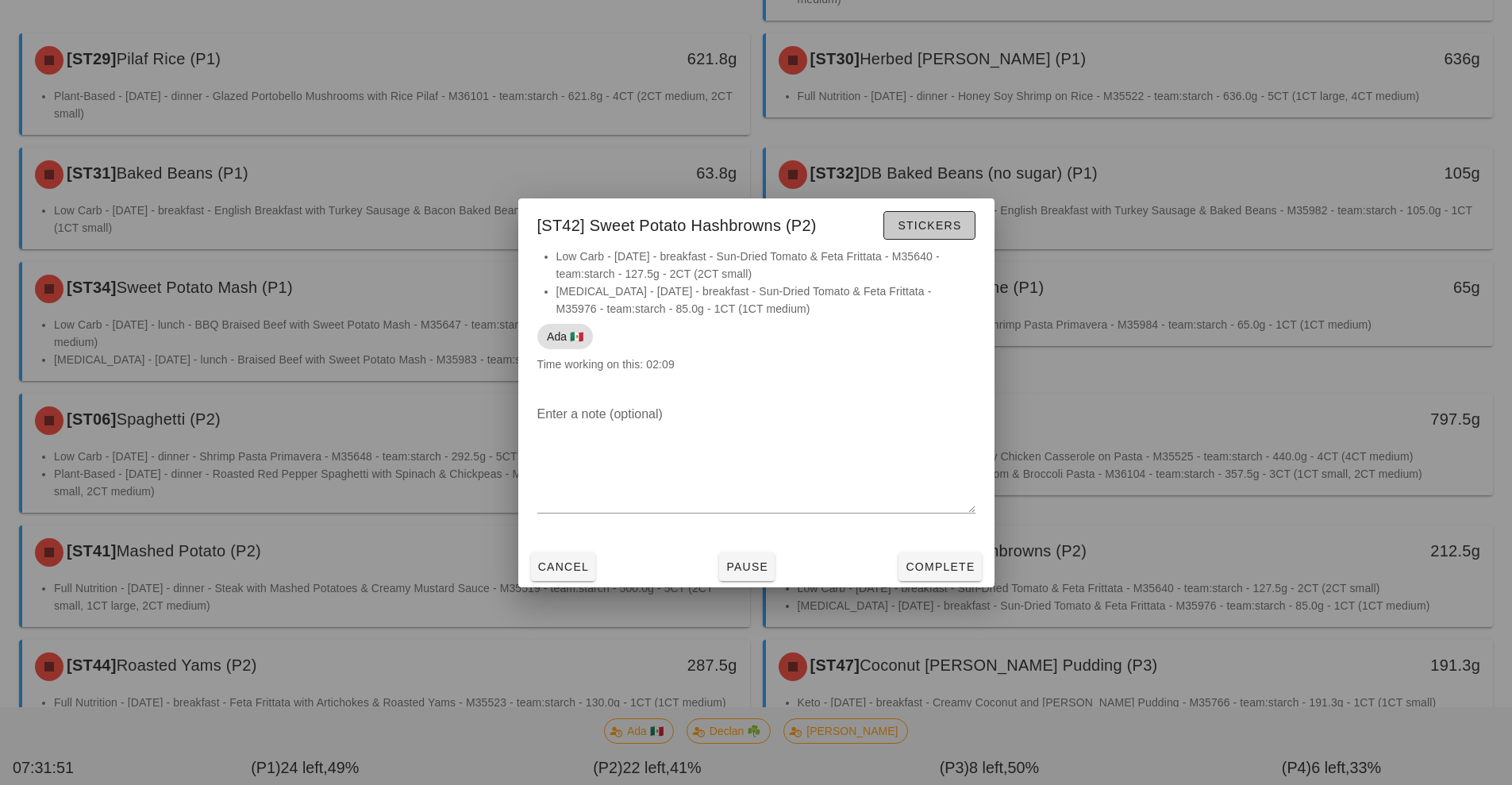
click at [953, 222] on span "Stickers" at bounding box center [929, 225] width 65 height 13
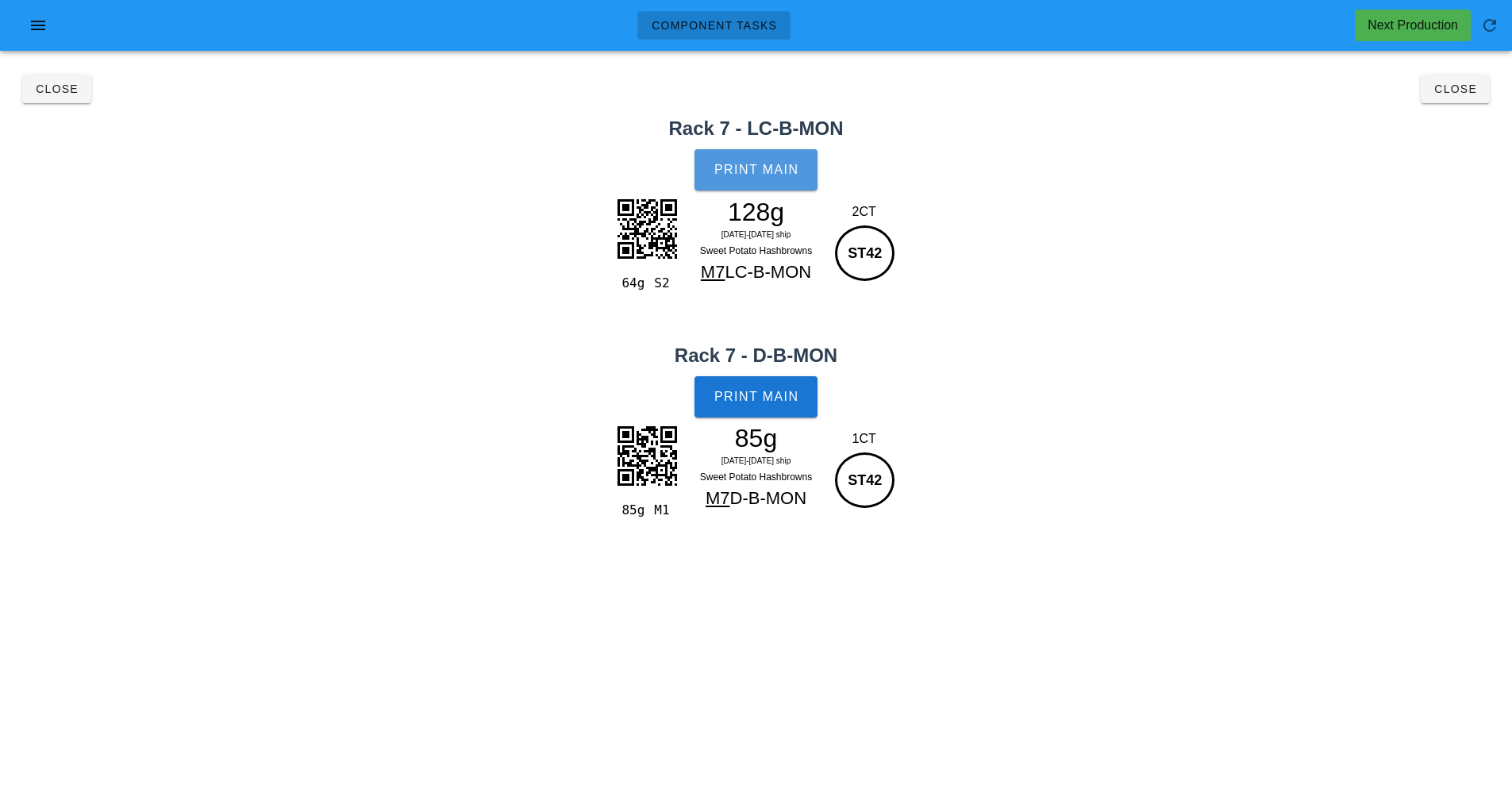
click at [777, 169] on span "Print Main" at bounding box center [756, 169] width 86 height 14
click at [770, 396] on span "Print Main" at bounding box center [756, 396] width 86 height 14
click at [1460, 92] on span "Close" at bounding box center [1455, 89] width 44 height 13
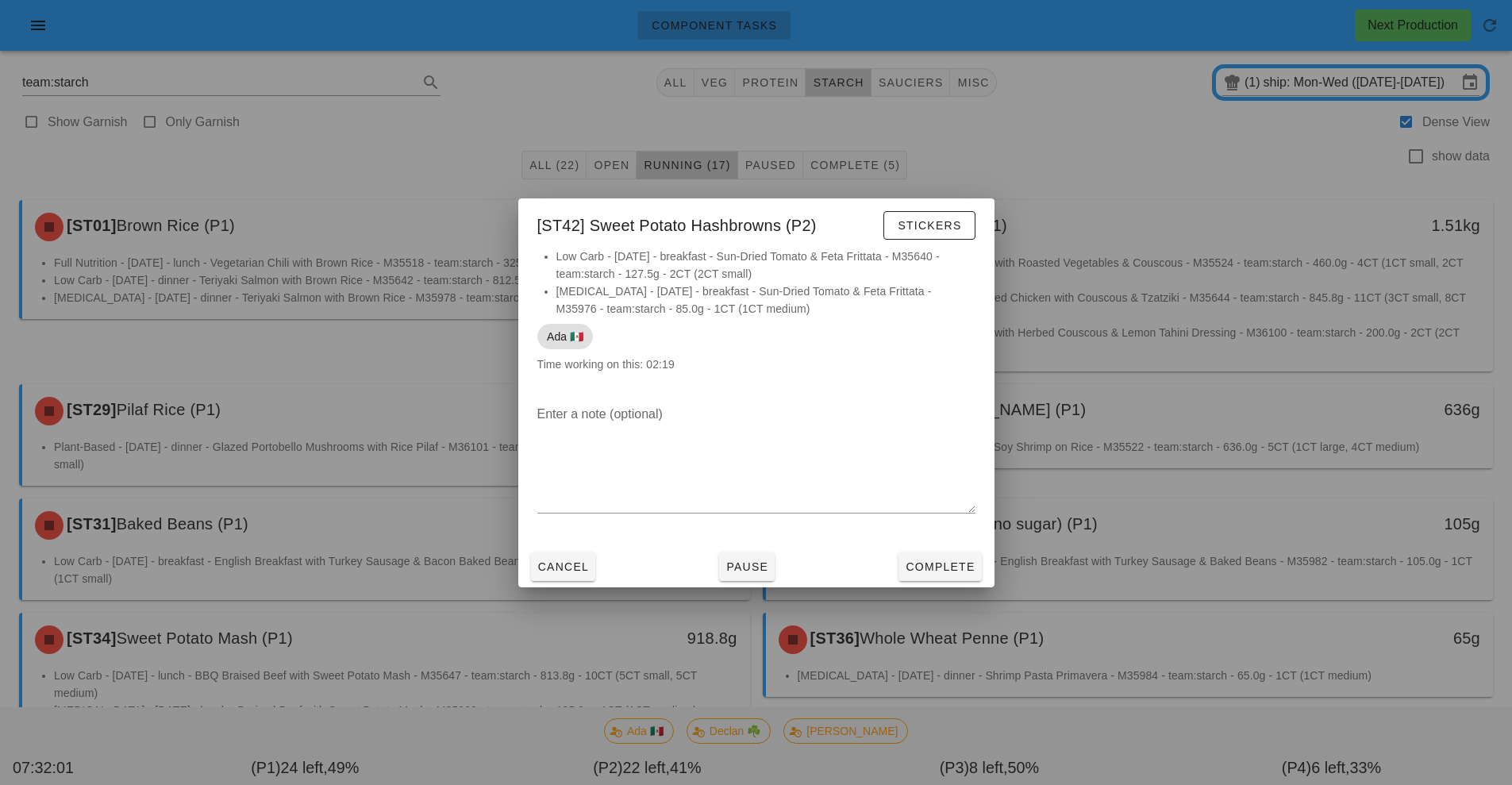
click at [1111, 212] on div at bounding box center [756, 392] width 1512 height 785
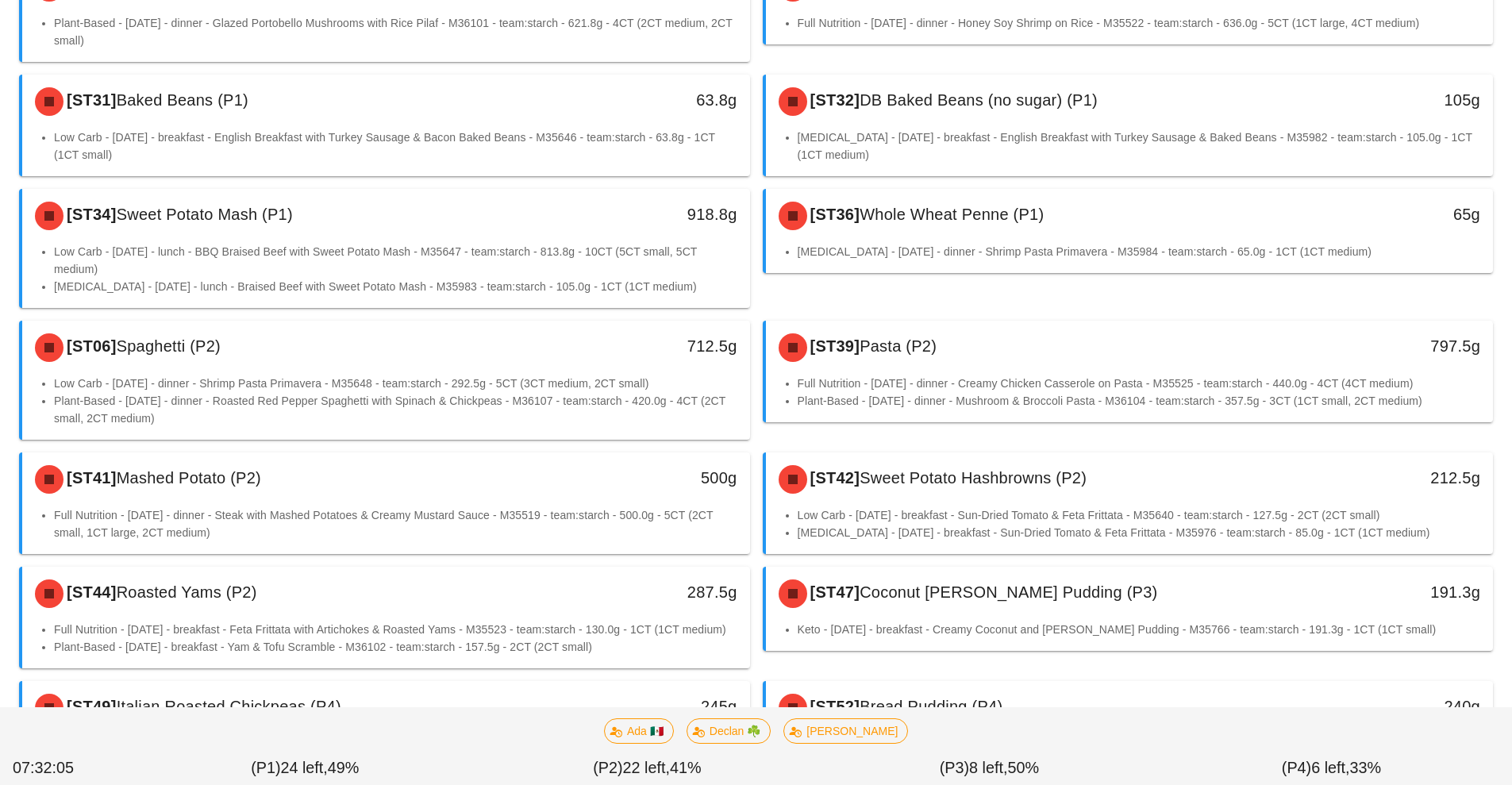
scroll to position [448, 0]
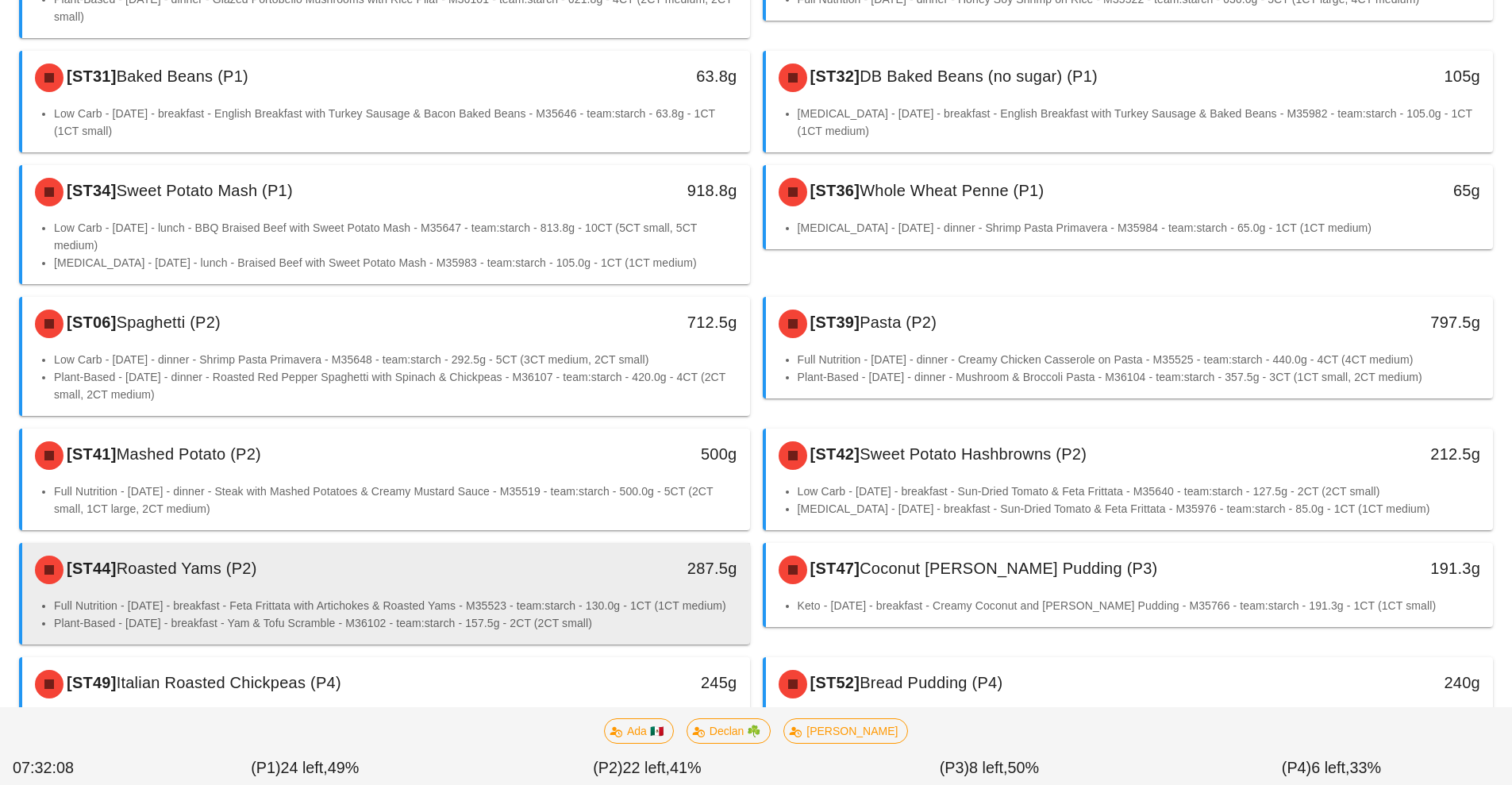
click at [471, 609] on li "Full Nutrition - Wednesday - breakfast - Feta Frittata with Artichokes & Roaste…" at bounding box center [396, 605] width 683 height 17
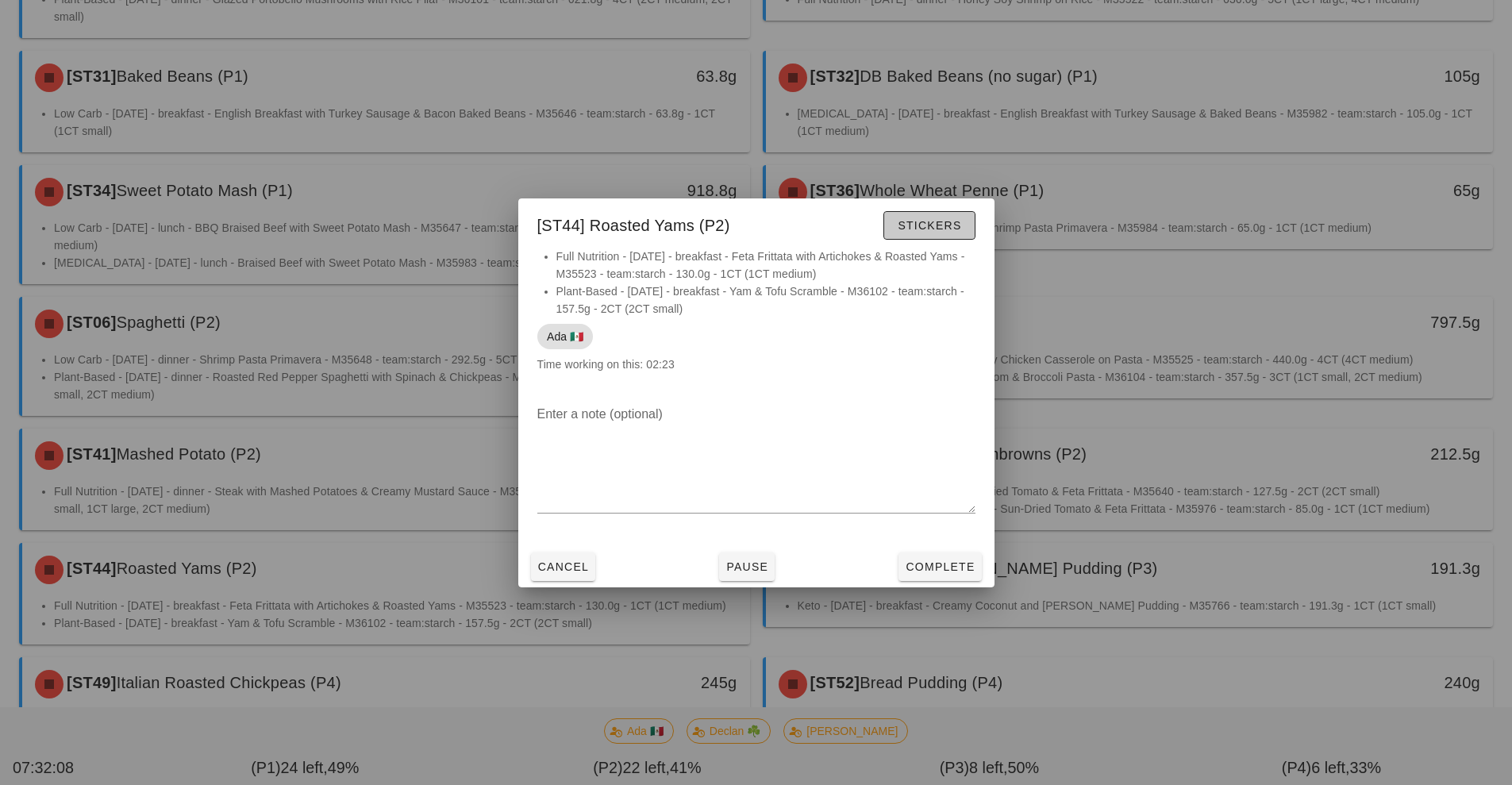
click at [932, 214] on button "Stickers" at bounding box center [929, 225] width 92 height 29
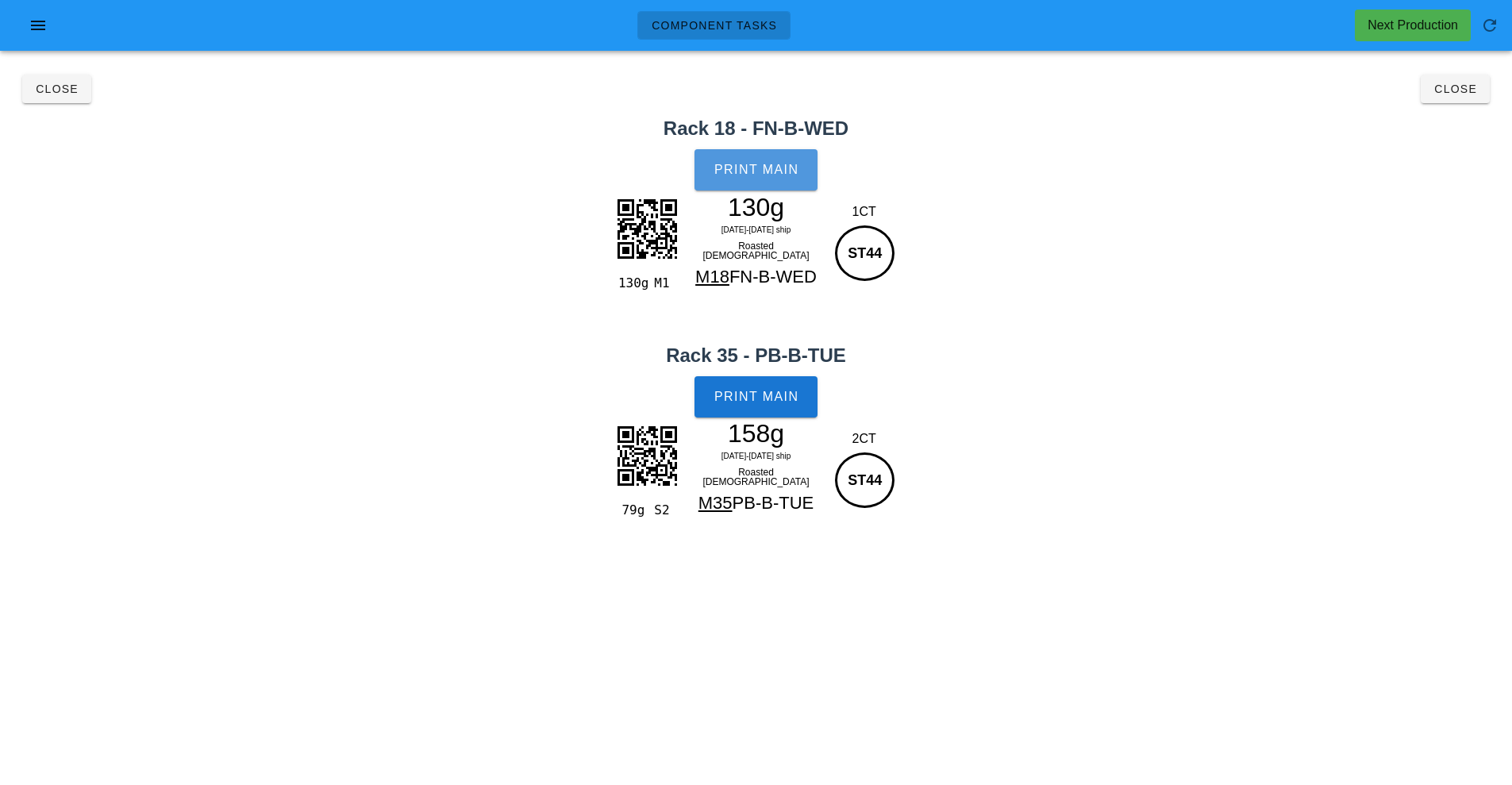
click at [771, 174] on span "Print Main" at bounding box center [756, 169] width 86 height 14
click at [769, 396] on span "Print Main" at bounding box center [756, 396] width 86 height 14
click at [1460, 90] on span "Close" at bounding box center [1455, 89] width 44 height 13
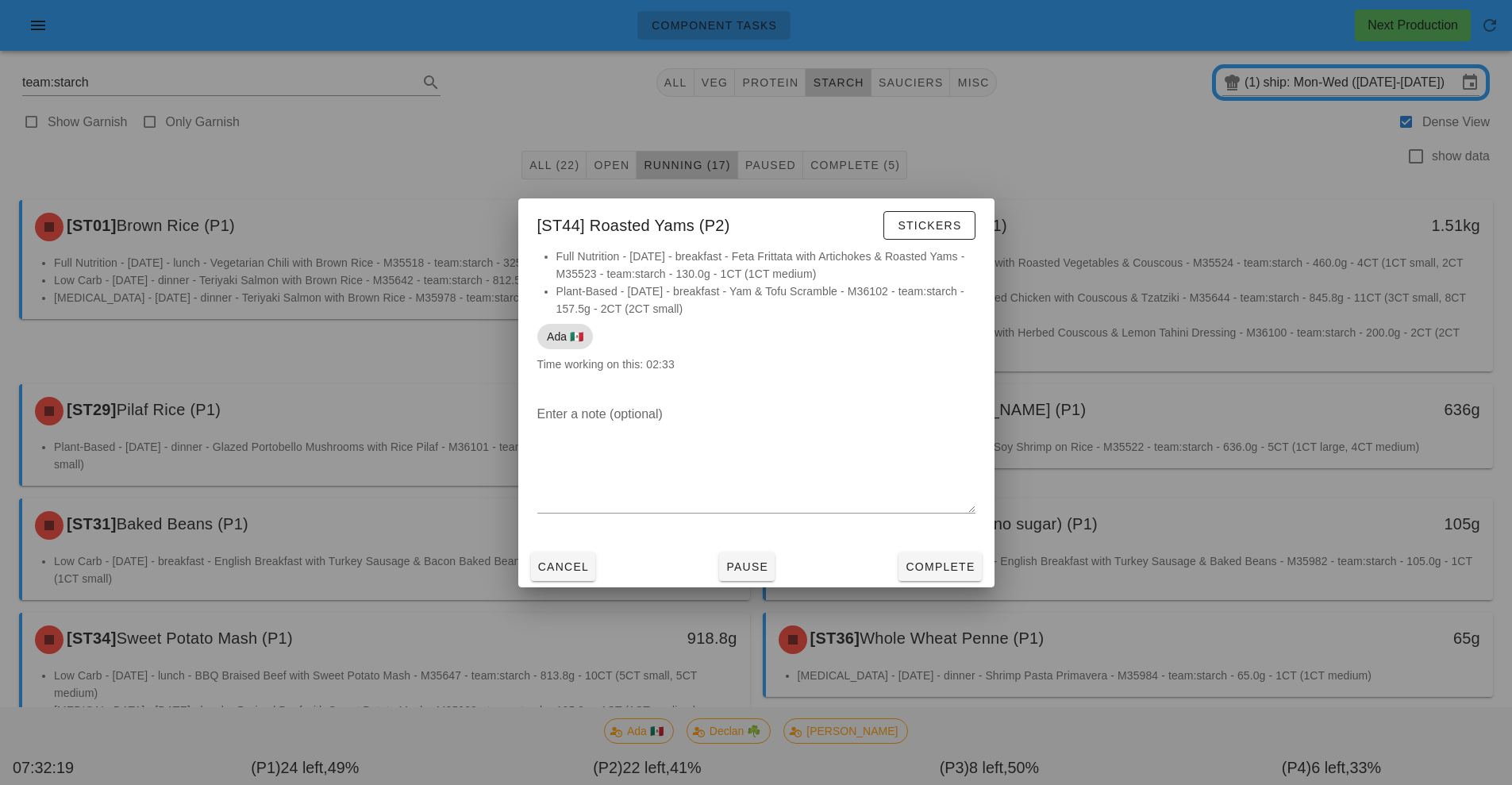
click at [1138, 208] on div at bounding box center [756, 392] width 1512 height 785
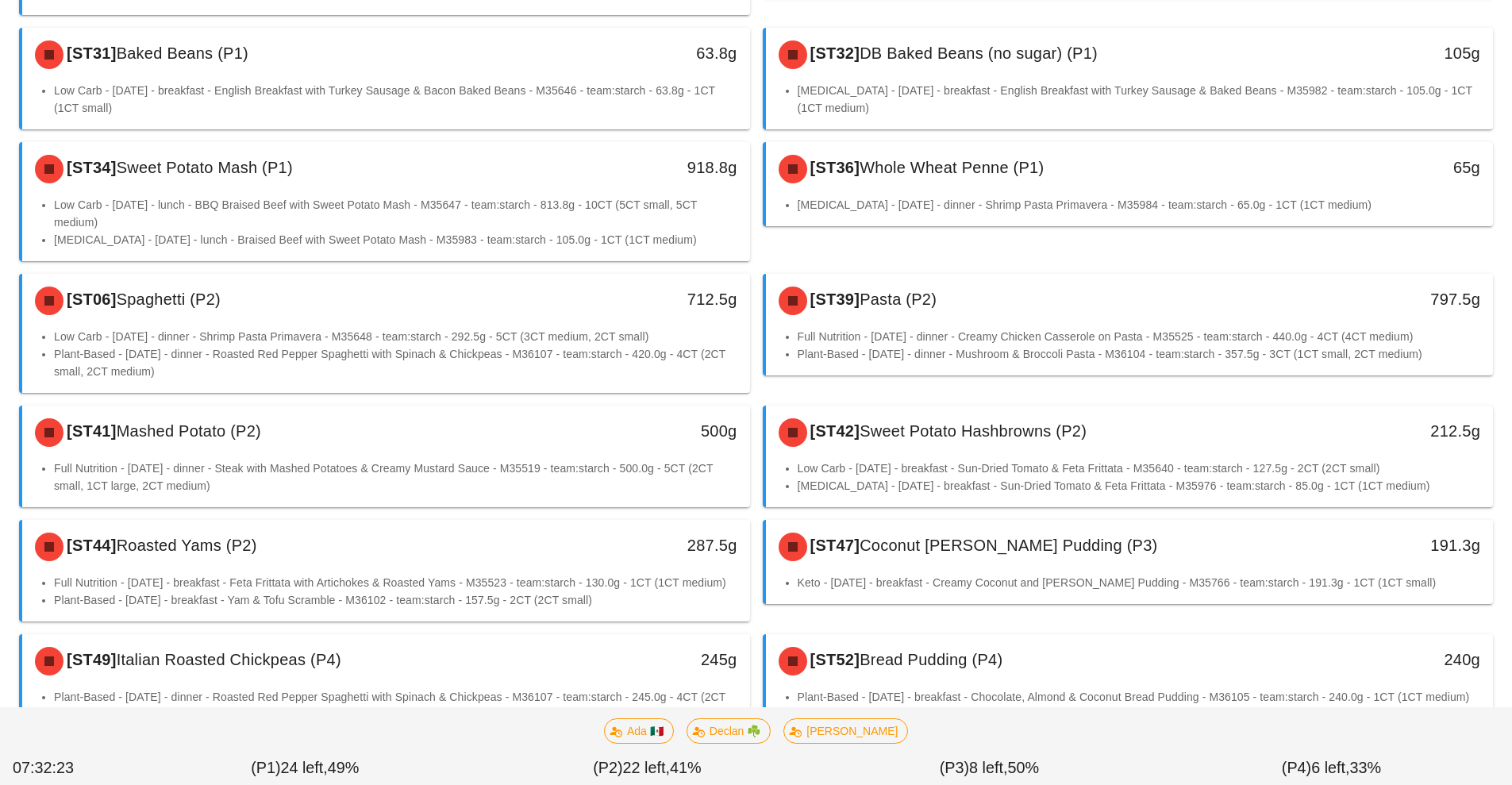
scroll to position [472, 0]
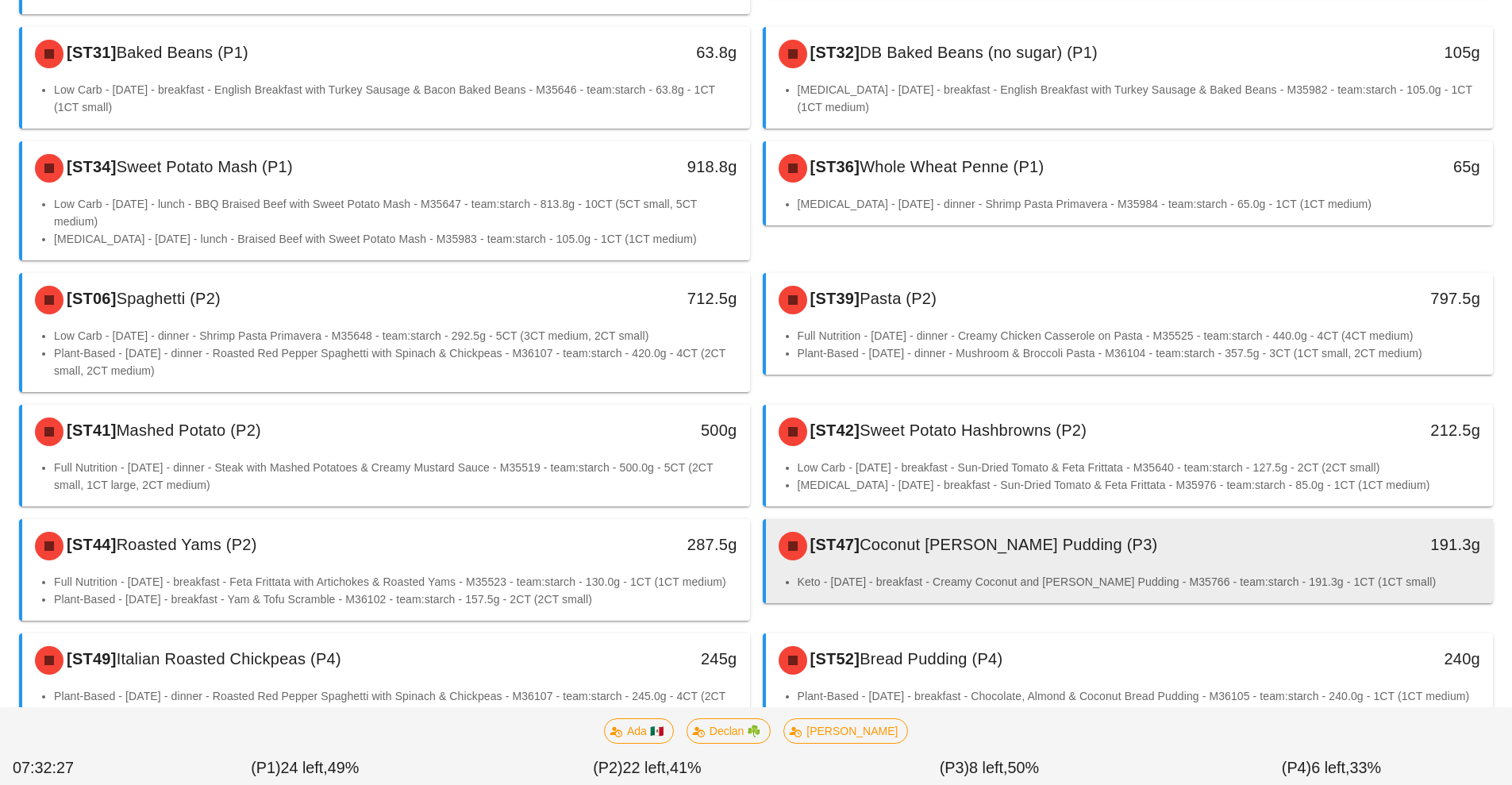
click at [983, 575] on li "Keto - Tuesday - breakfast - Creamy Coconut and Berry Chia Pudding - M35766 - t…" at bounding box center [1139, 582] width 683 height 17
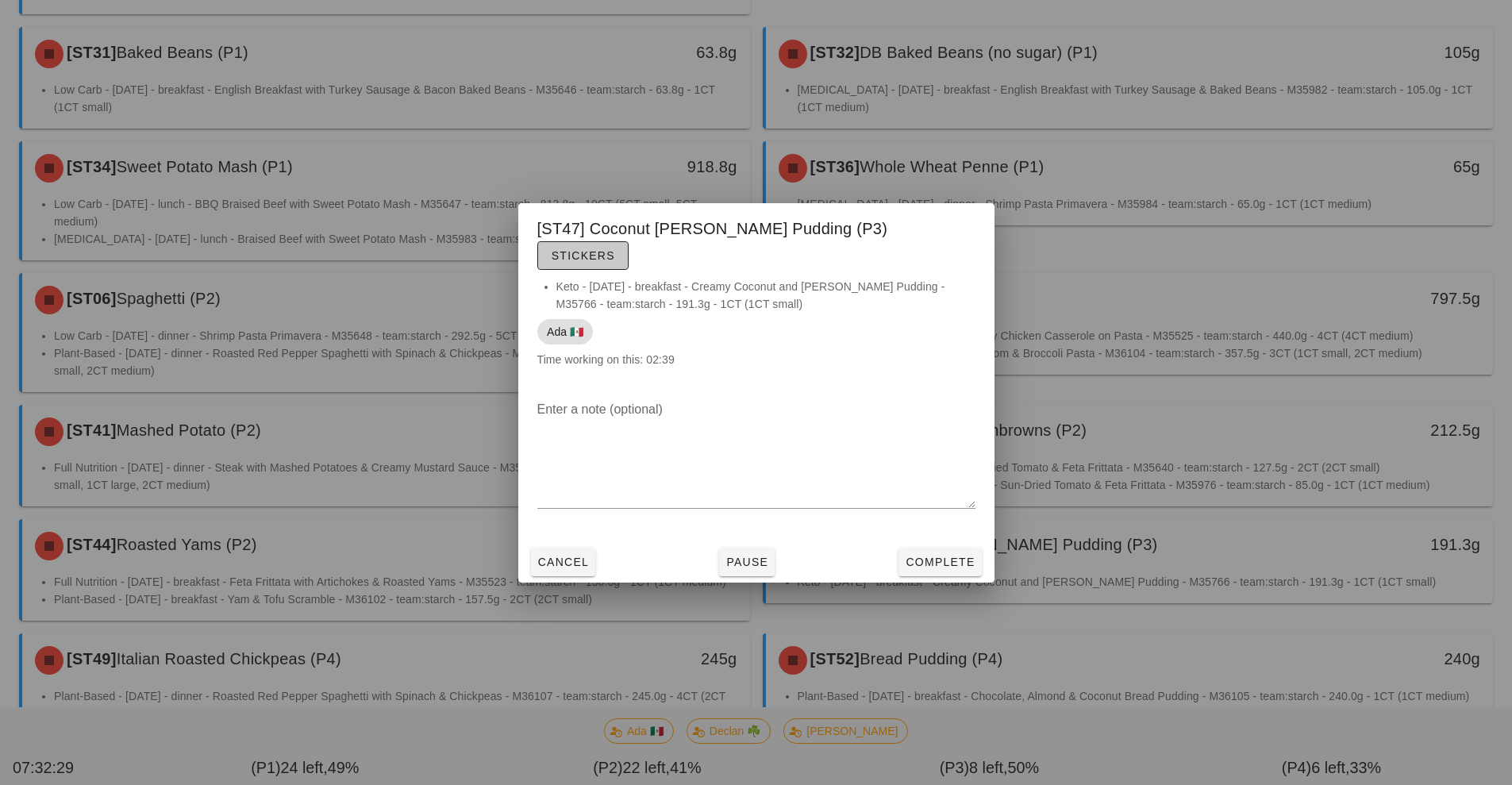
click at [615, 249] on span "Stickers" at bounding box center [583, 255] width 65 height 13
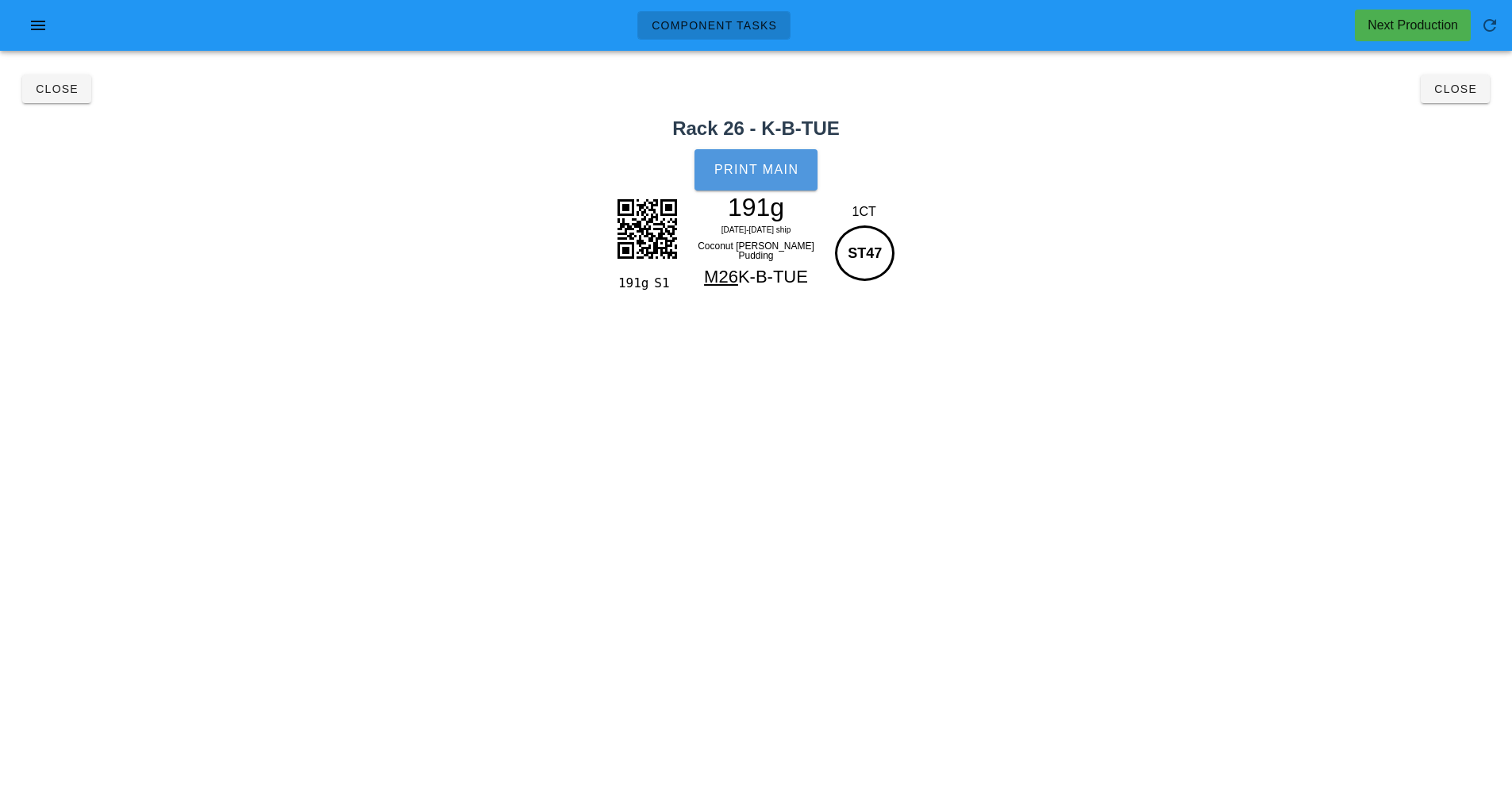
click at [764, 178] on button "Print Main" at bounding box center [756, 169] width 122 height 41
click at [1454, 91] on span "Close" at bounding box center [1455, 89] width 44 height 13
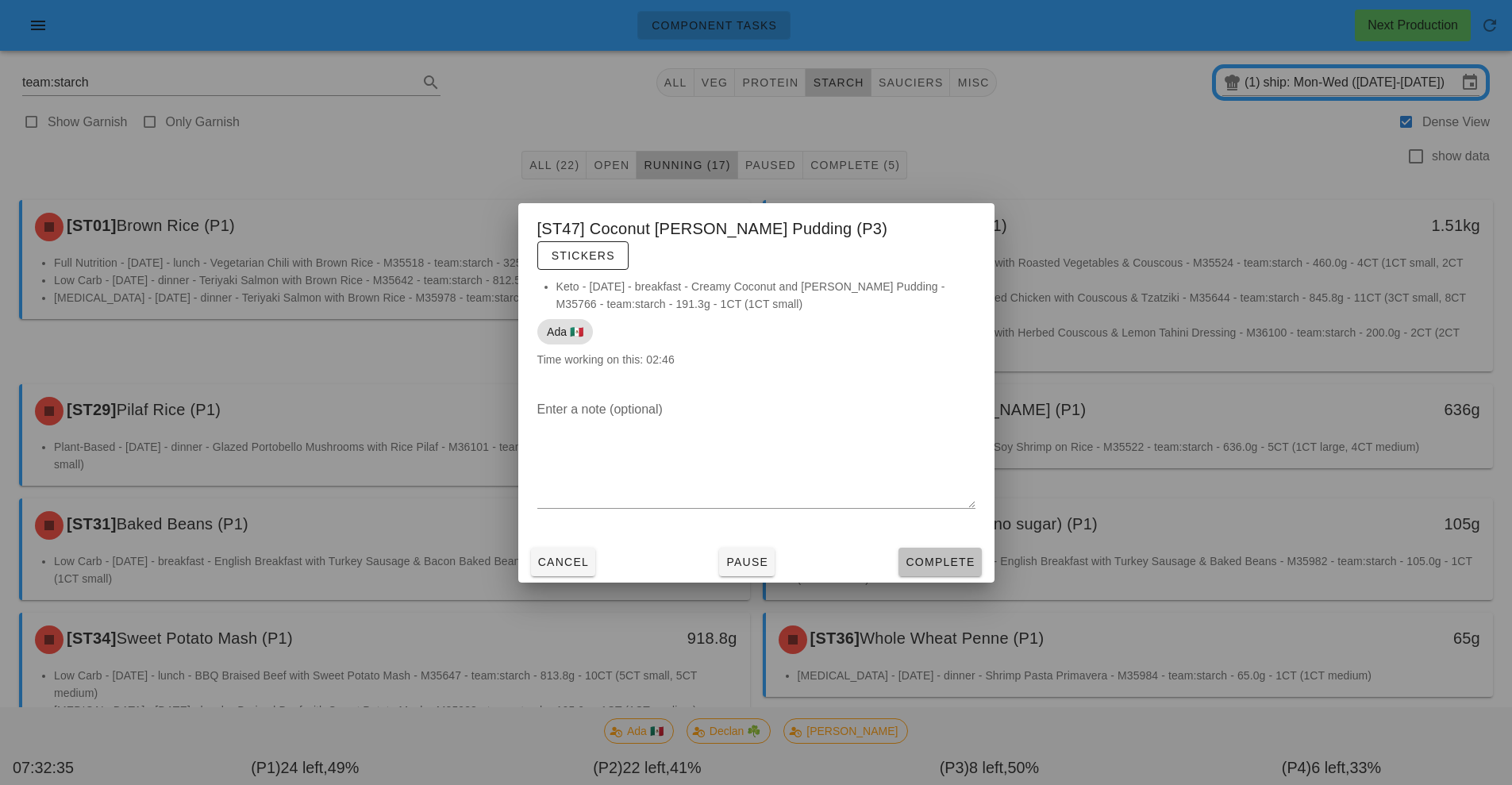
click at [952, 555] on span "Complete" at bounding box center [940, 561] width 70 height 13
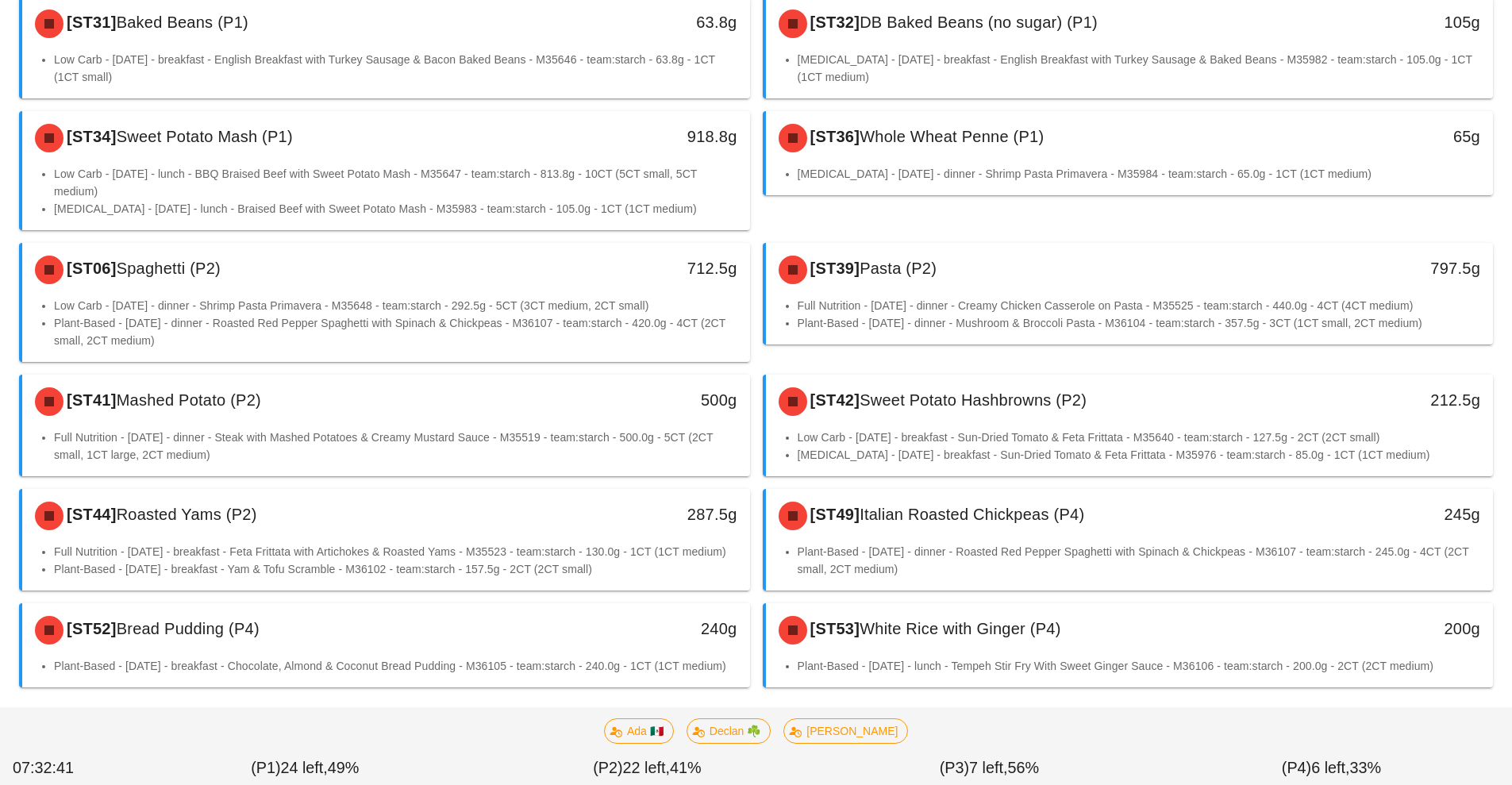
scroll to position [553, 0]
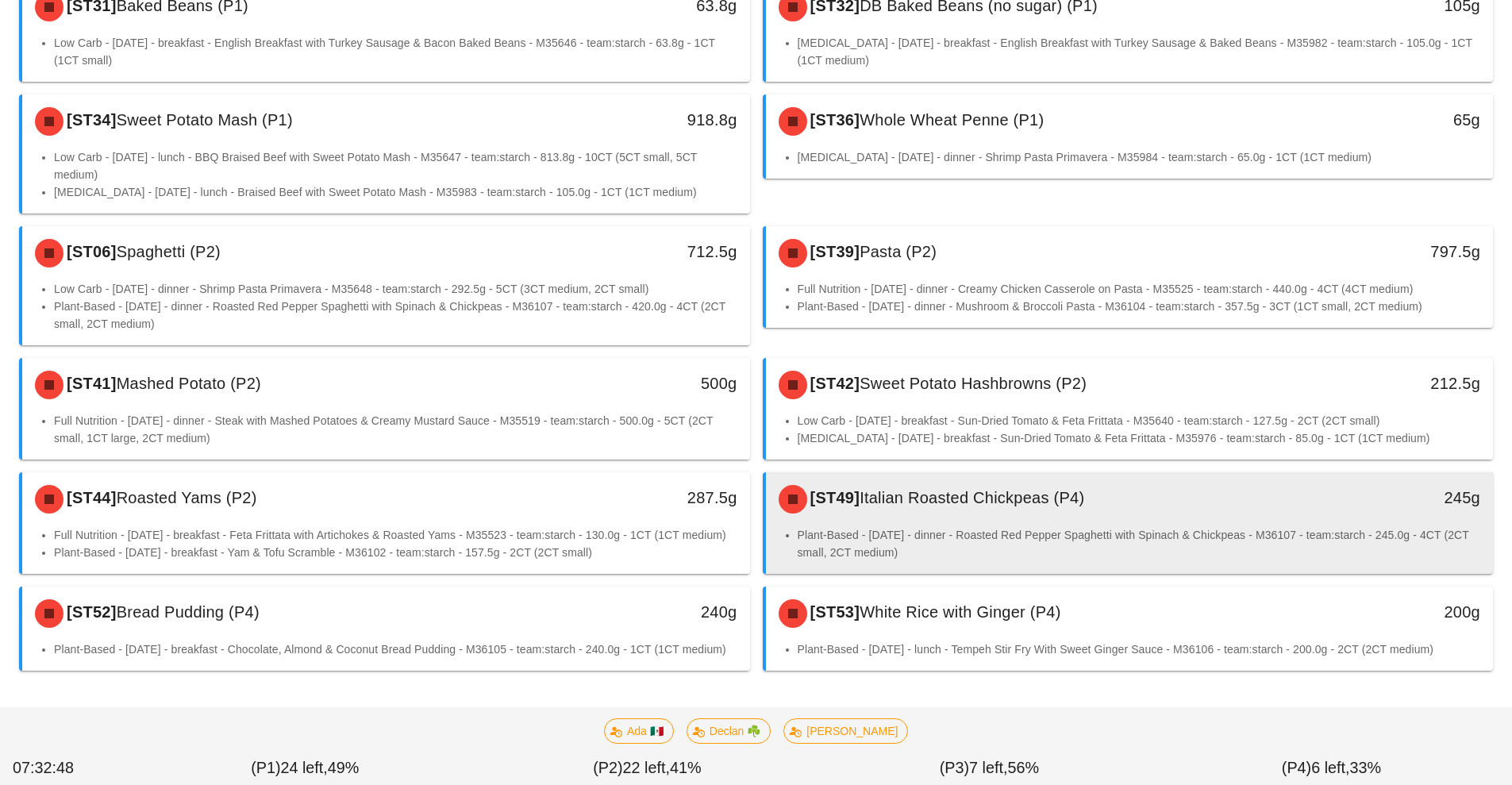
click at [988, 526] on li "Plant-Based - Wednesday - dinner - Roasted Red Pepper Spaghetti with Spinach & …" at bounding box center [1139, 543] width 683 height 35
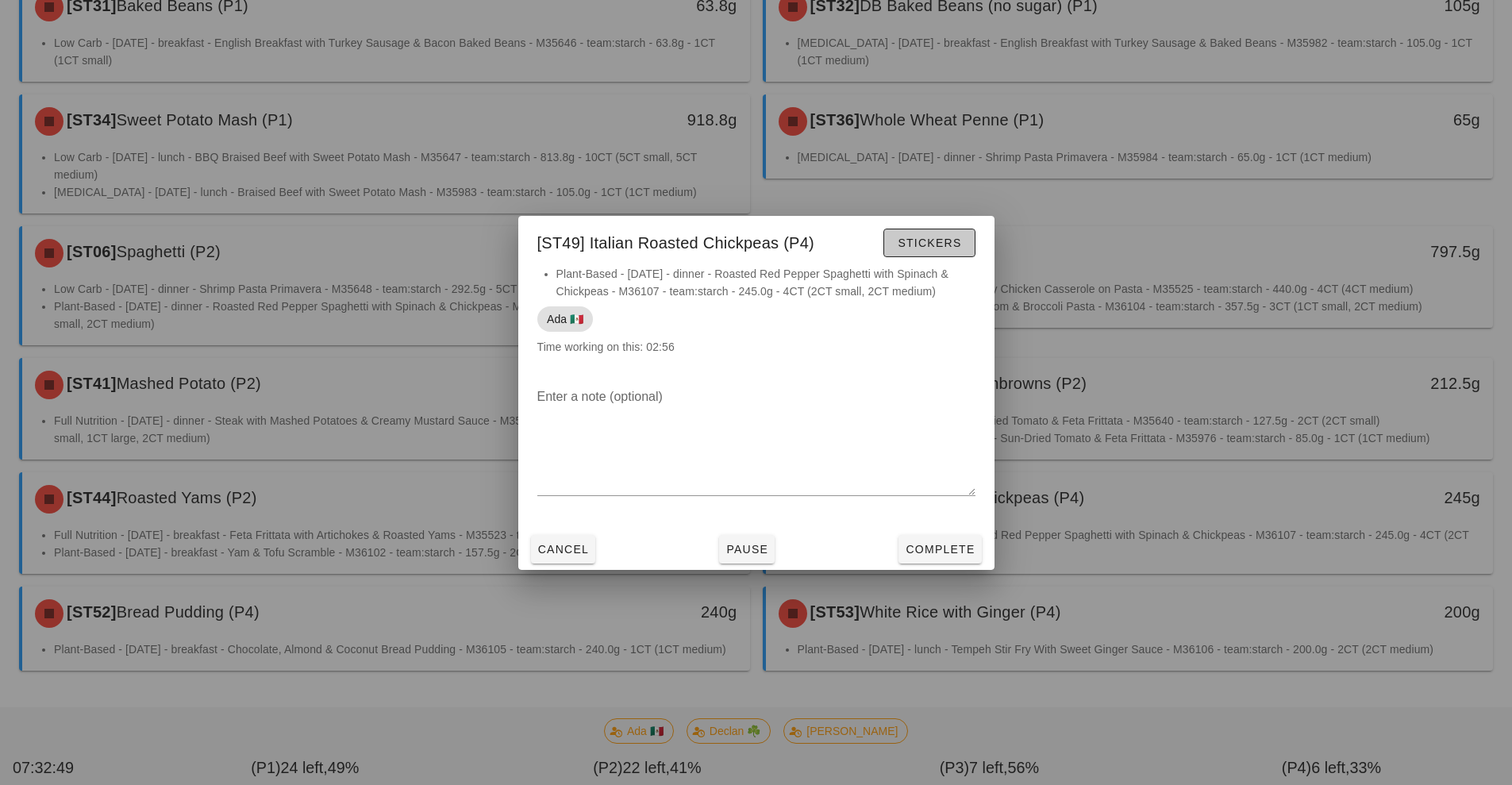
click at [948, 237] on span "Stickers" at bounding box center [929, 243] width 65 height 13
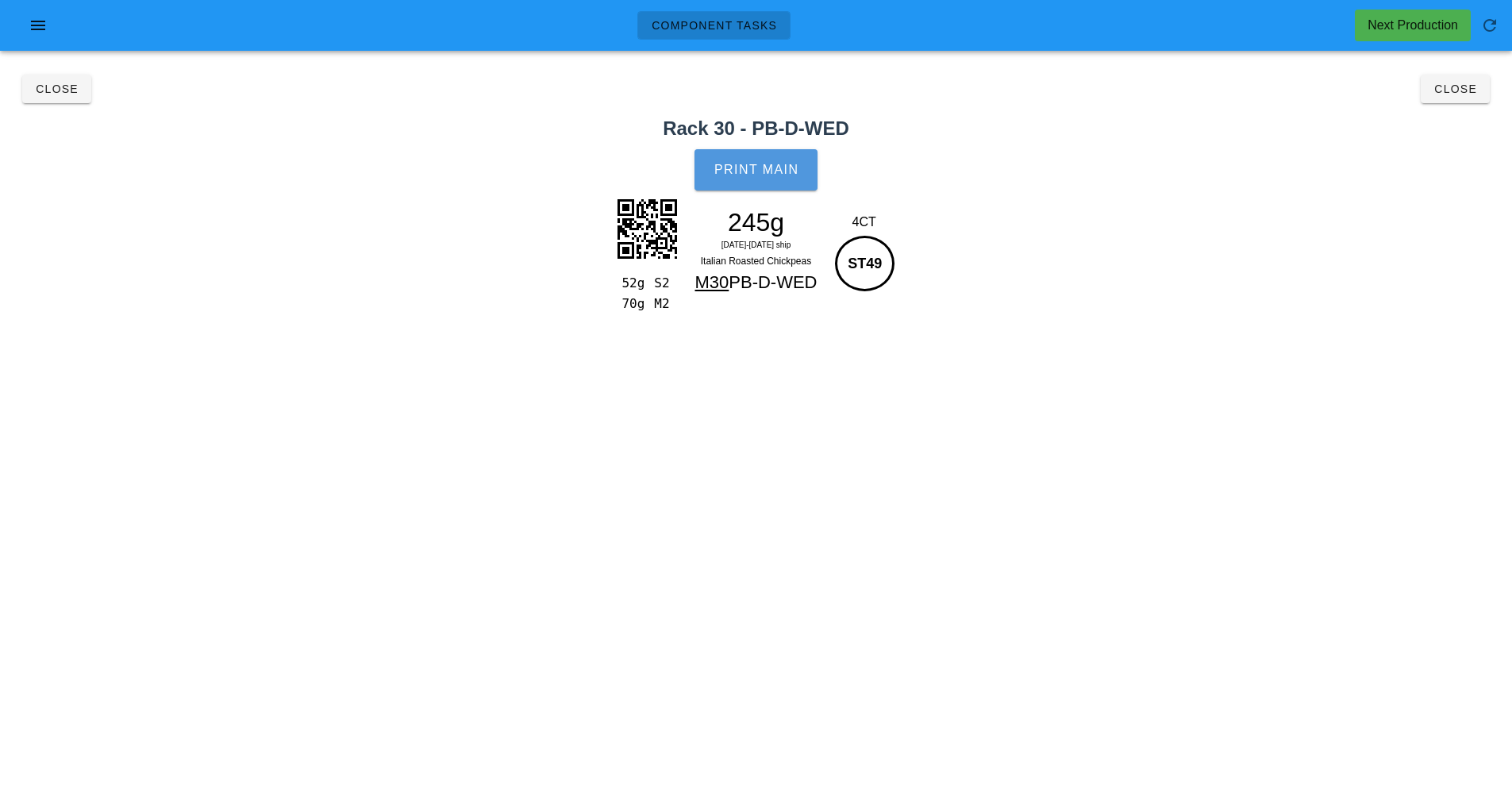
click at [752, 171] on span "Print Main" at bounding box center [756, 169] width 86 height 14
click at [1462, 93] on span "Close" at bounding box center [1455, 89] width 44 height 13
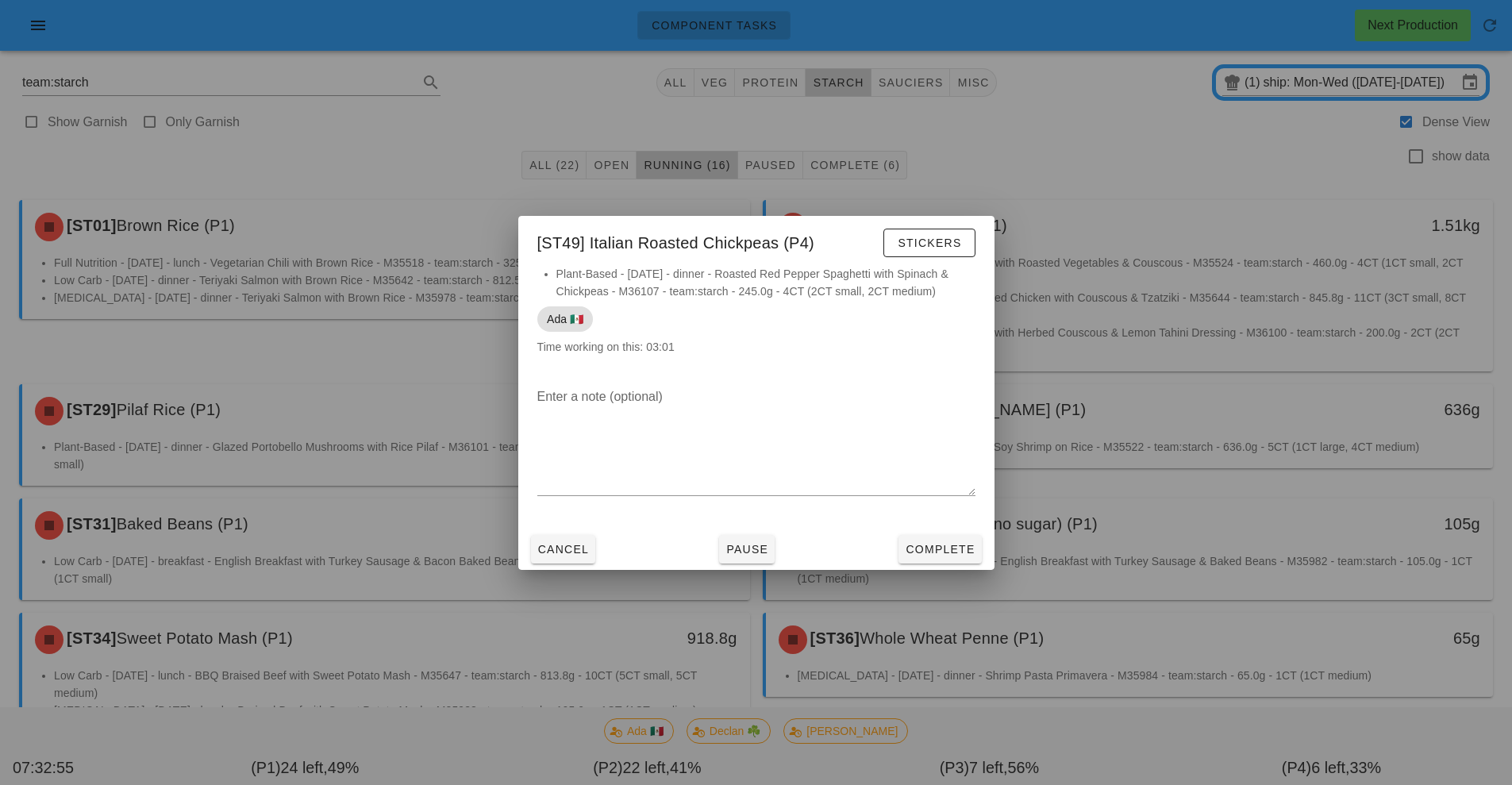
click at [1195, 189] on div at bounding box center [756, 392] width 1512 height 785
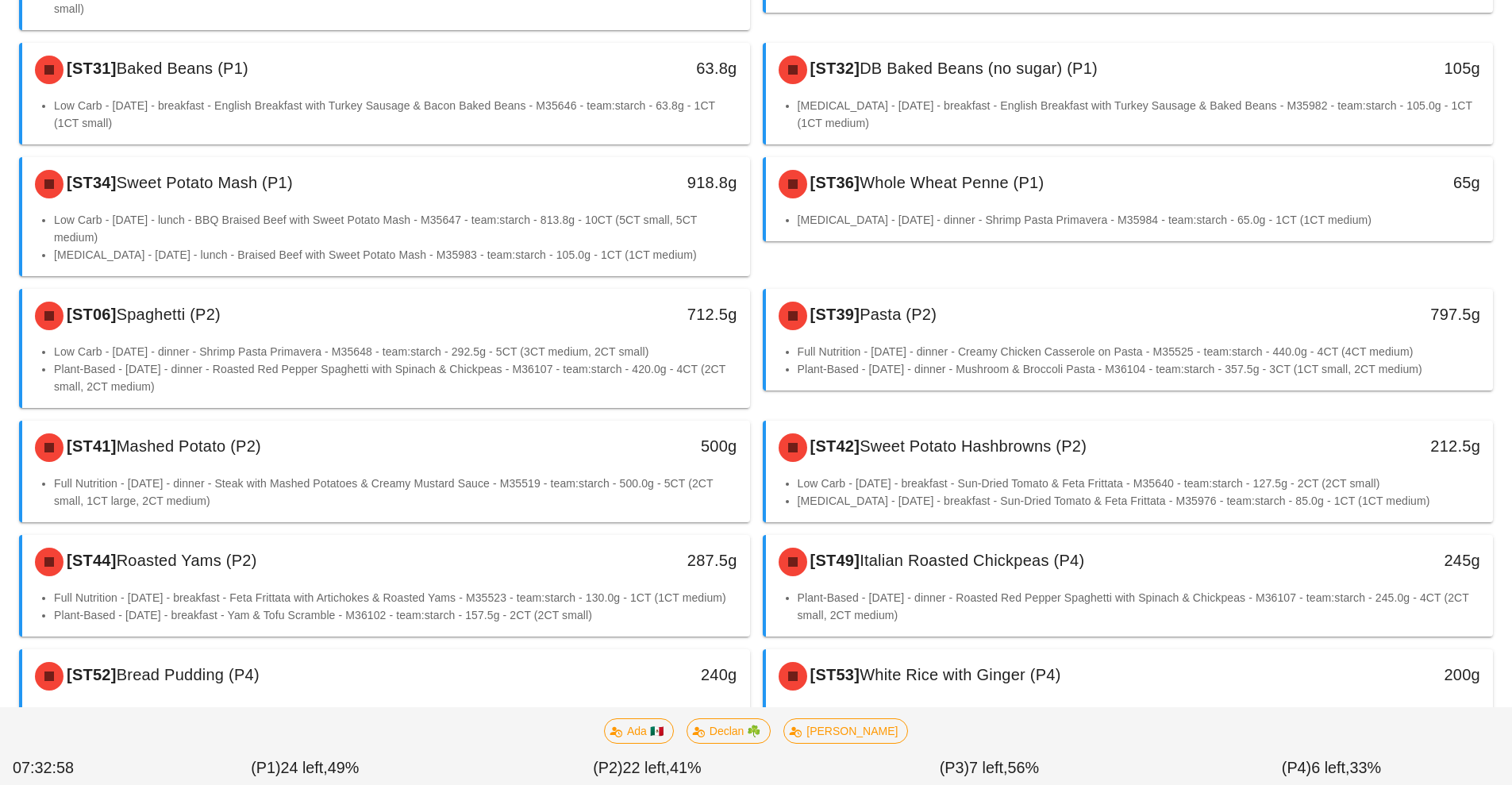
scroll to position [553, 0]
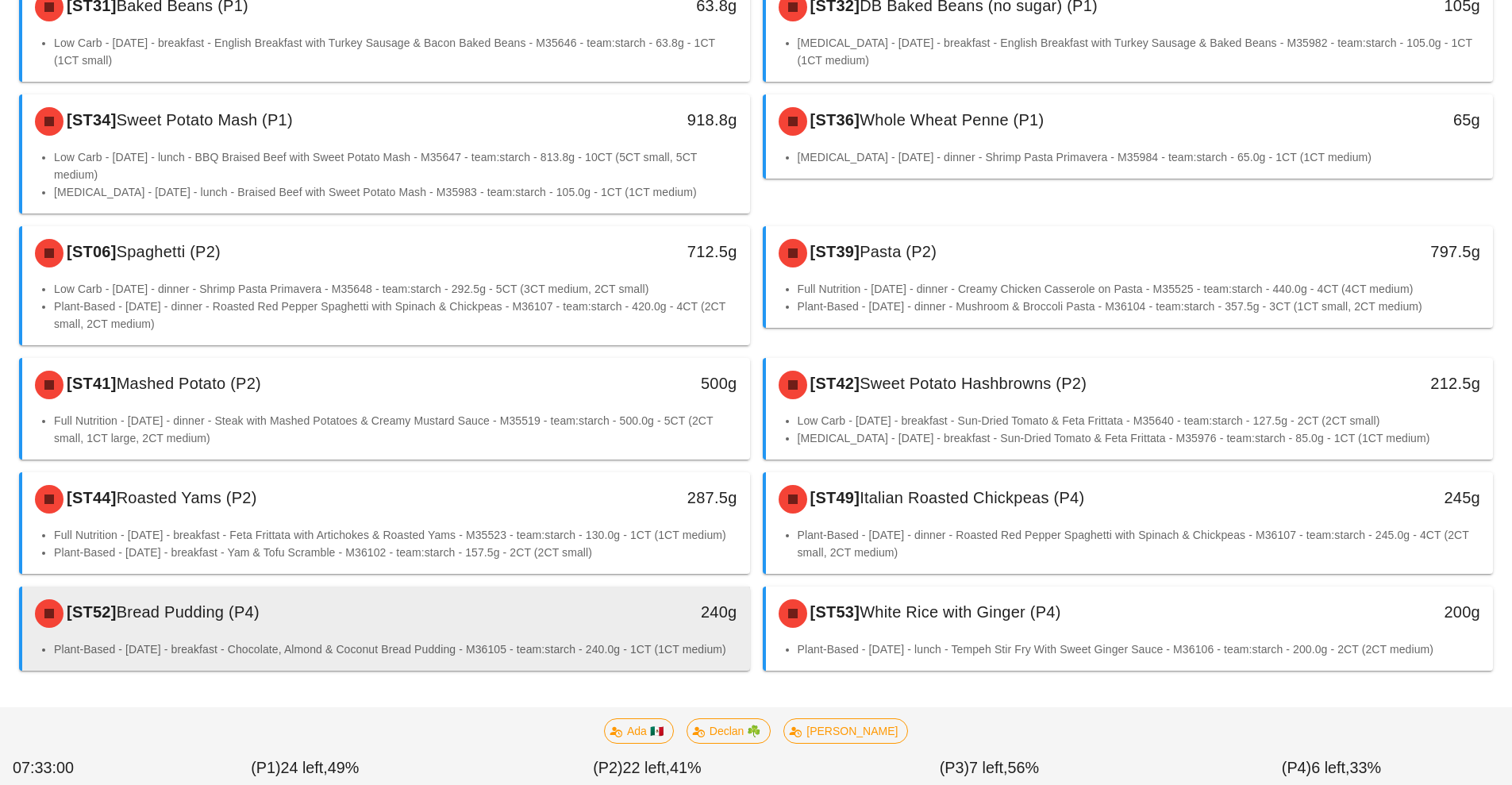
click at [438, 640] on li "Plant-Based - Wednesday - breakfast - Chocolate, Almond & Coconut Bread Pudding…" at bounding box center [396, 649] width 683 height 17
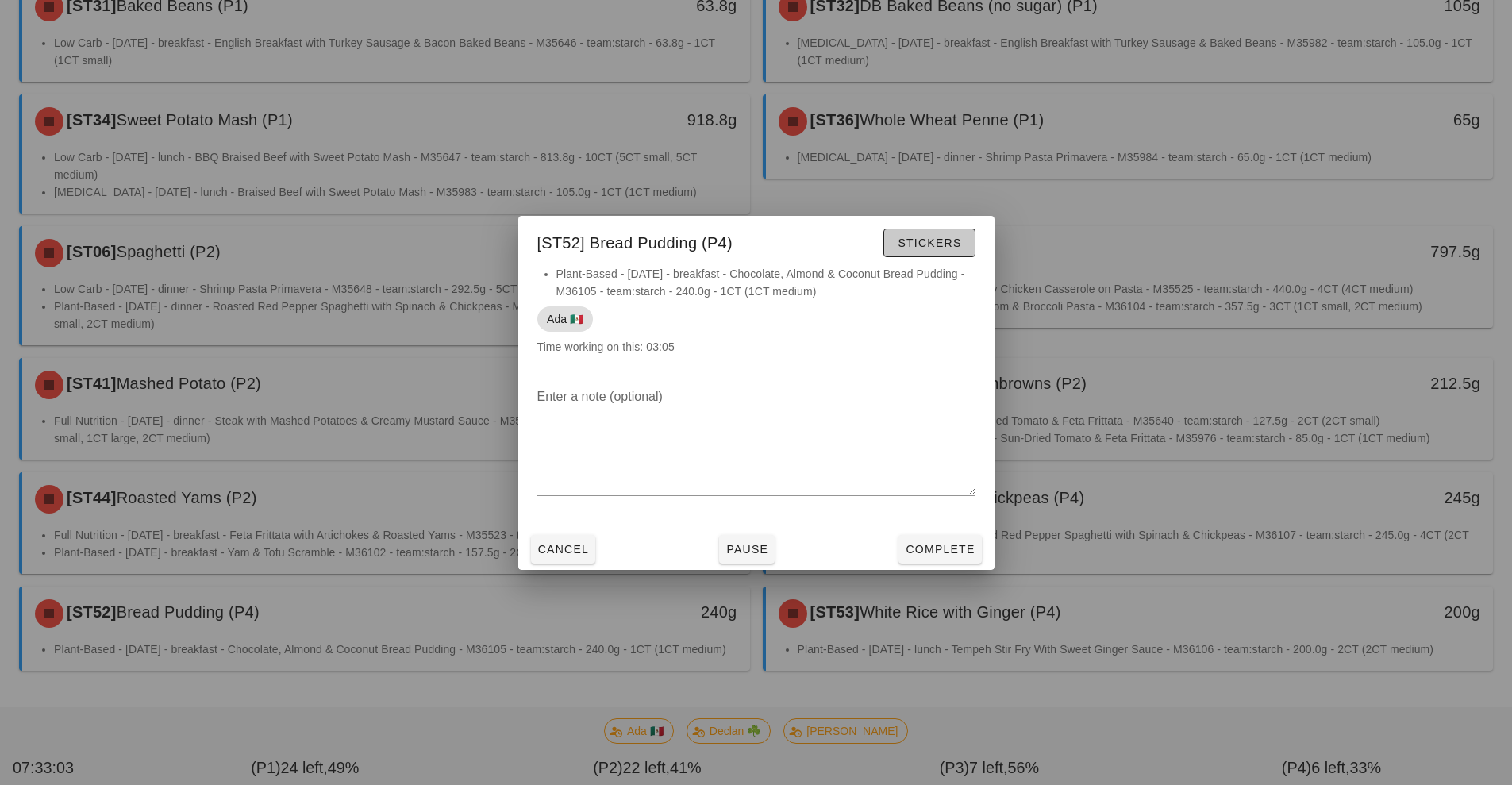
click at [915, 242] on span "Stickers" at bounding box center [929, 243] width 65 height 13
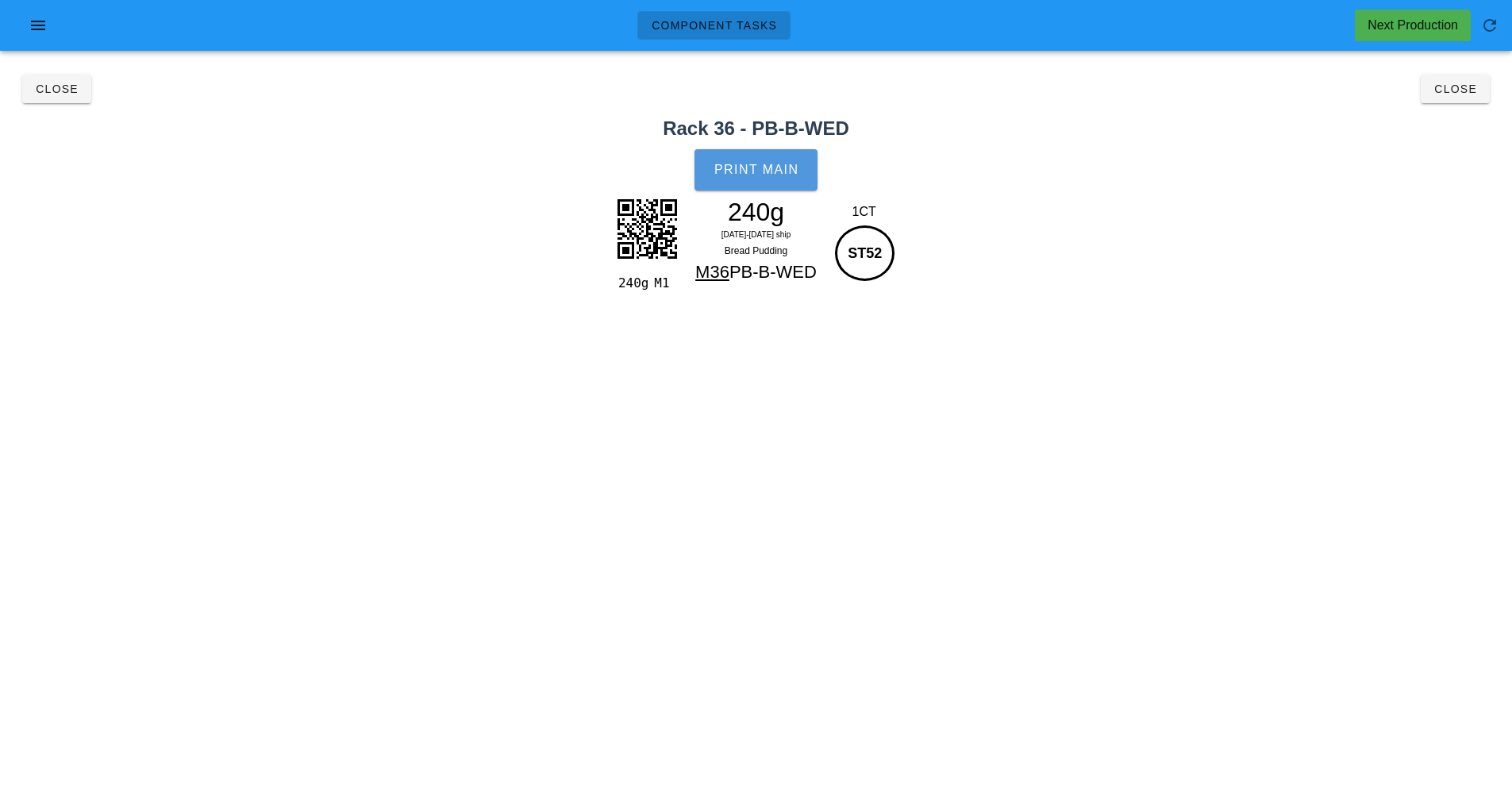
click at [768, 169] on span "Print Main" at bounding box center [756, 169] width 86 height 14
click at [1457, 97] on button "Close" at bounding box center [1455, 88] width 69 height 29
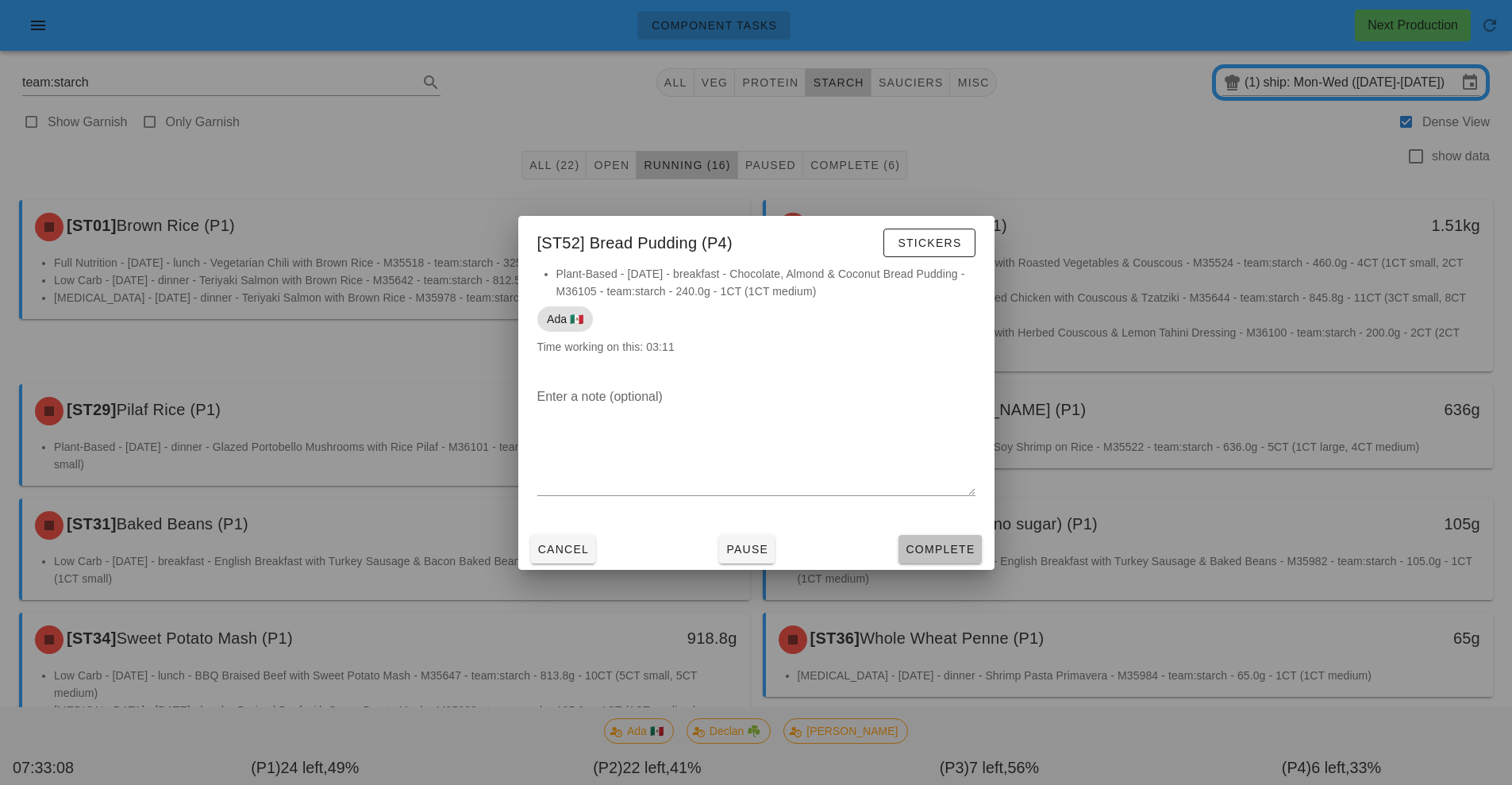
click at [949, 554] on span "Complete" at bounding box center [940, 549] width 70 height 13
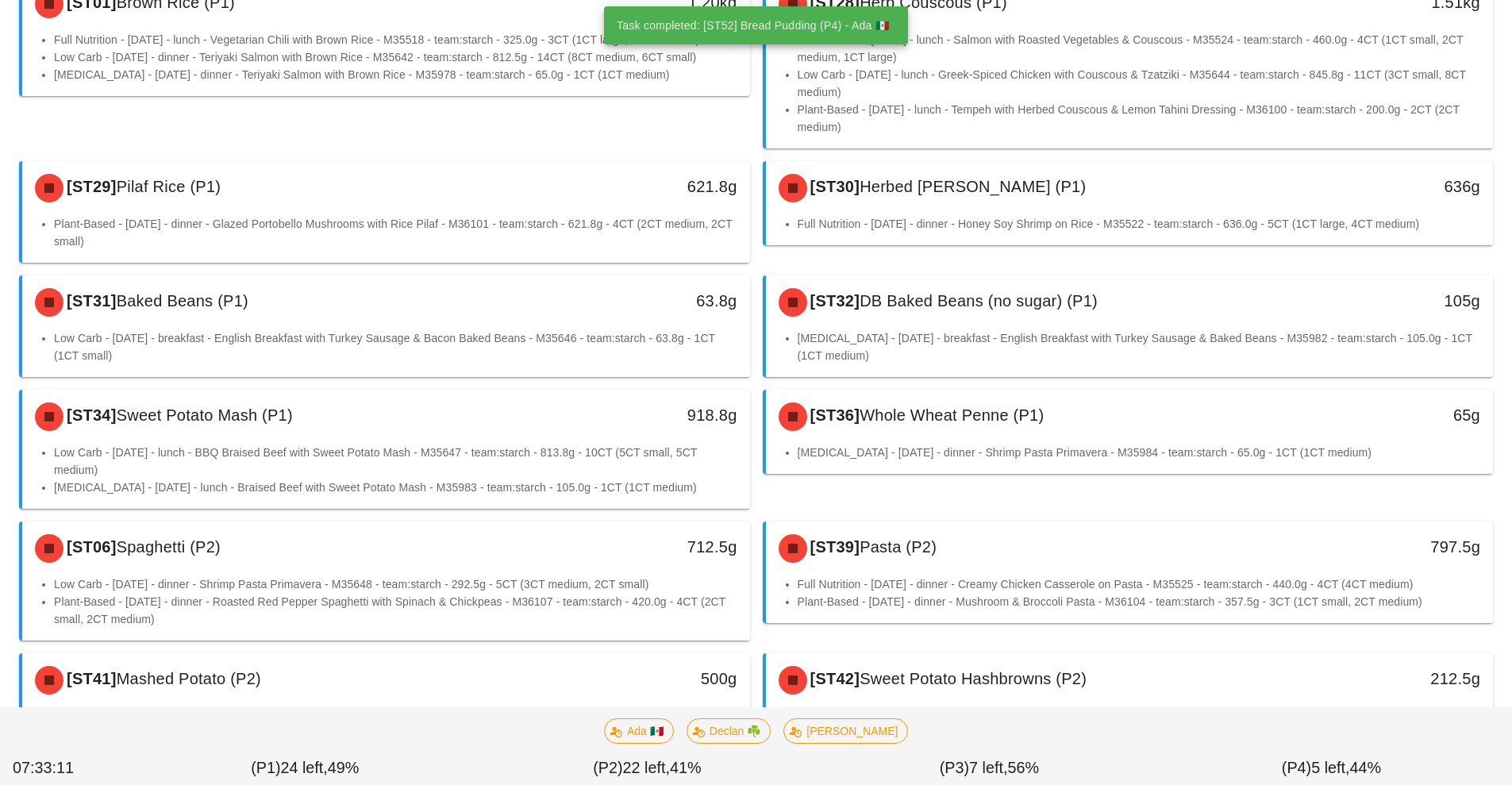
scroll to position [535, 0]
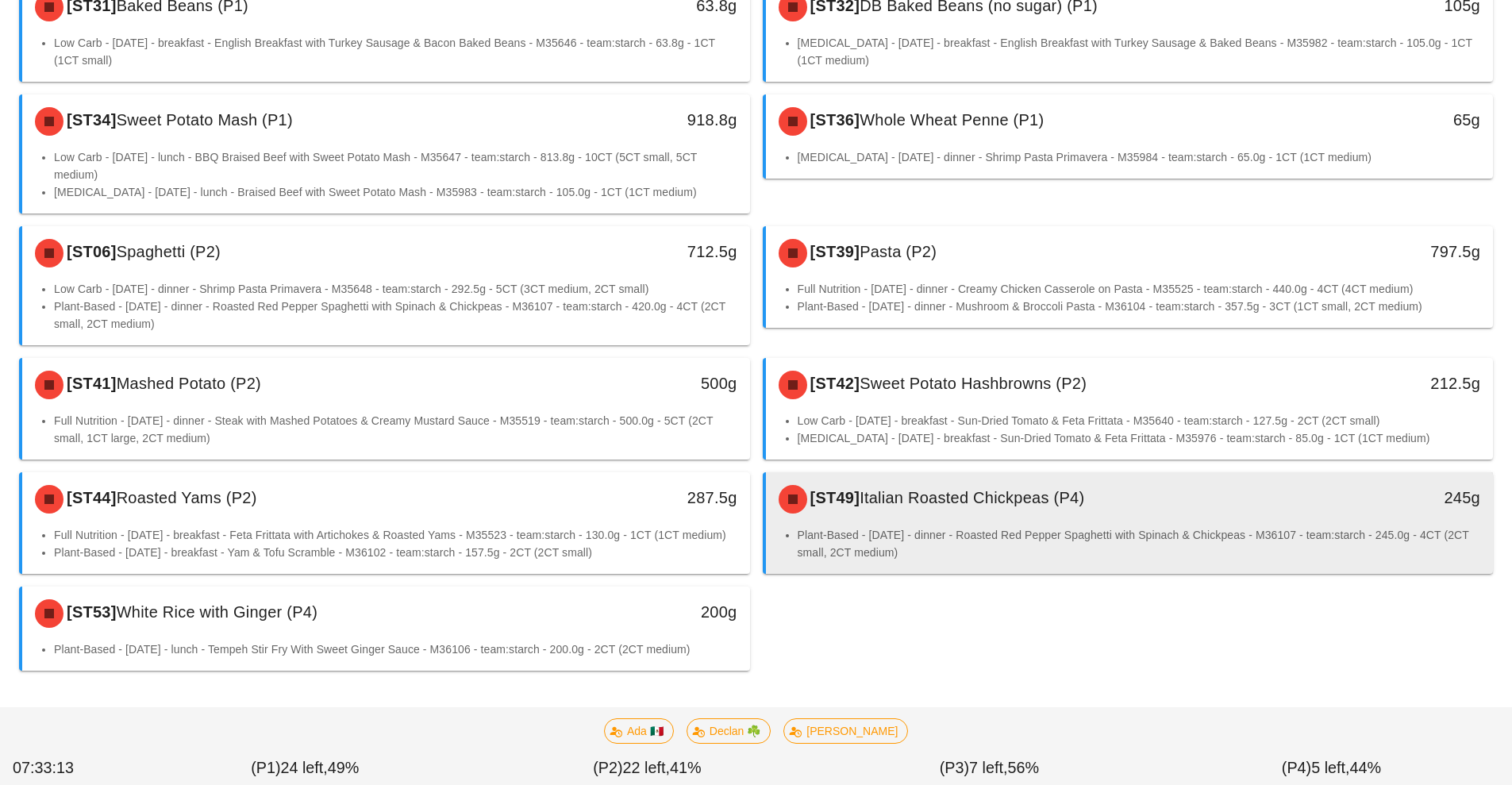
click at [996, 527] on li "Plant-Based - Wednesday - dinner - Roasted Red Pepper Spaghetti with Spinach & …" at bounding box center [1139, 543] width 683 height 35
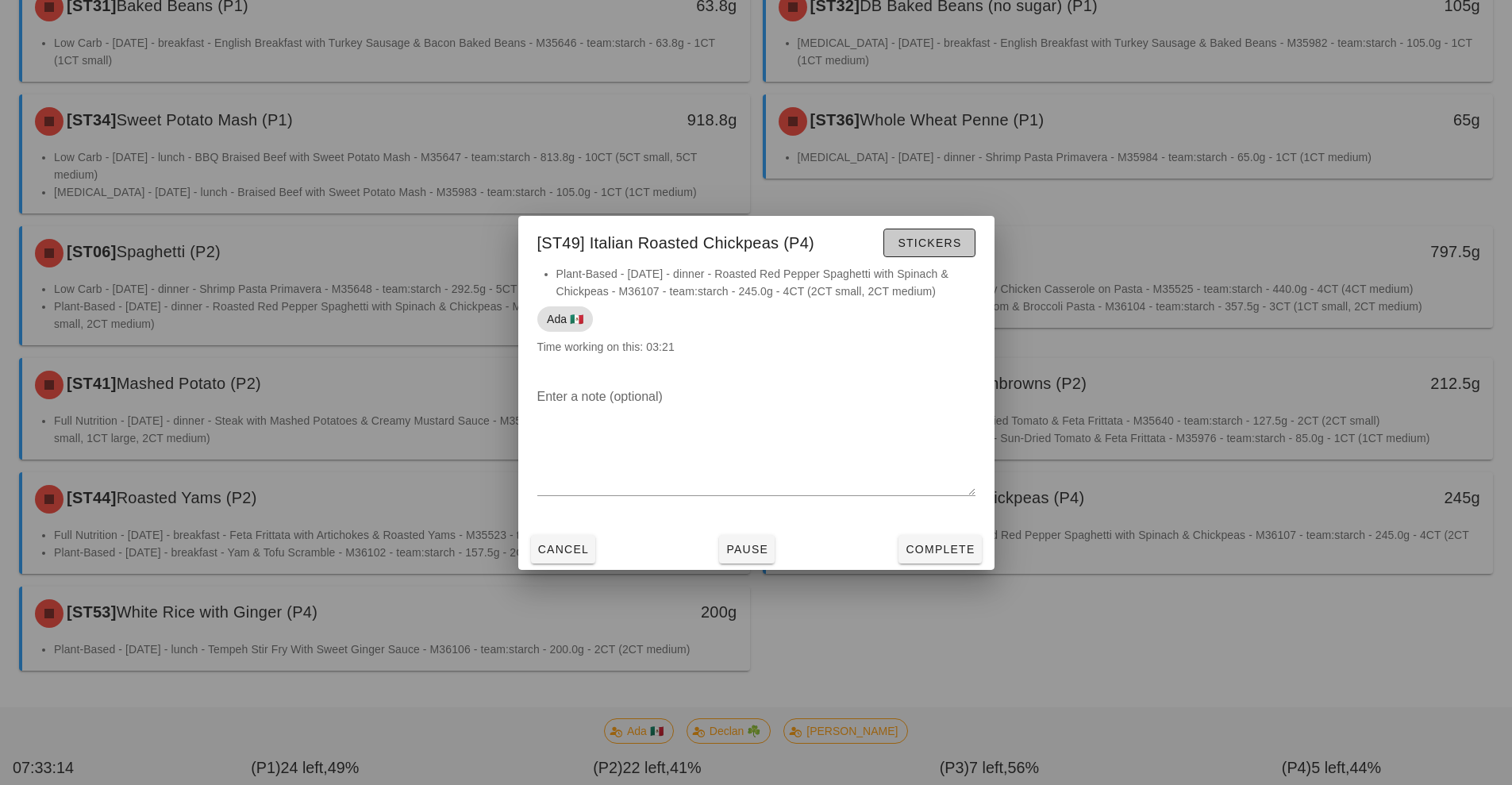
click at [922, 245] on span "Stickers" at bounding box center [929, 243] width 65 height 13
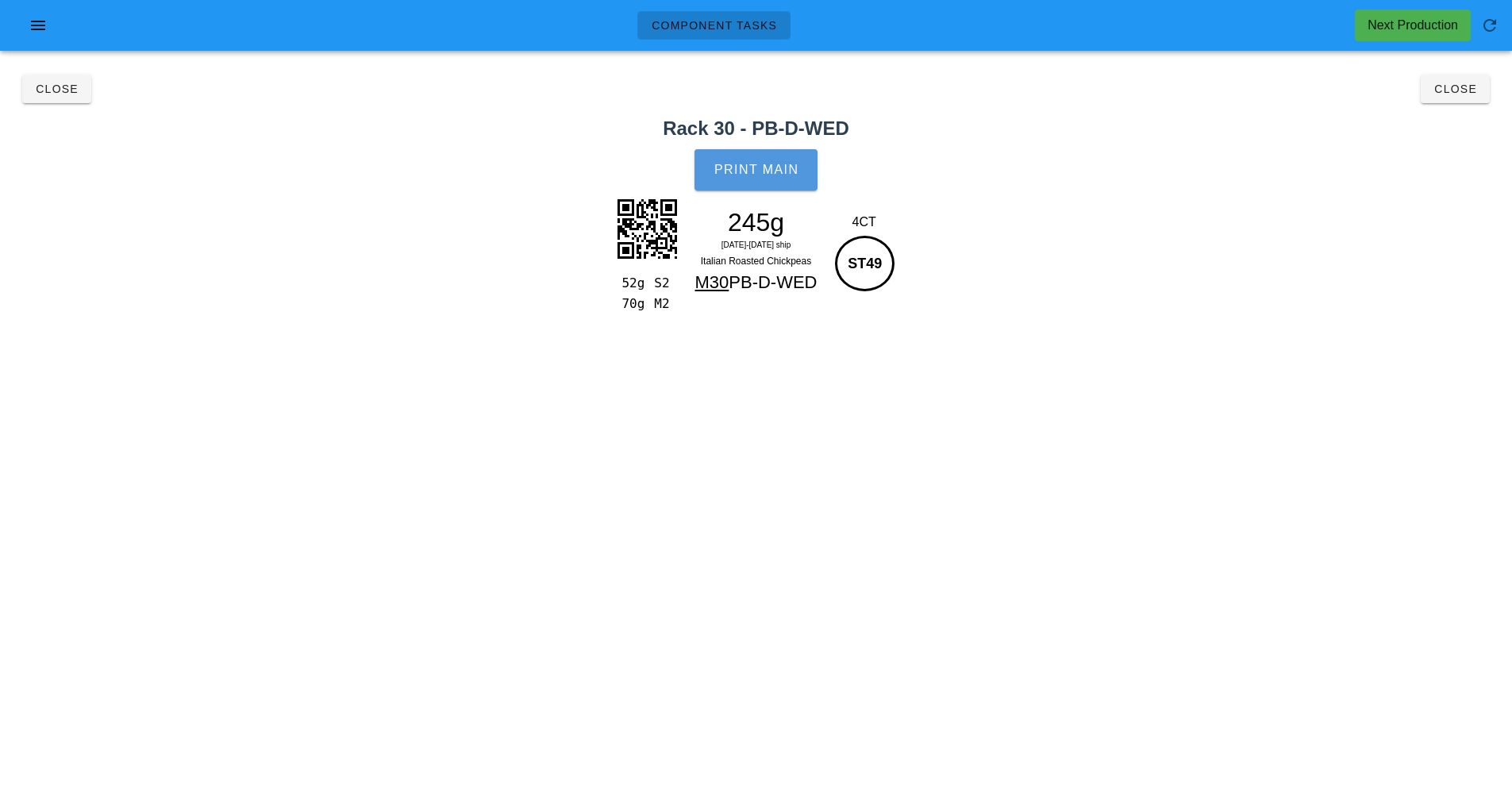
click at [758, 178] on button "Print Main" at bounding box center [756, 169] width 122 height 41
click at [1460, 89] on span "Close" at bounding box center [1455, 89] width 44 height 13
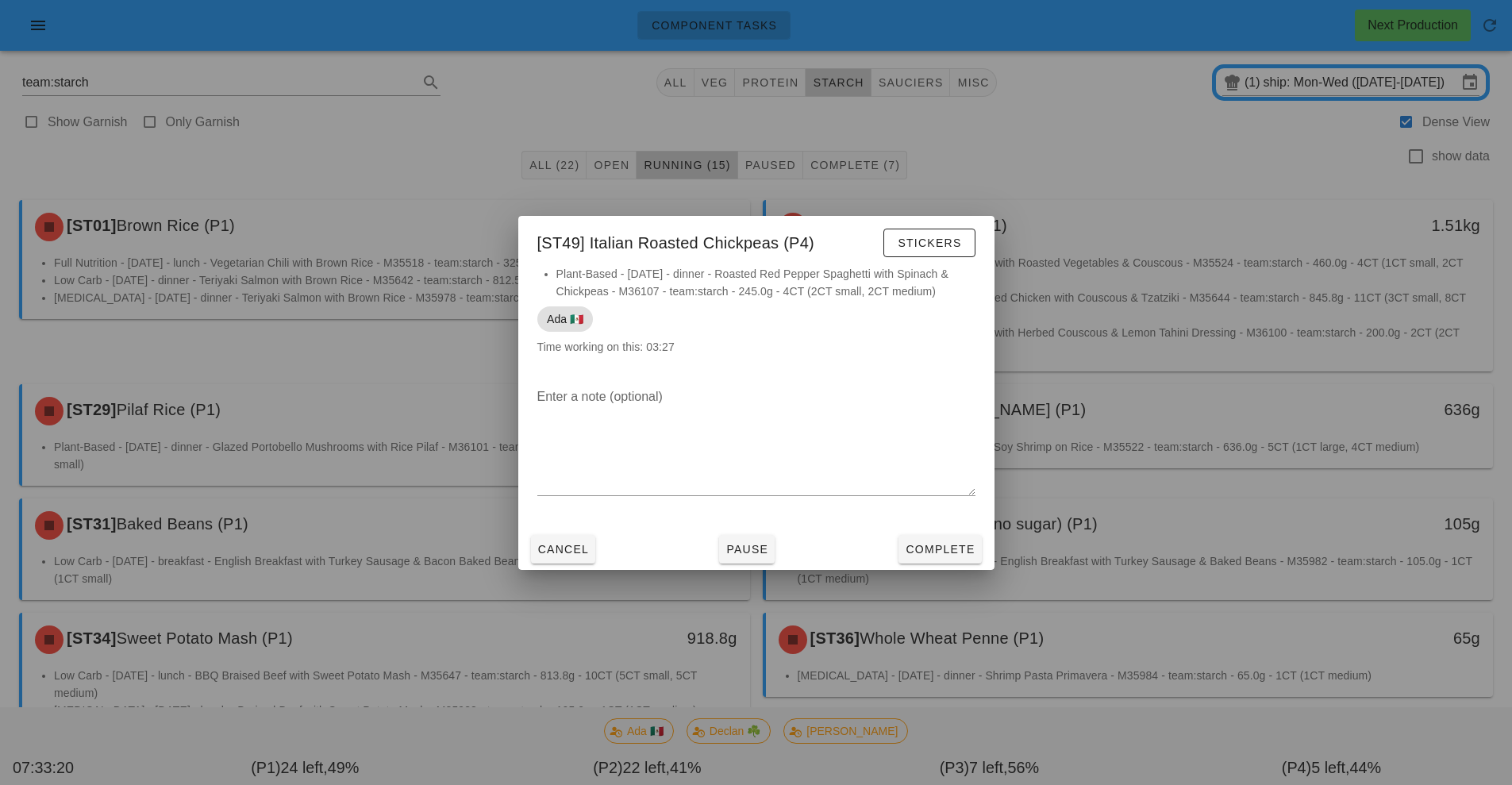
click at [1153, 175] on div at bounding box center [756, 392] width 1512 height 785
